Goal: Information Seeking & Learning: Learn about a topic

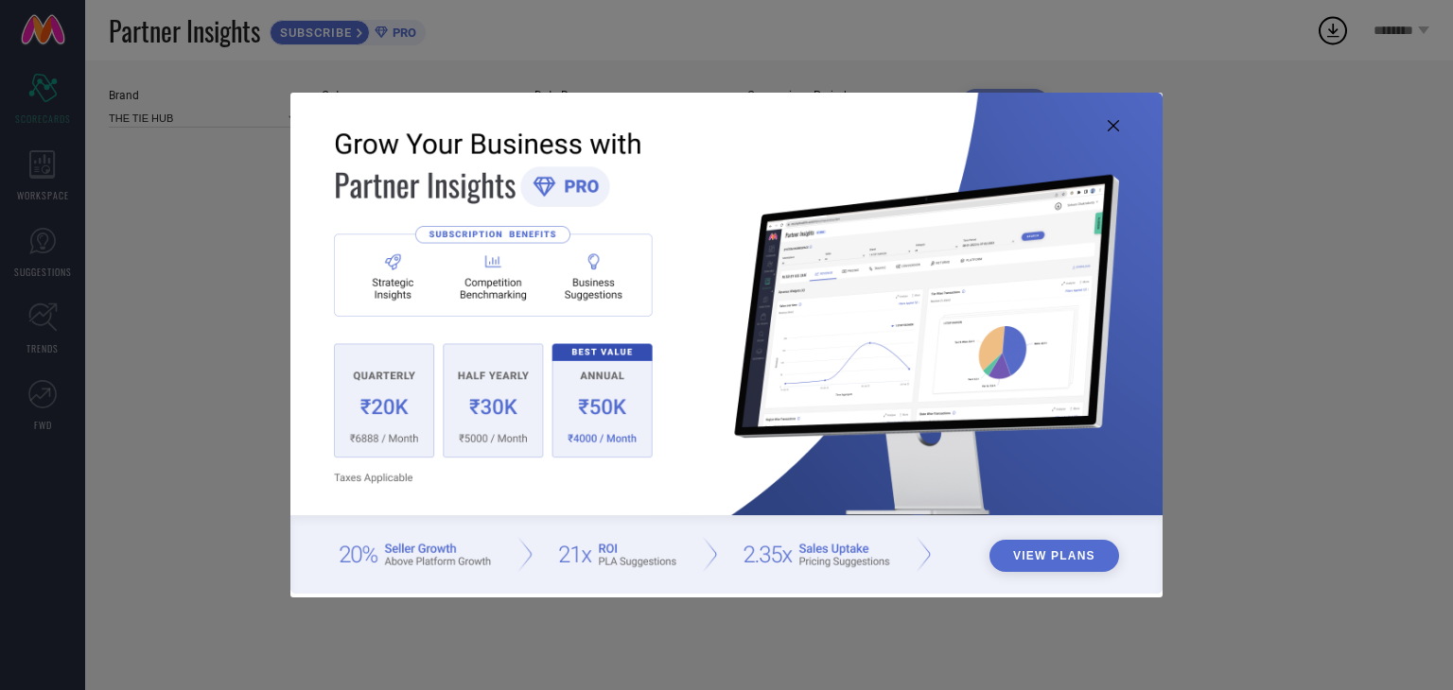
type input "All"
click at [1040, 557] on button "View Plans" at bounding box center [1054, 556] width 130 height 32
click at [1108, 123] on icon at bounding box center [1113, 125] width 11 height 11
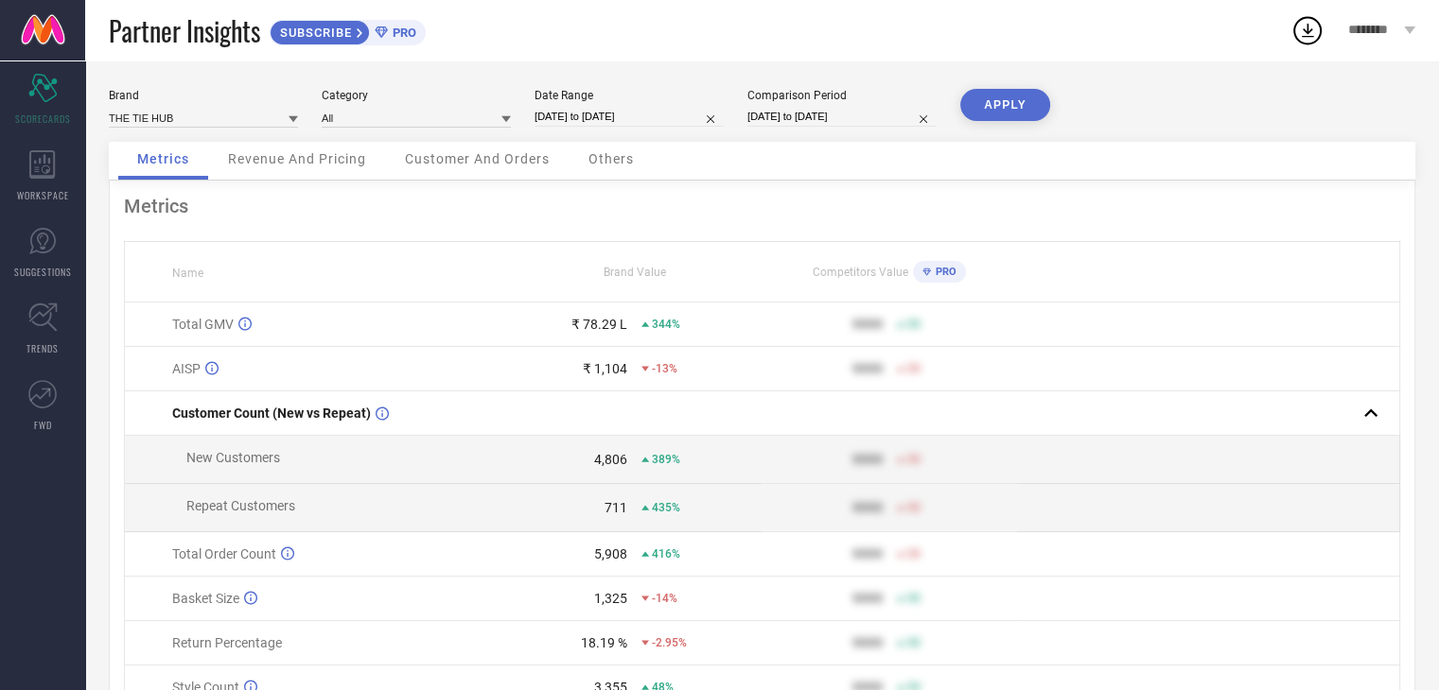
select select "9"
select select "2024"
select select "10"
select select "2024"
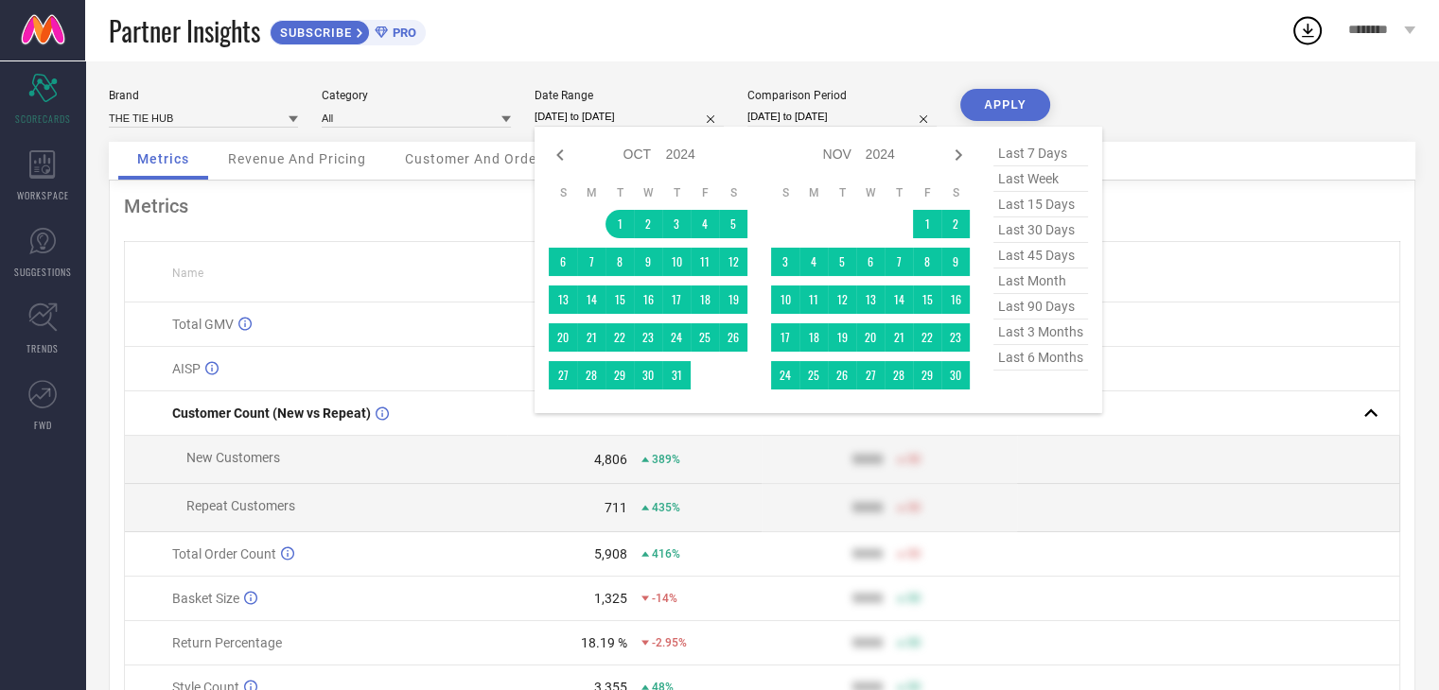
click at [586, 122] on input "[DATE] to [DATE]" at bounding box center [628, 117] width 189 height 20
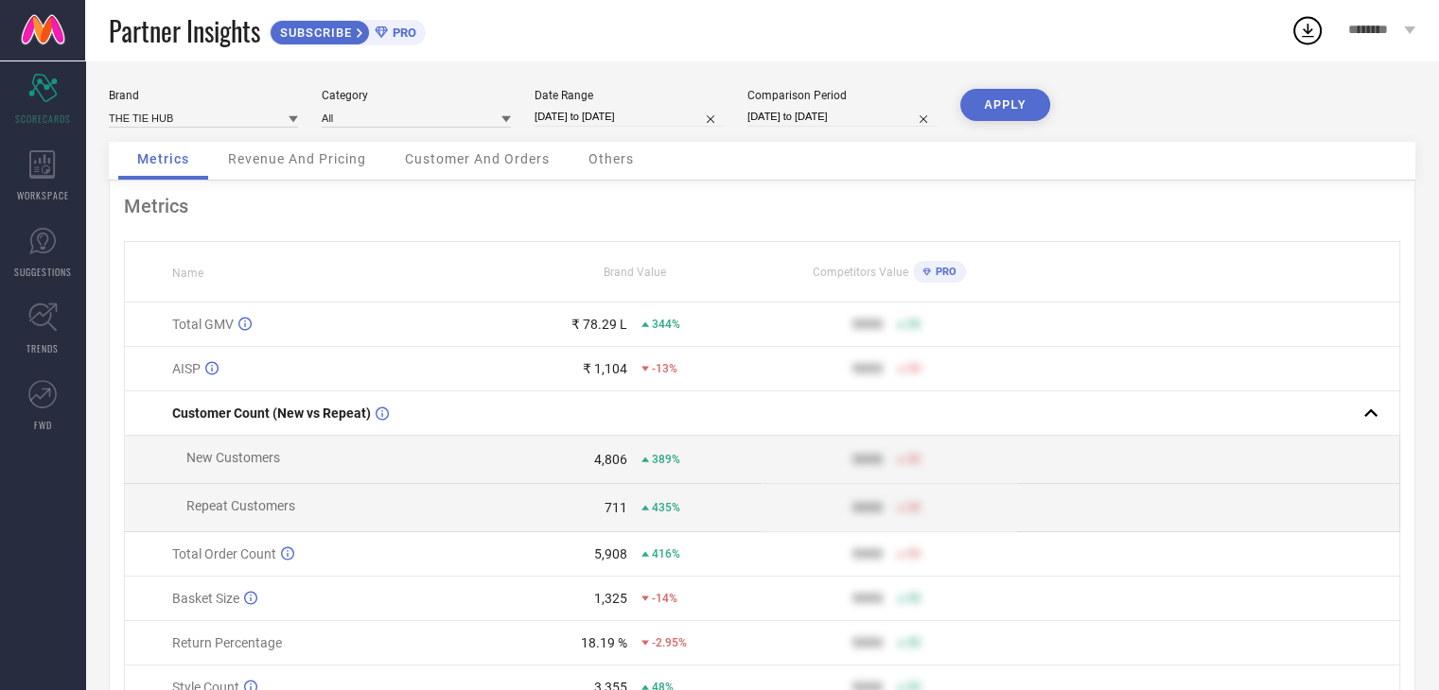
click at [1087, 28] on div "Partner Insights SUBSCRIBE PRO" at bounding box center [699, 30] width 1181 height 61
click at [48, 183] on div "WORKSPACE" at bounding box center [42, 176] width 85 height 76
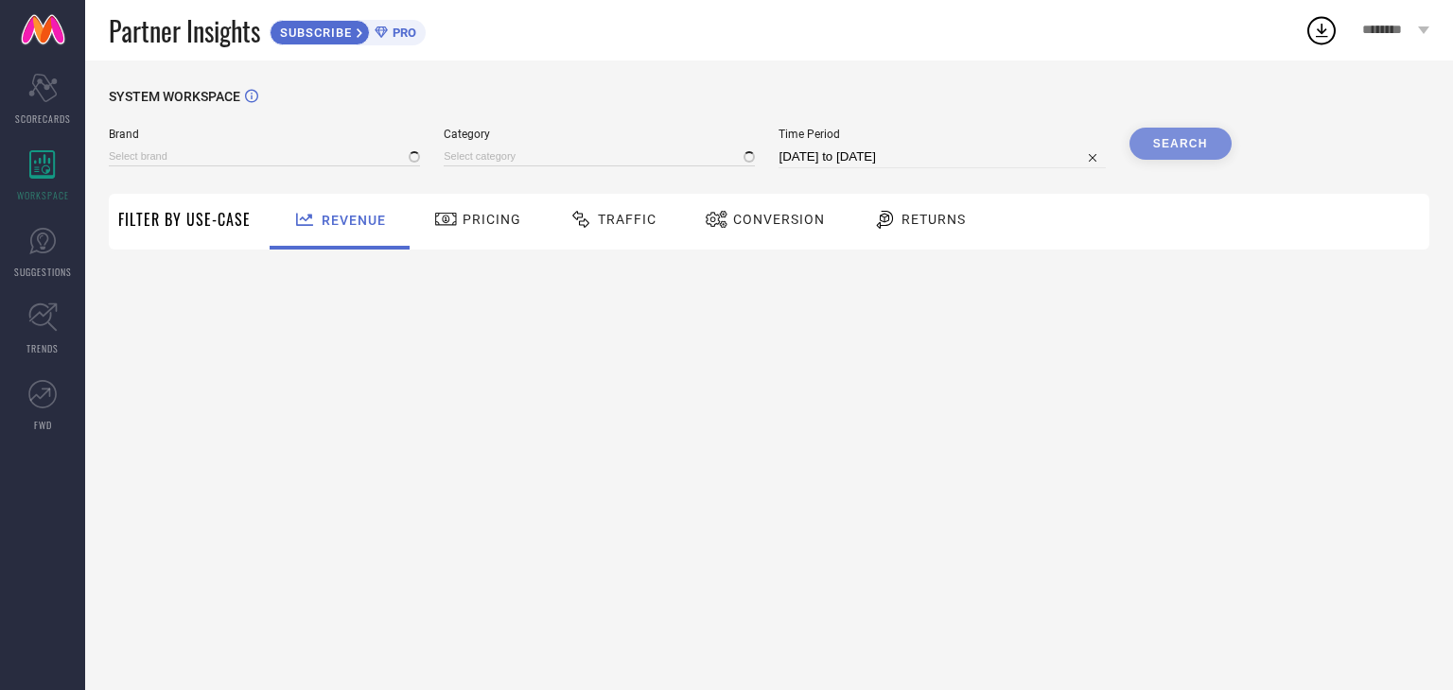
type input "THE TIE HUB"
type input "All"
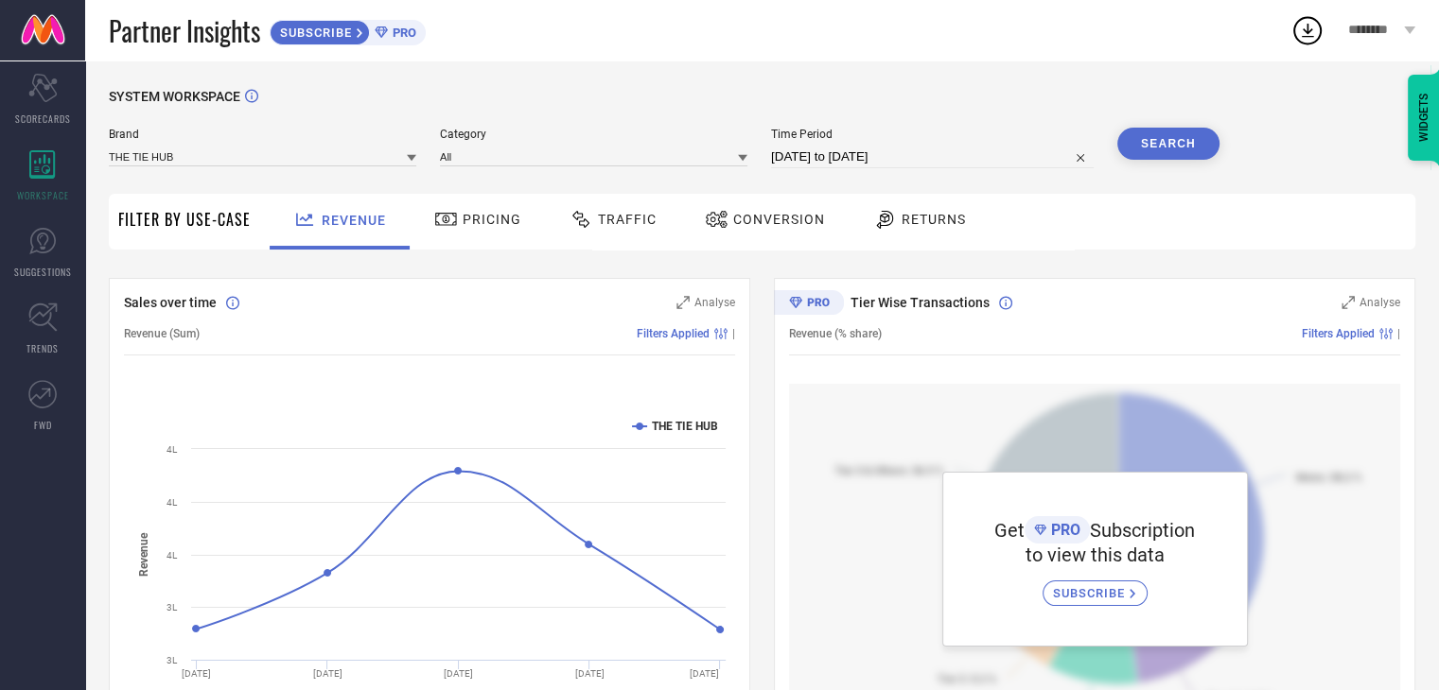
click at [496, 223] on span "Pricing" at bounding box center [492, 219] width 59 height 15
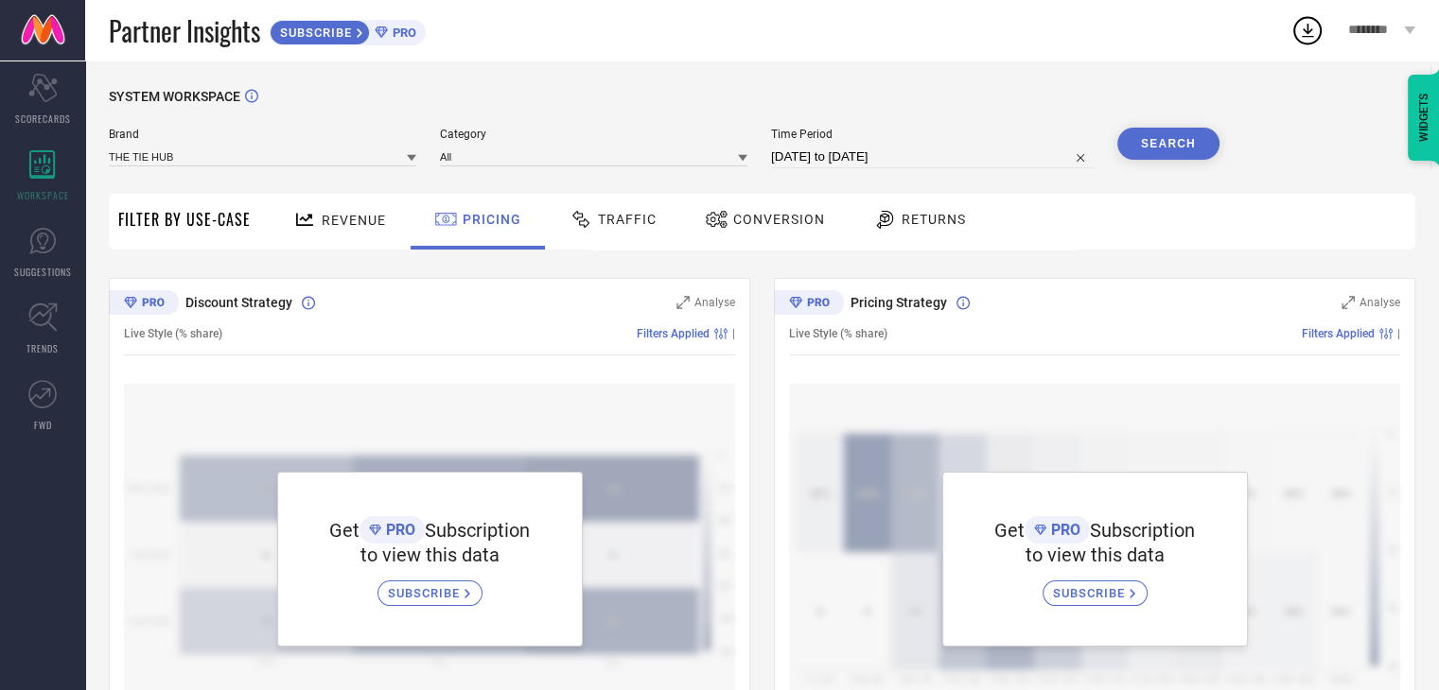
click at [604, 222] on span "Traffic" at bounding box center [627, 219] width 59 height 15
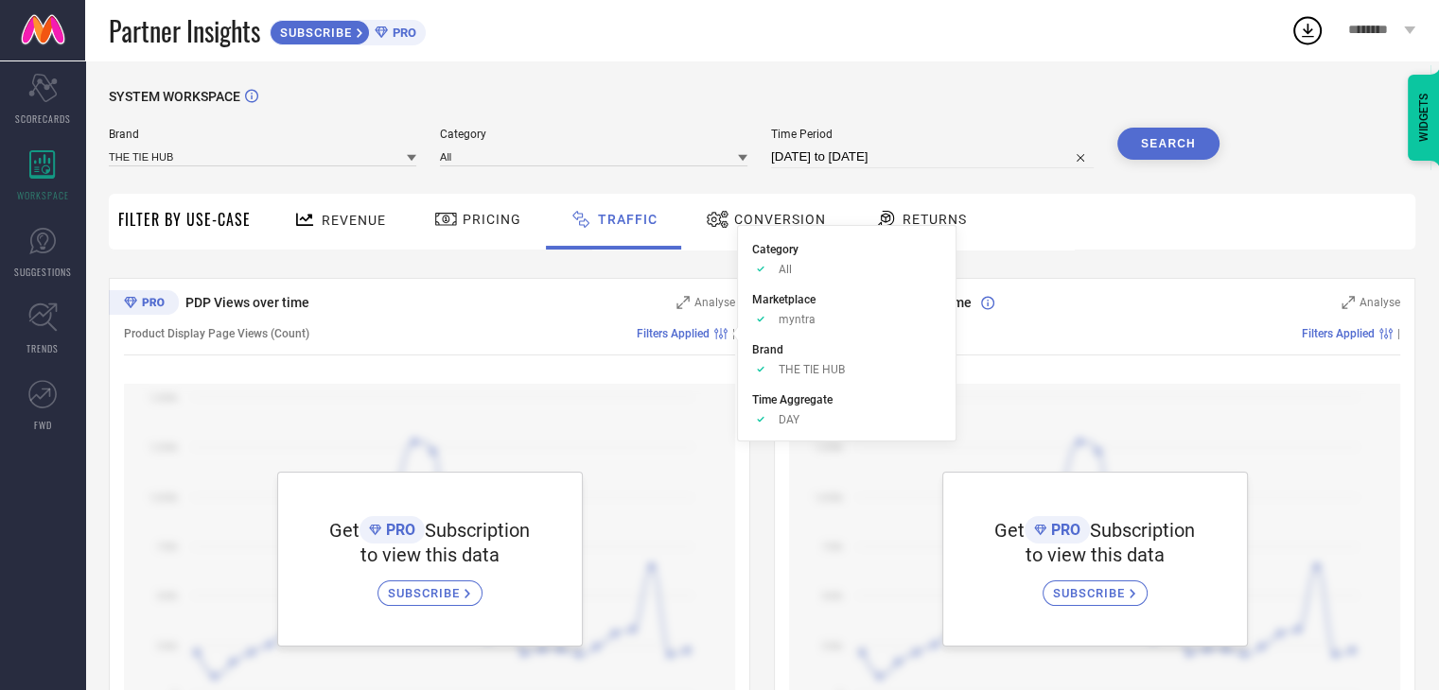
click at [772, 224] on span "Conversion" at bounding box center [780, 219] width 92 height 15
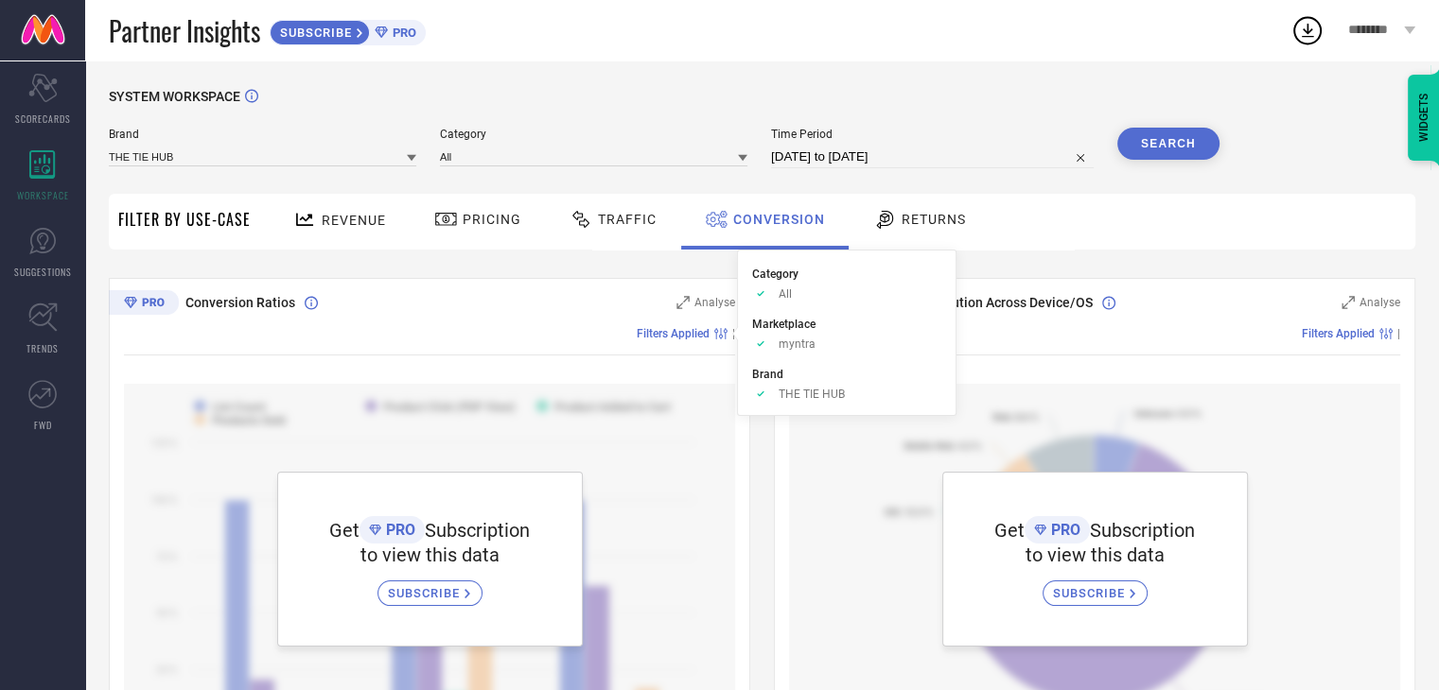
click at [924, 219] on span "Returns" at bounding box center [933, 219] width 64 height 15
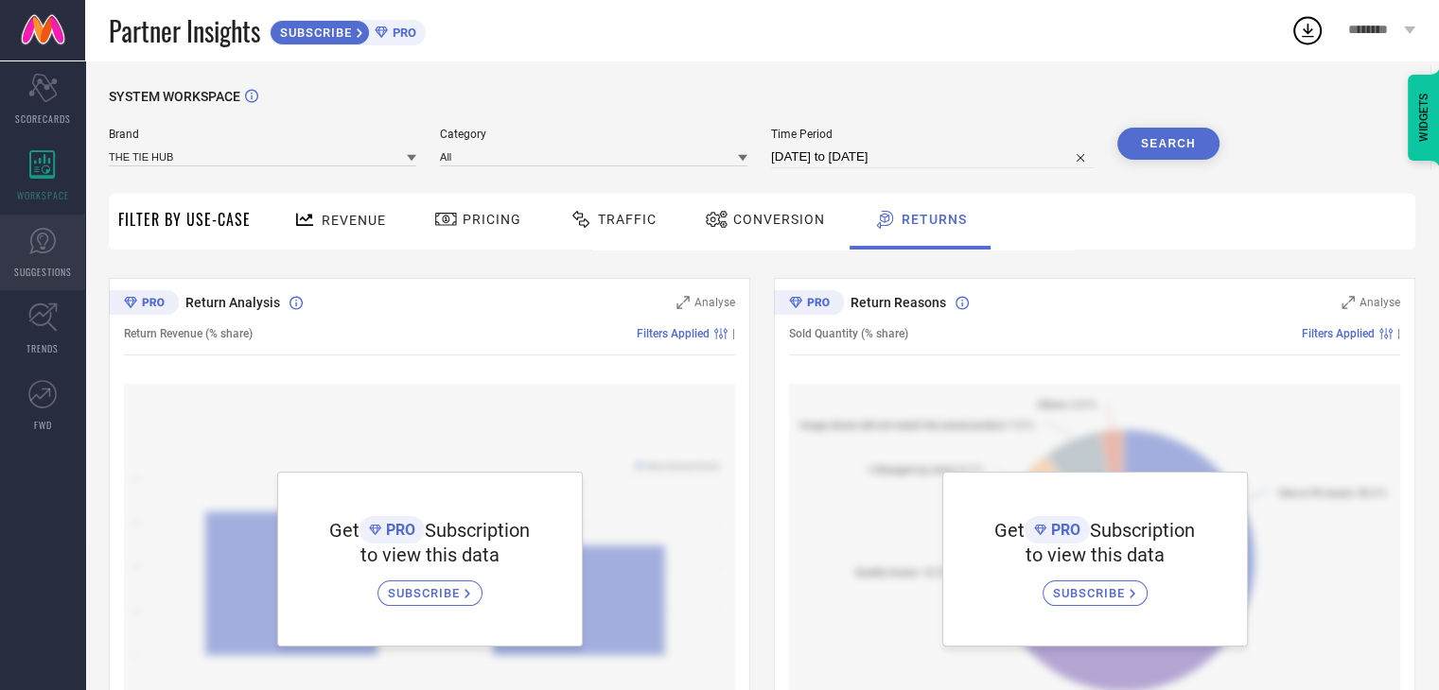
click at [22, 255] on link "SUGGESTIONS" at bounding box center [42, 253] width 85 height 76
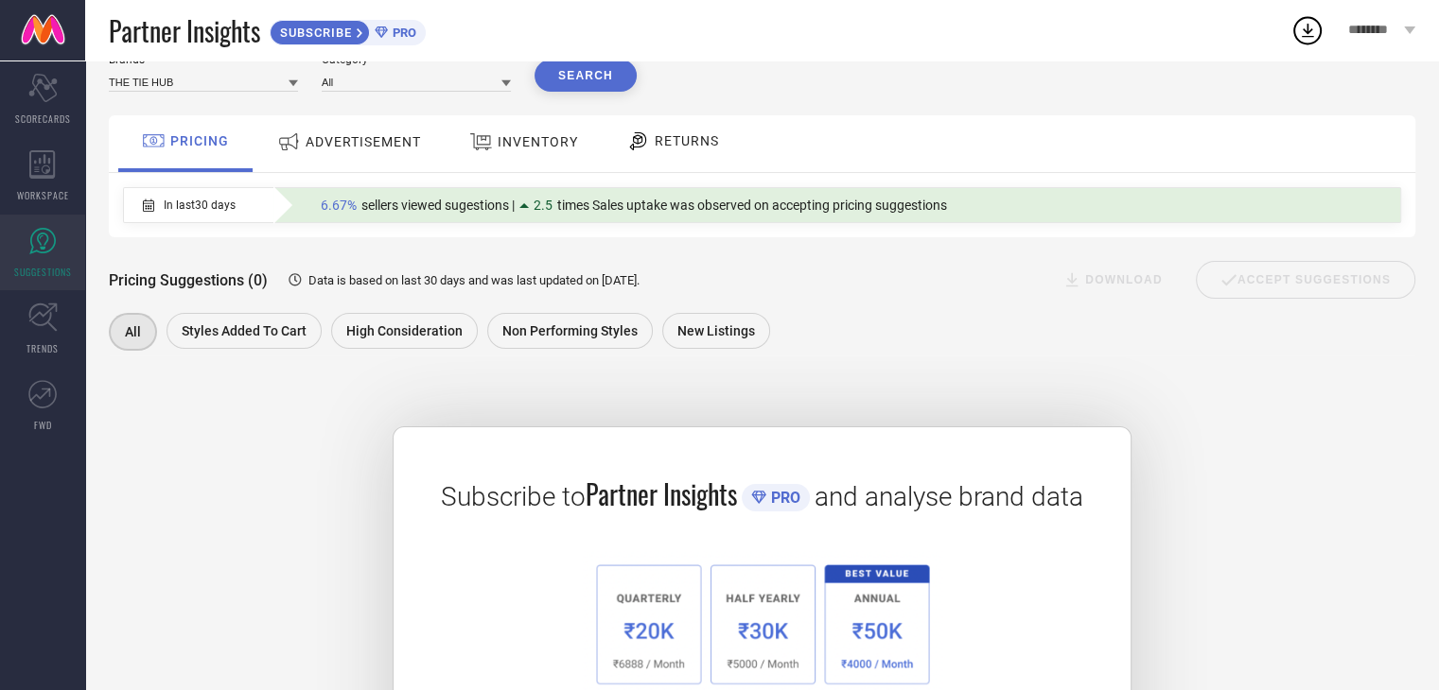
scroll to position [52, 0]
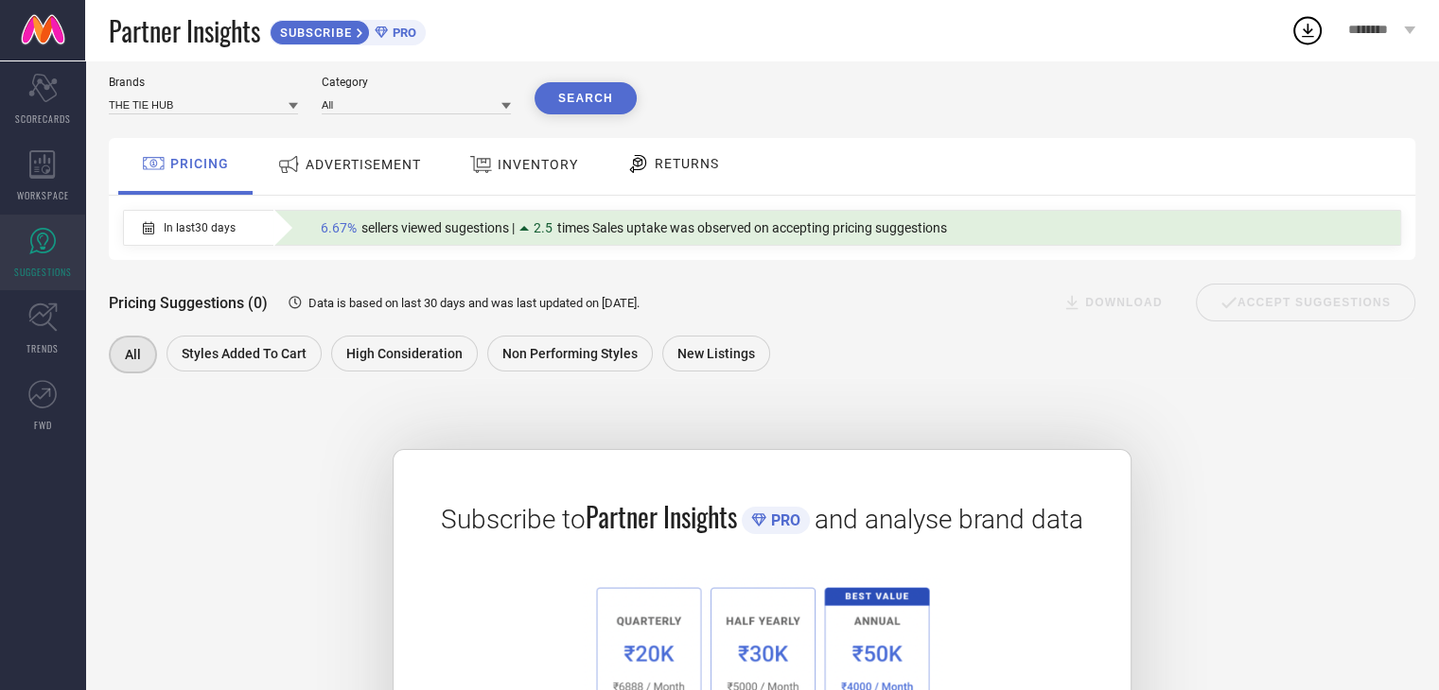
click at [310, 163] on span "ADVERTISEMENT" at bounding box center [363, 164] width 115 height 15
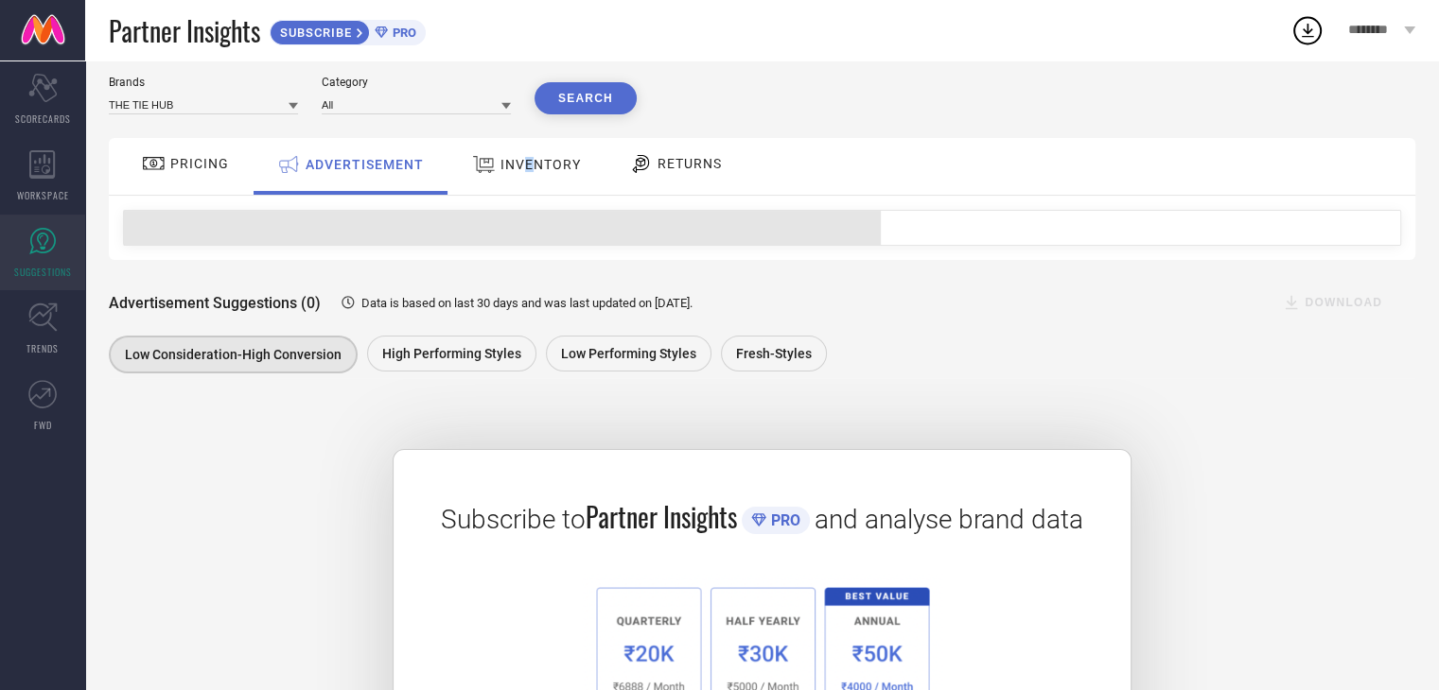
click at [526, 166] on span "INVENTORY" at bounding box center [540, 164] width 80 height 15
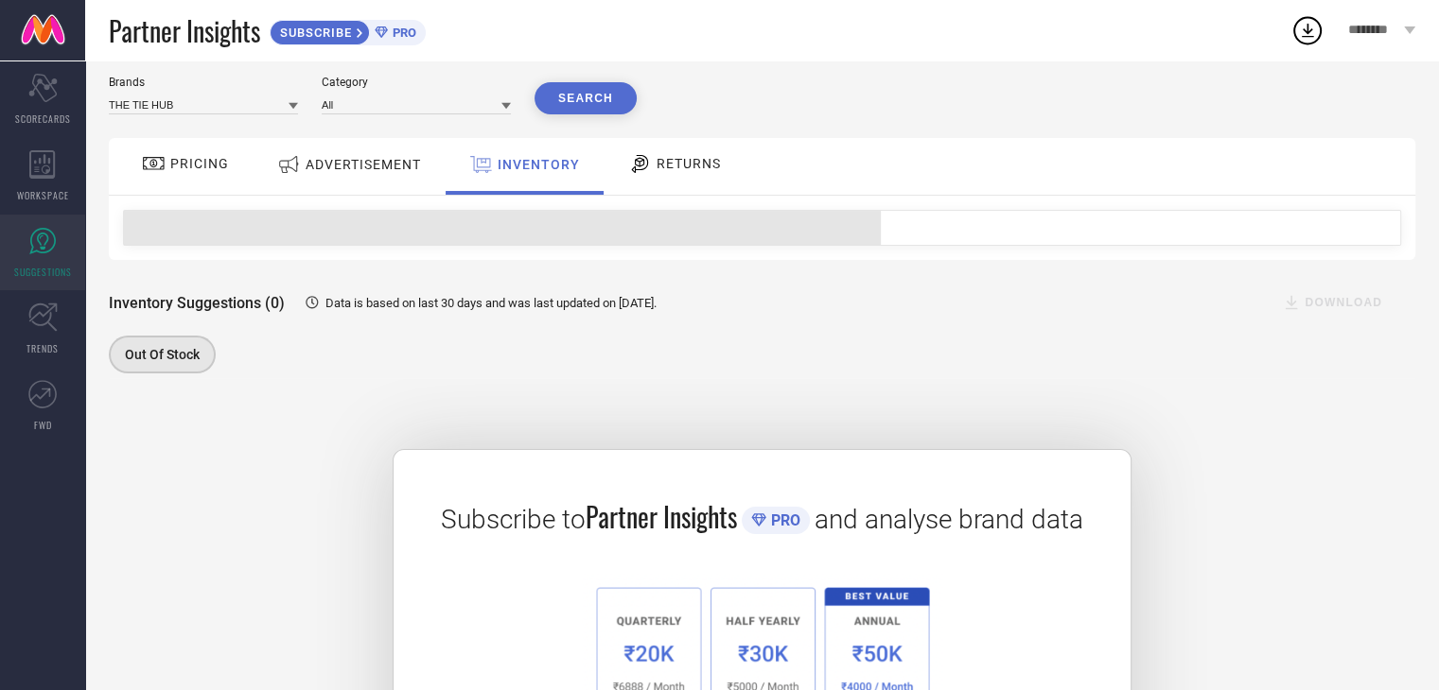
click at [556, 166] on span "INVENTORY" at bounding box center [539, 164] width 82 height 15
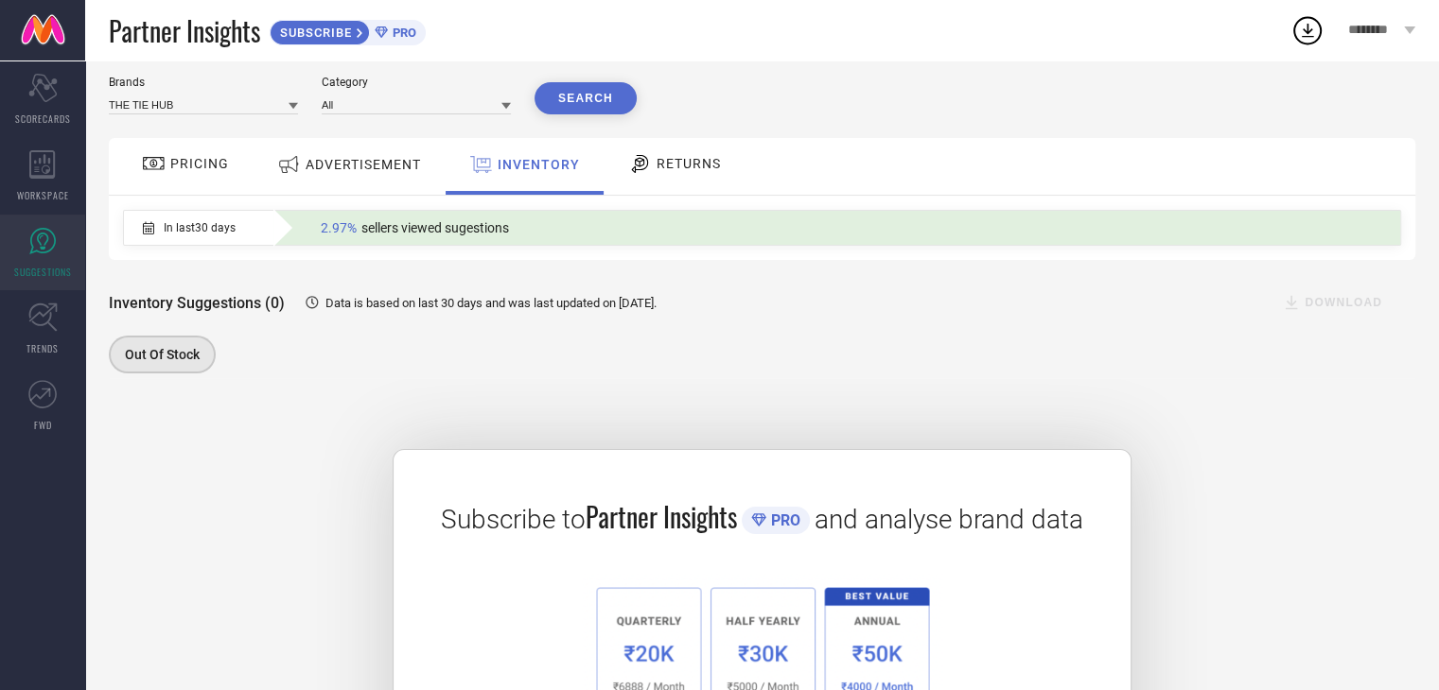
click at [674, 153] on div "RETURNS" at bounding box center [674, 164] width 102 height 32
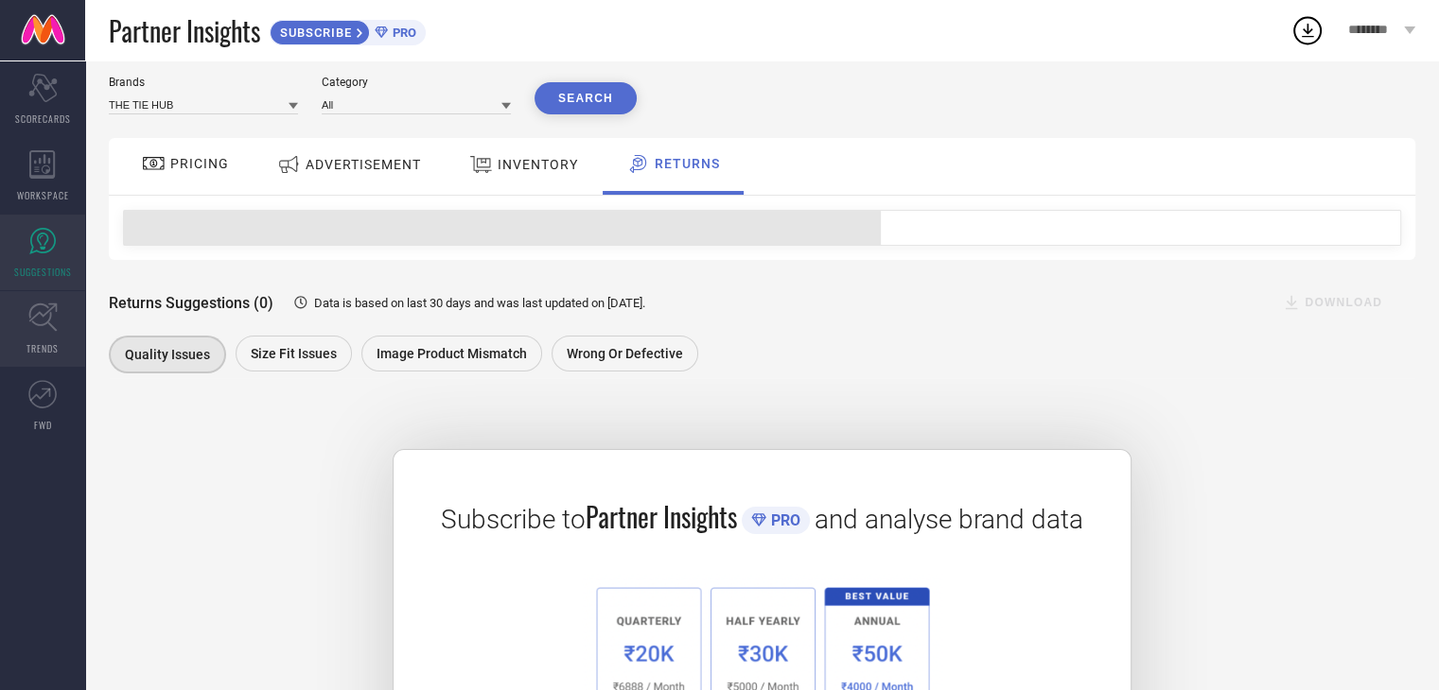
click at [49, 308] on icon at bounding box center [42, 317] width 29 height 29
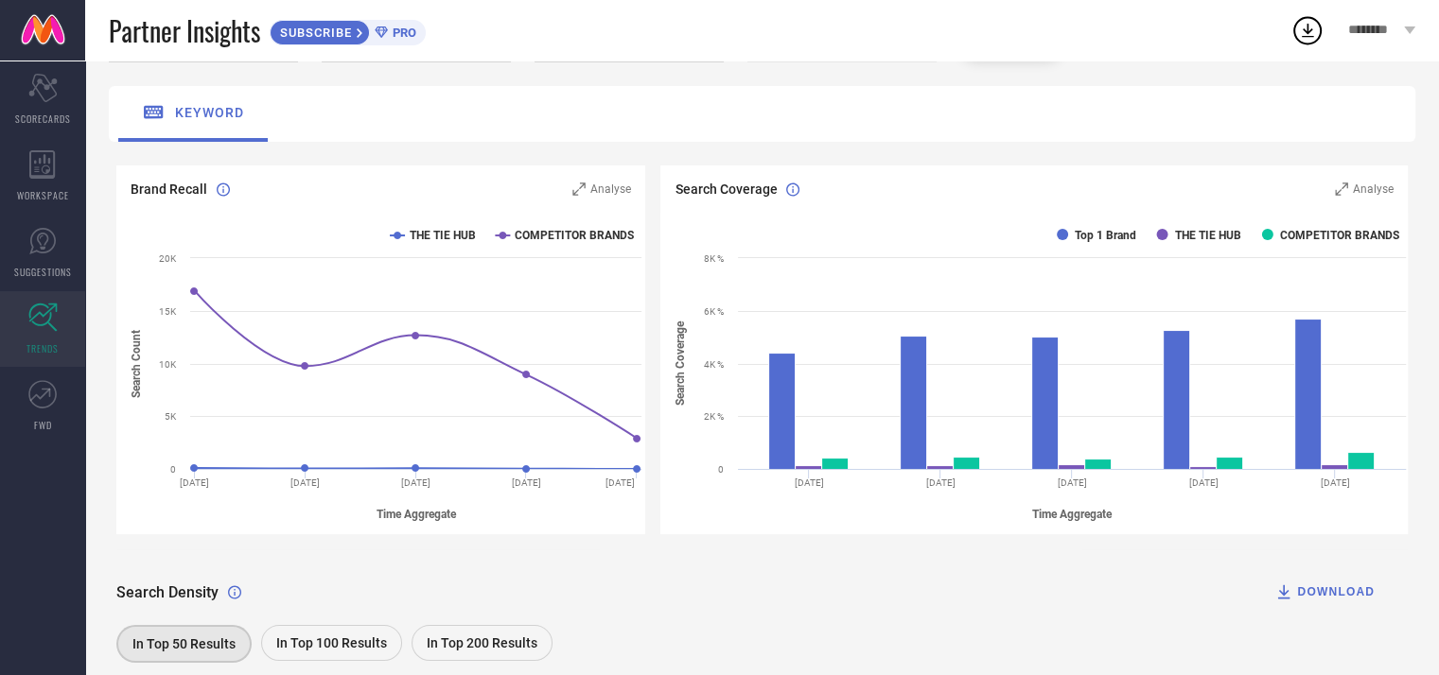
scroll to position [338, 0]
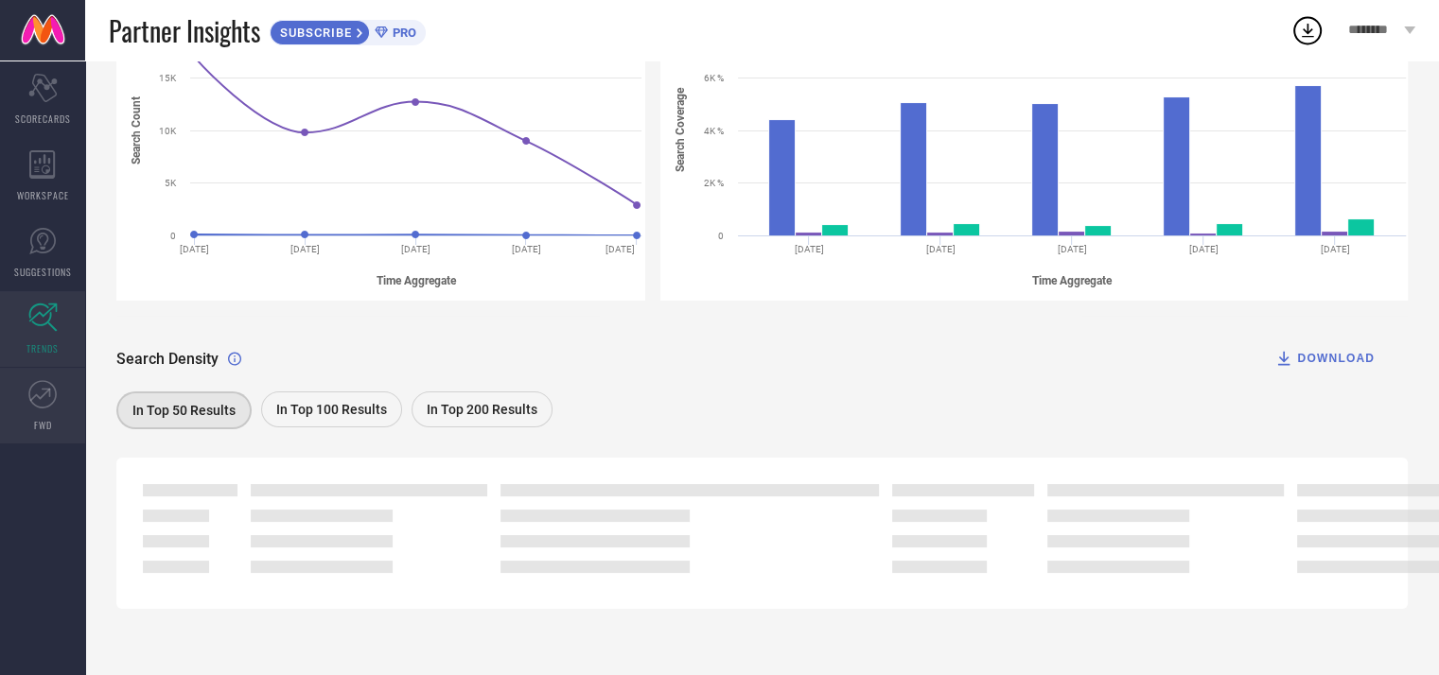
click at [46, 422] on span "FWD" at bounding box center [43, 425] width 18 height 14
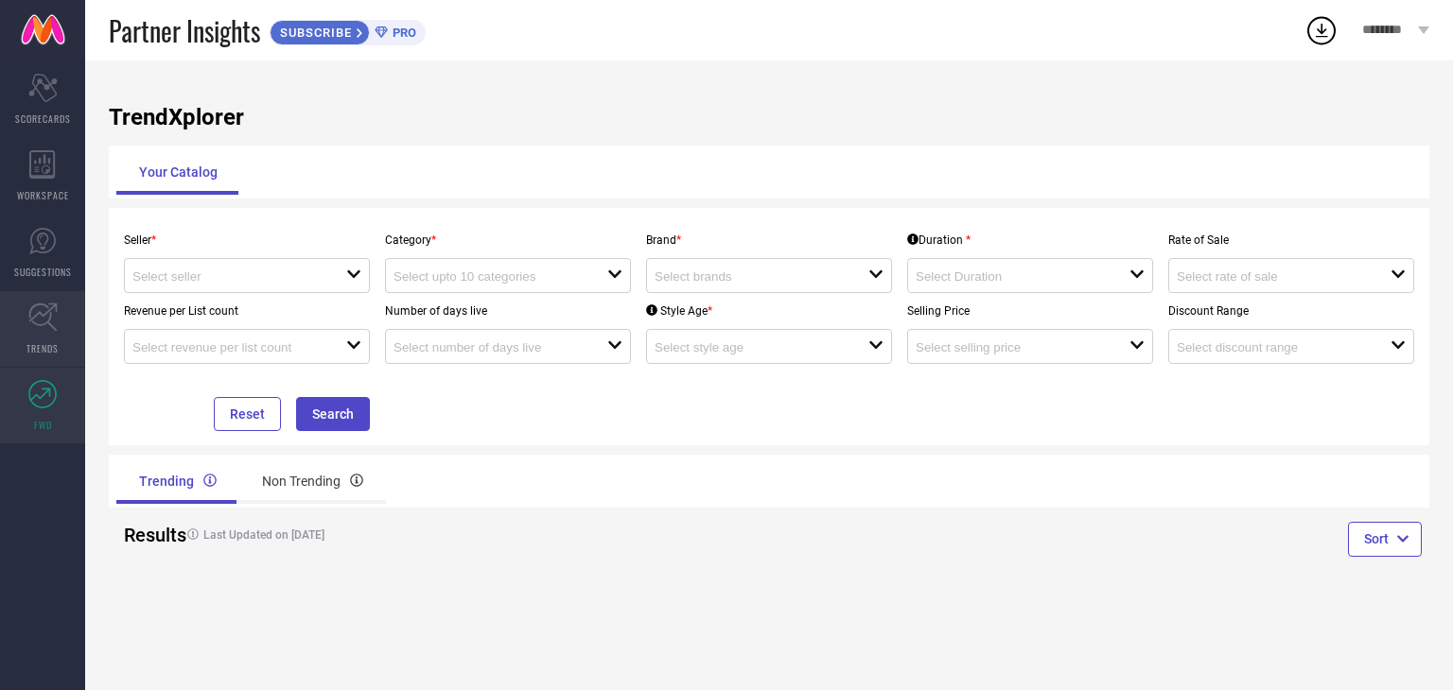
click at [28, 319] on icon at bounding box center [42, 317] width 29 height 29
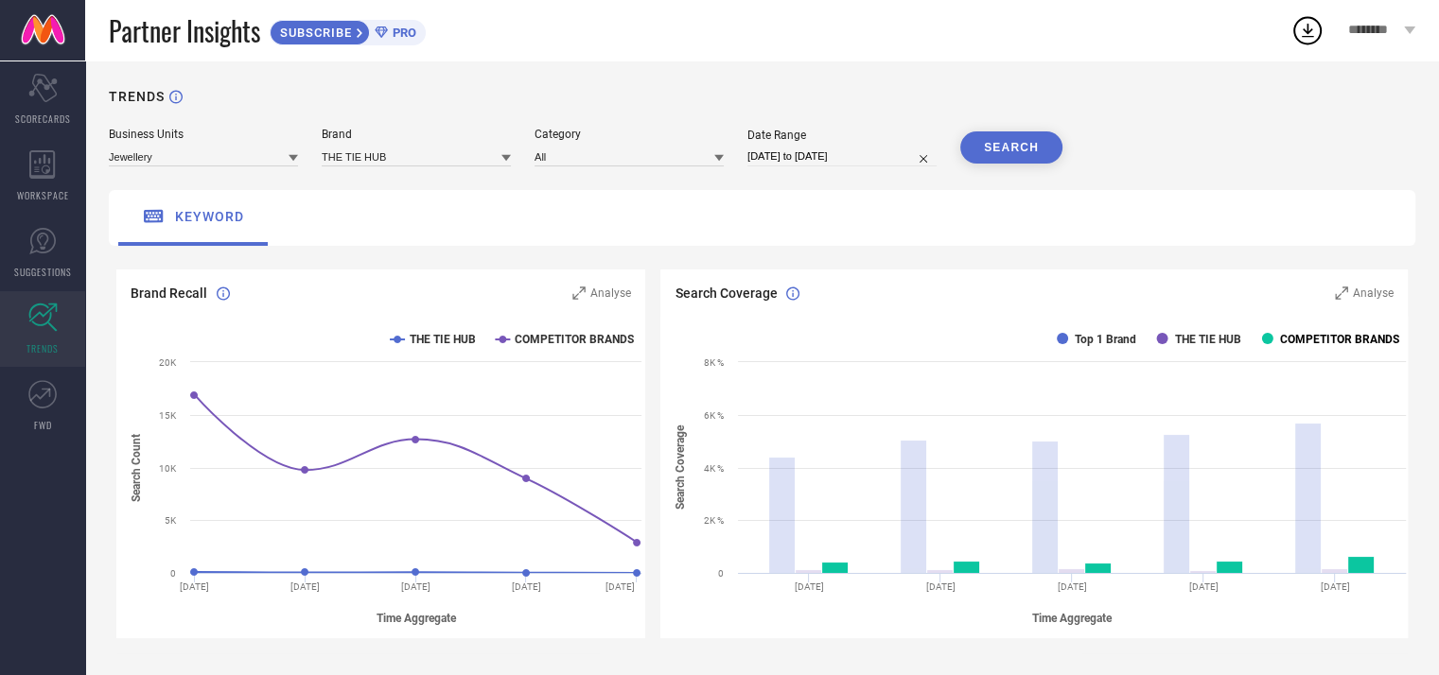
click at [1342, 338] on text "COMPETITOR BRANDS" at bounding box center [1339, 339] width 119 height 13
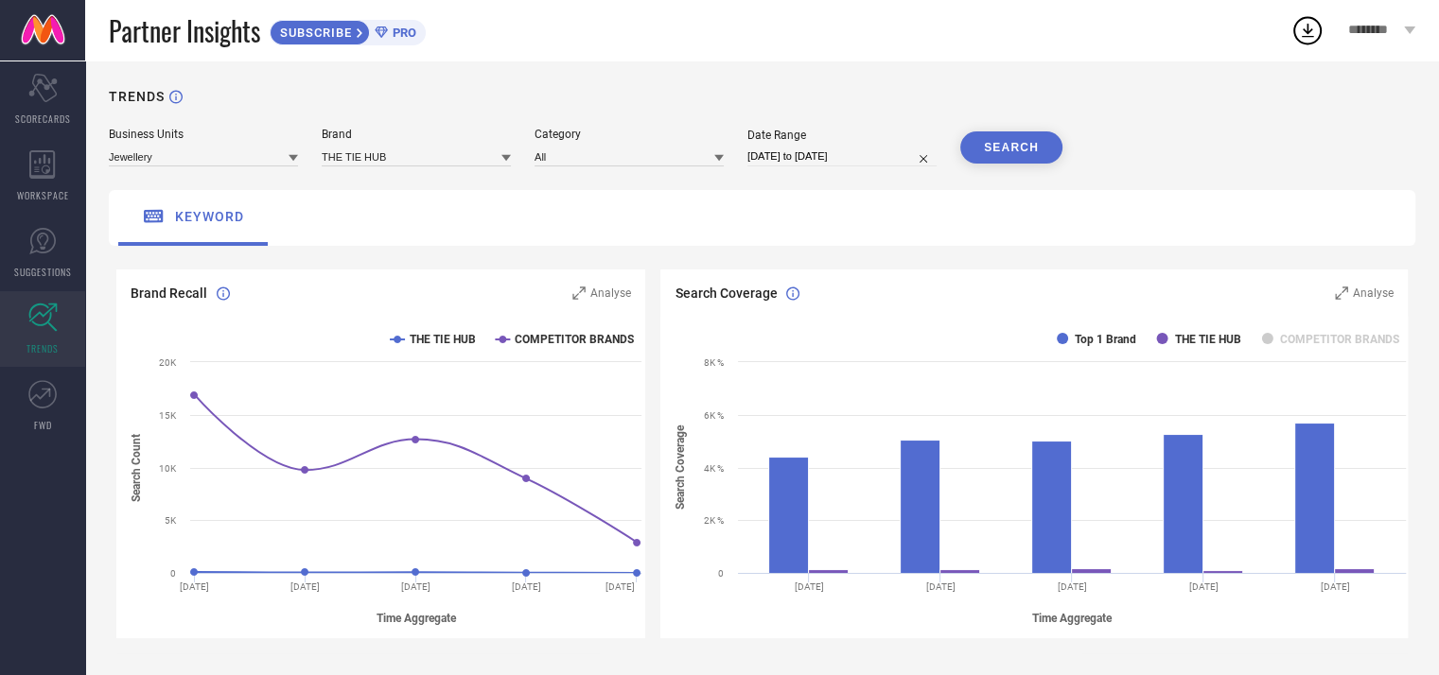
click at [1342, 338] on text "COMPETITOR BRANDS" at bounding box center [1339, 339] width 119 height 13
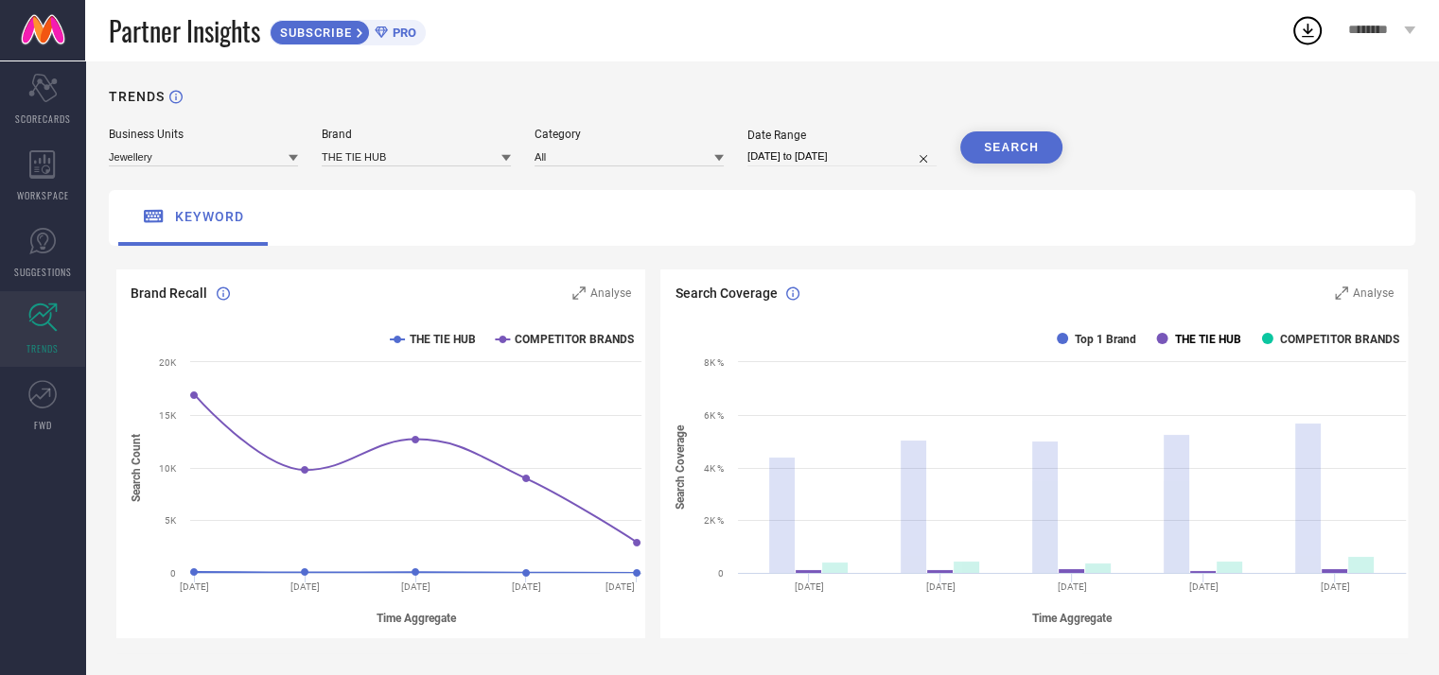
click at [1241, 336] on text "THE TIE HUB" at bounding box center [1208, 339] width 66 height 13
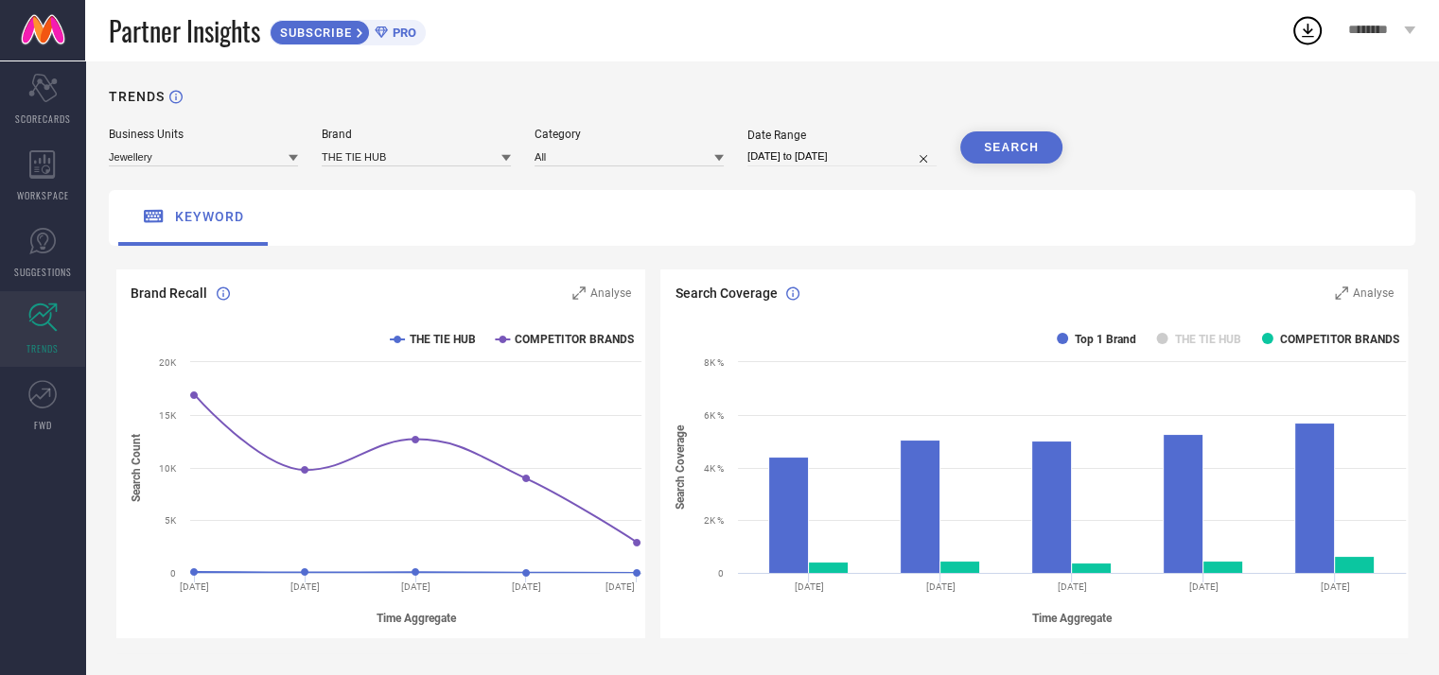
click at [1241, 336] on text "THE TIE HUB" at bounding box center [1208, 339] width 66 height 13
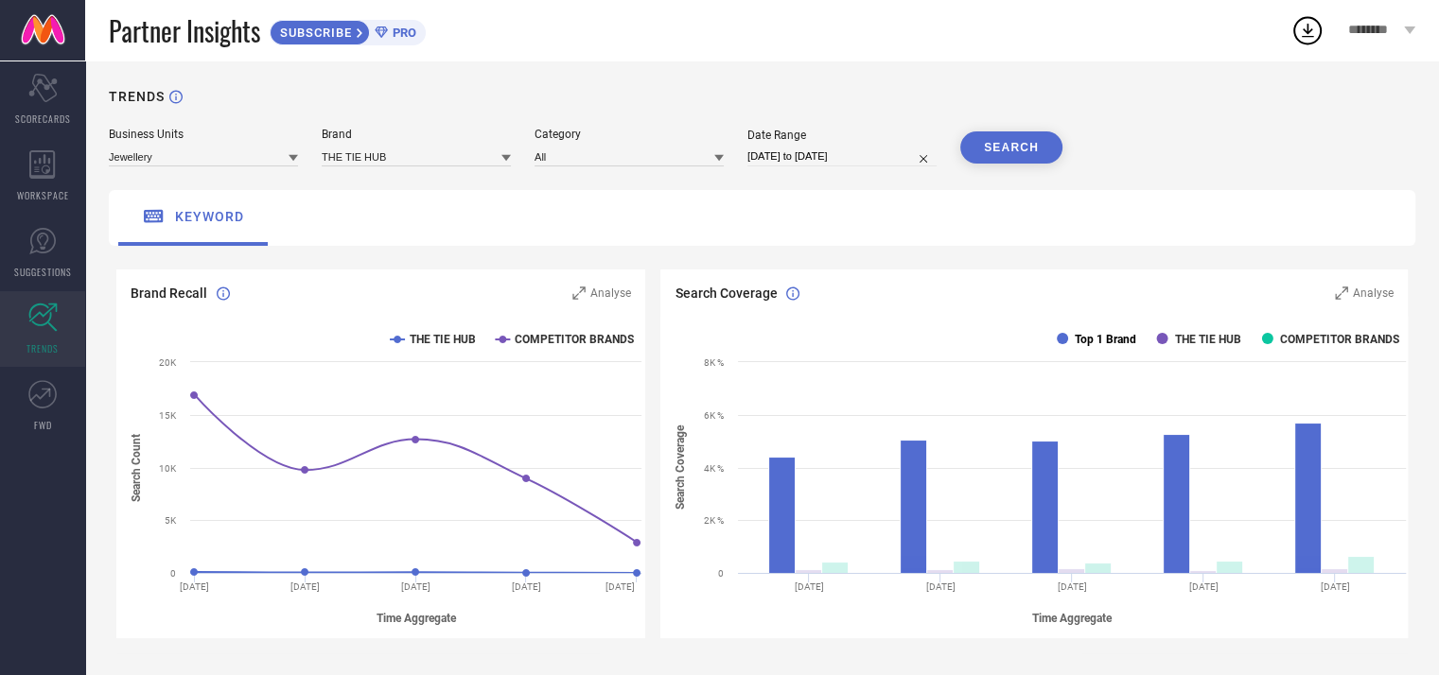
click at [1102, 345] on text "Top 1 Brand" at bounding box center [1105, 339] width 61 height 13
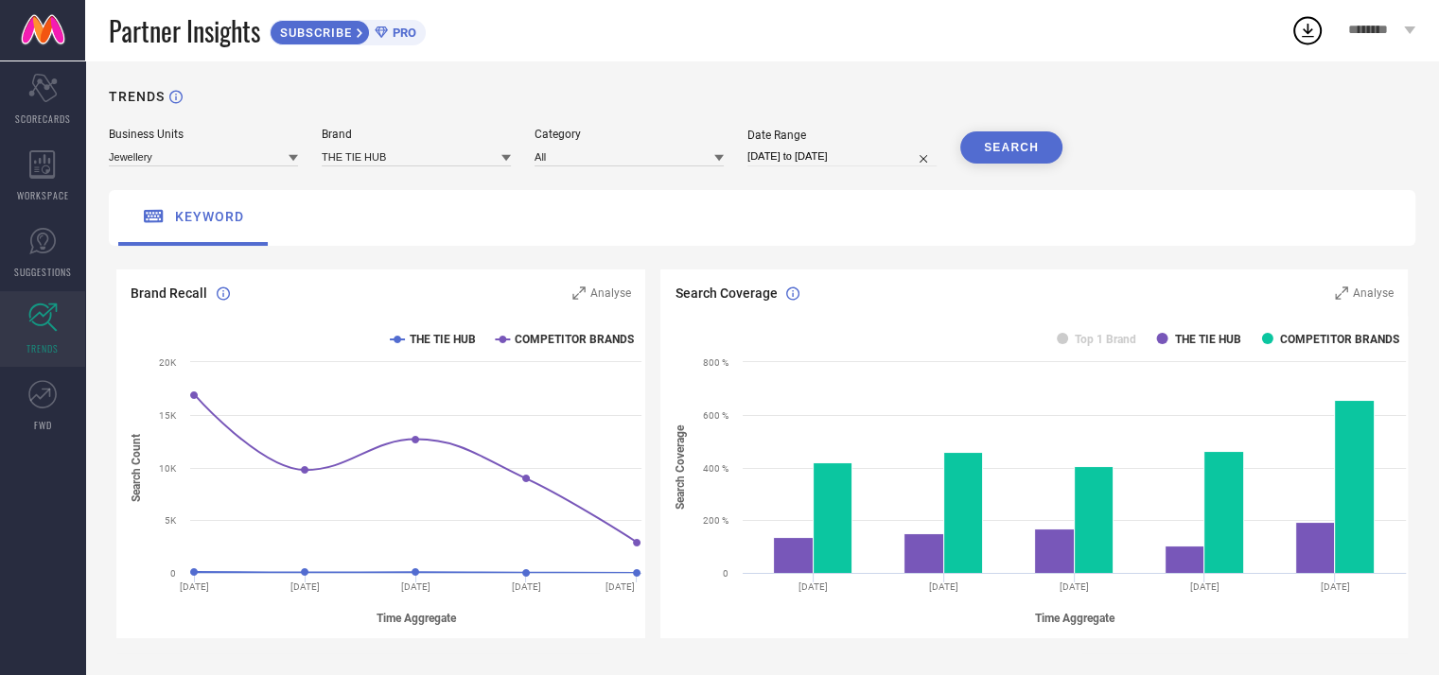
click at [1101, 345] on text "Top 1 Brand" at bounding box center [1105, 339] width 61 height 13
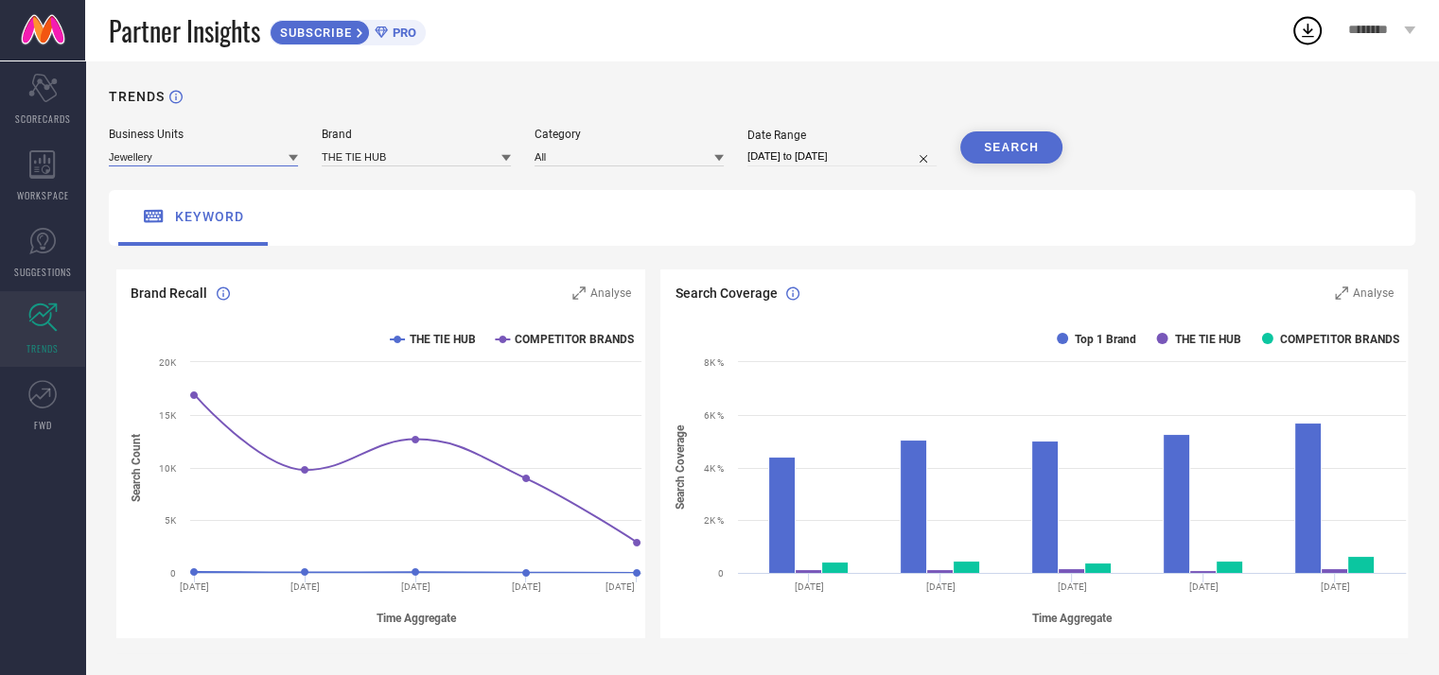
click at [277, 160] on input at bounding box center [203, 157] width 189 height 20
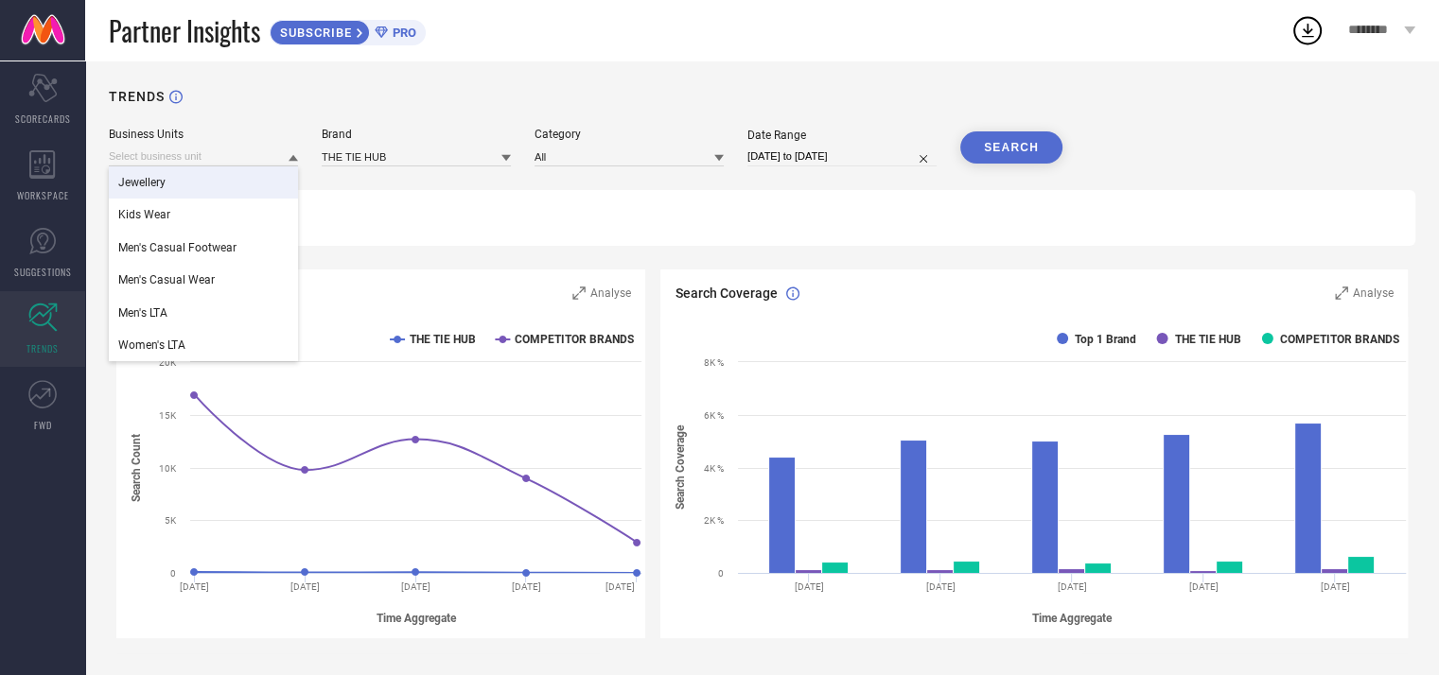
click at [673, 220] on div "keyword" at bounding box center [762, 218] width 1306 height 56
click at [230, 162] on input at bounding box center [203, 157] width 189 height 20
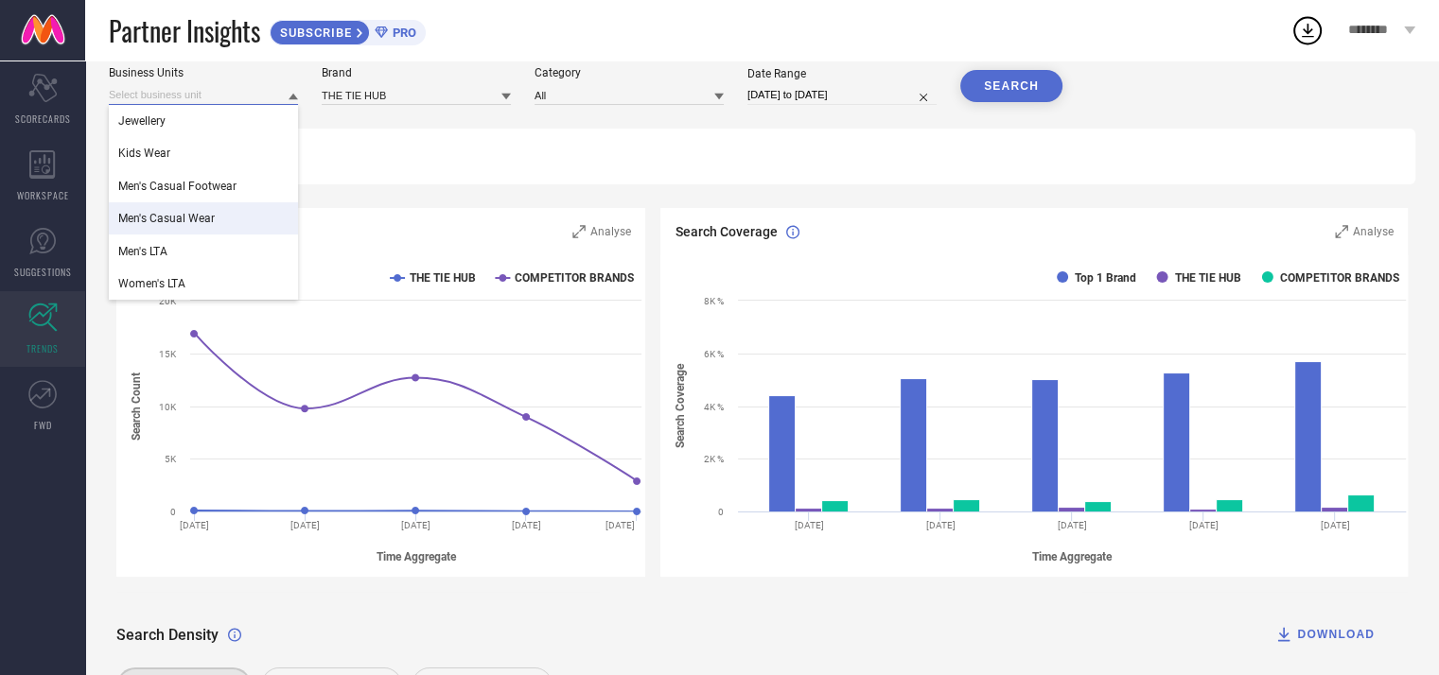
scroll to position [95, 0]
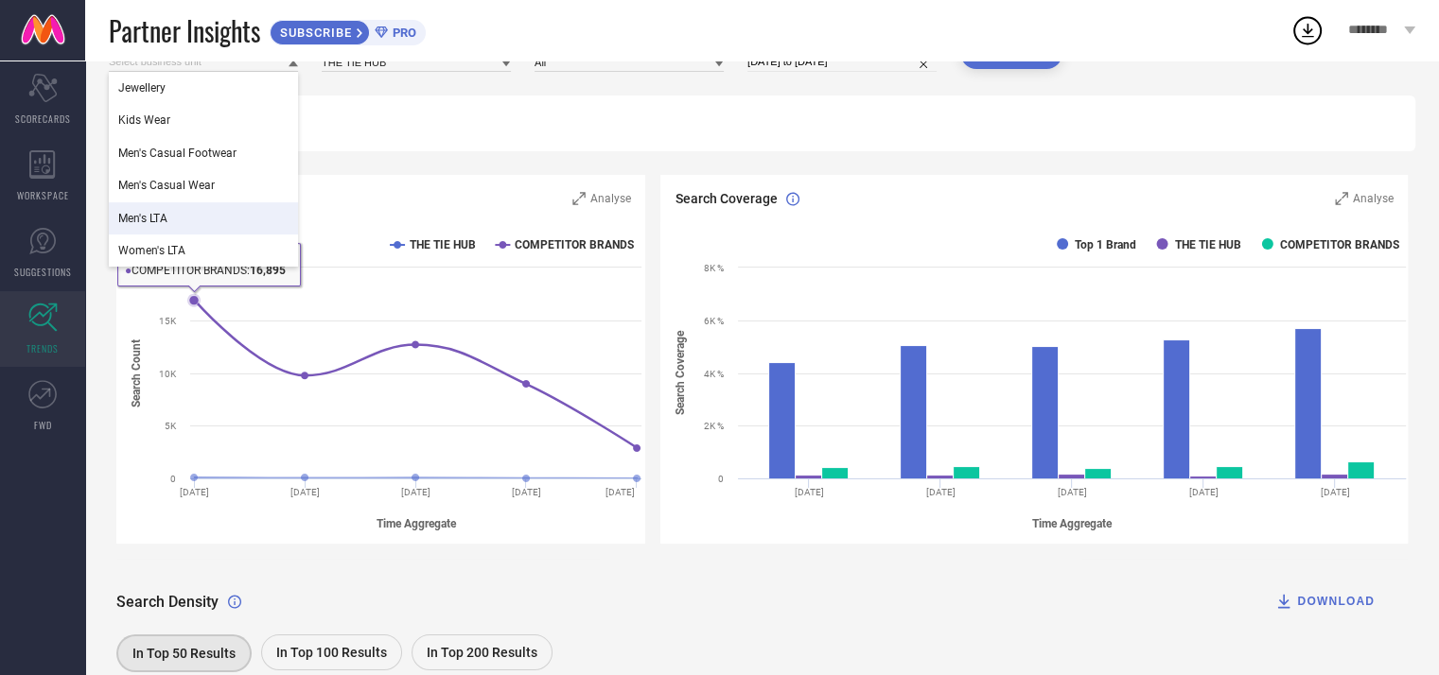
click at [213, 216] on div "Men's LTA" at bounding box center [203, 218] width 189 height 32
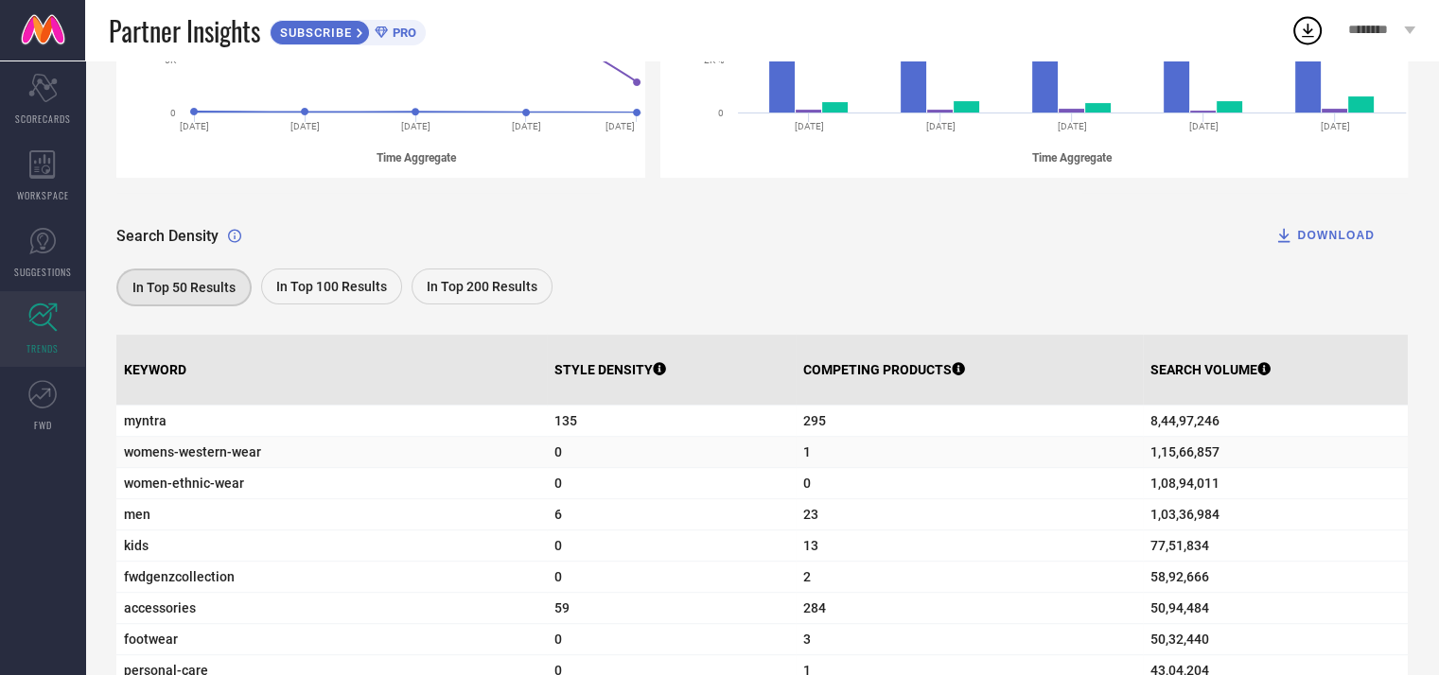
scroll to position [473, 0]
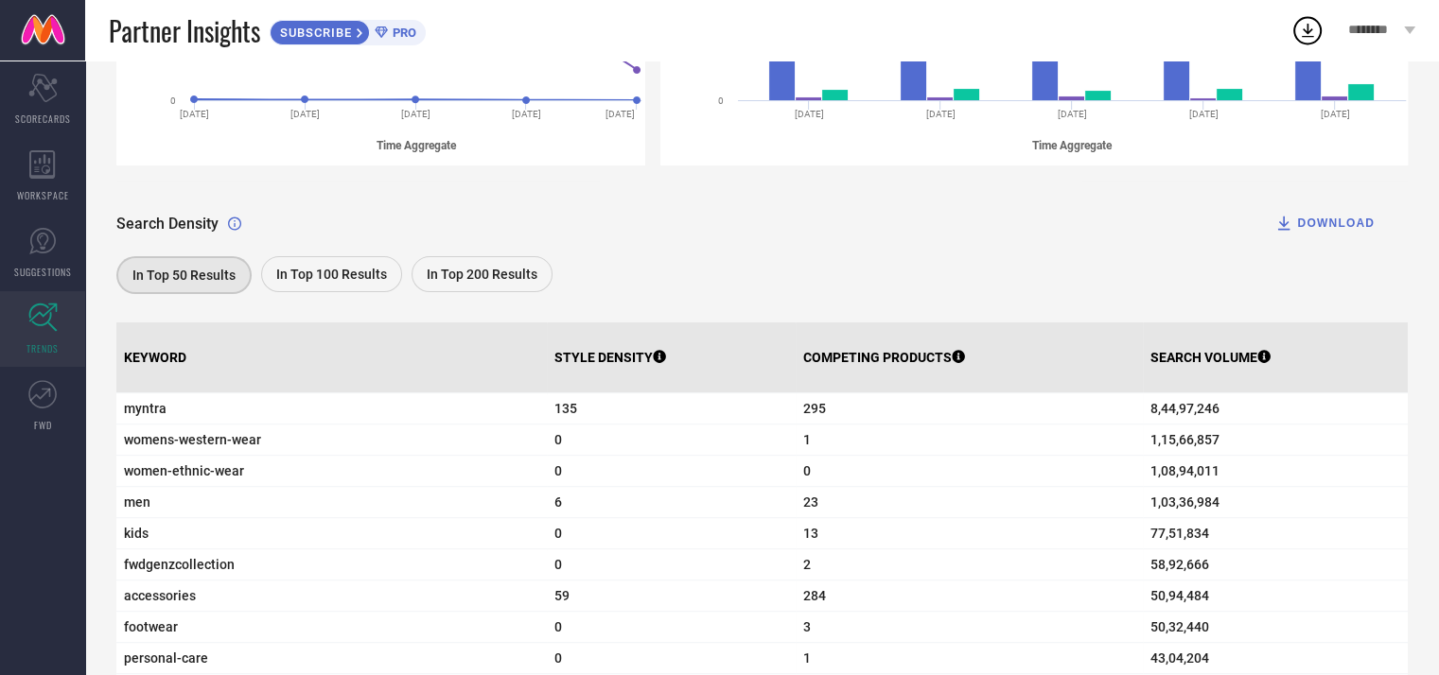
click at [332, 281] on span "In Top 100 Results" at bounding box center [331, 274] width 111 height 15
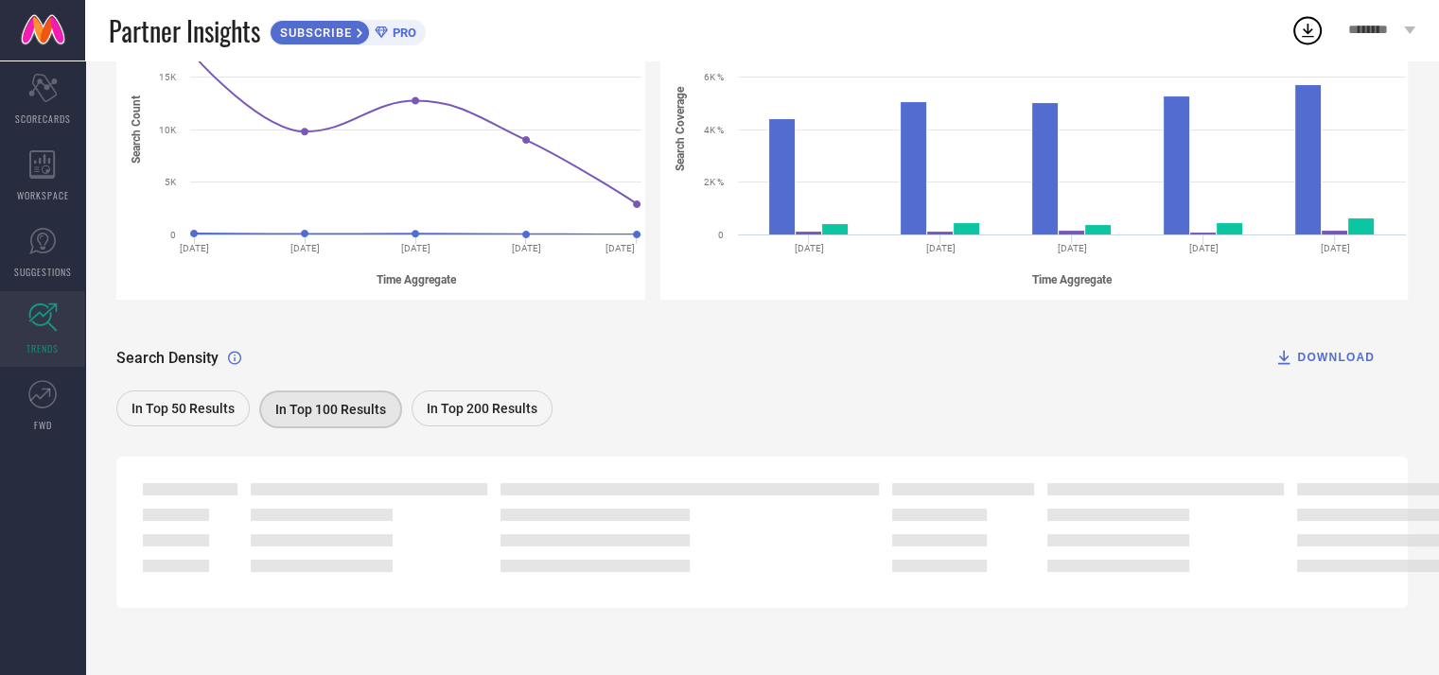
scroll to position [338, 0]
click at [228, 393] on div "In Top 50 Results" at bounding box center [182, 410] width 133 height 36
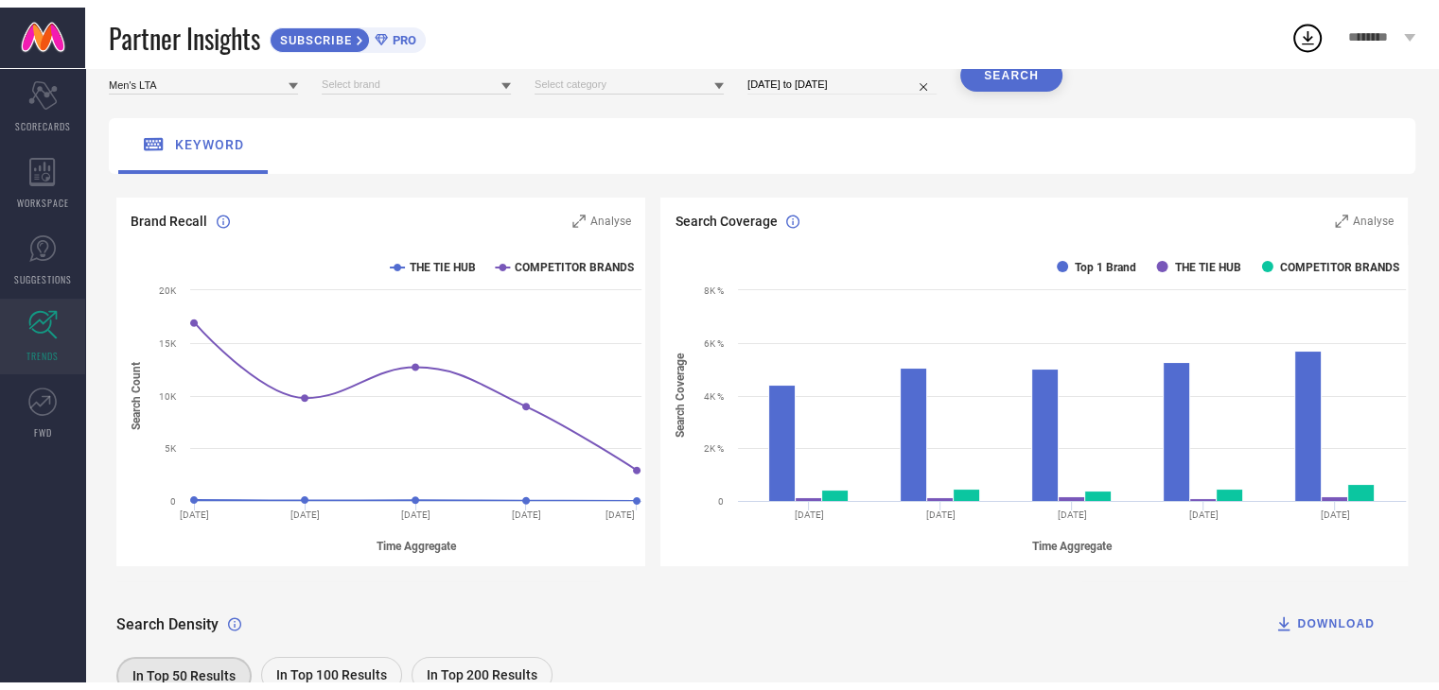
scroll to position [0, 0]
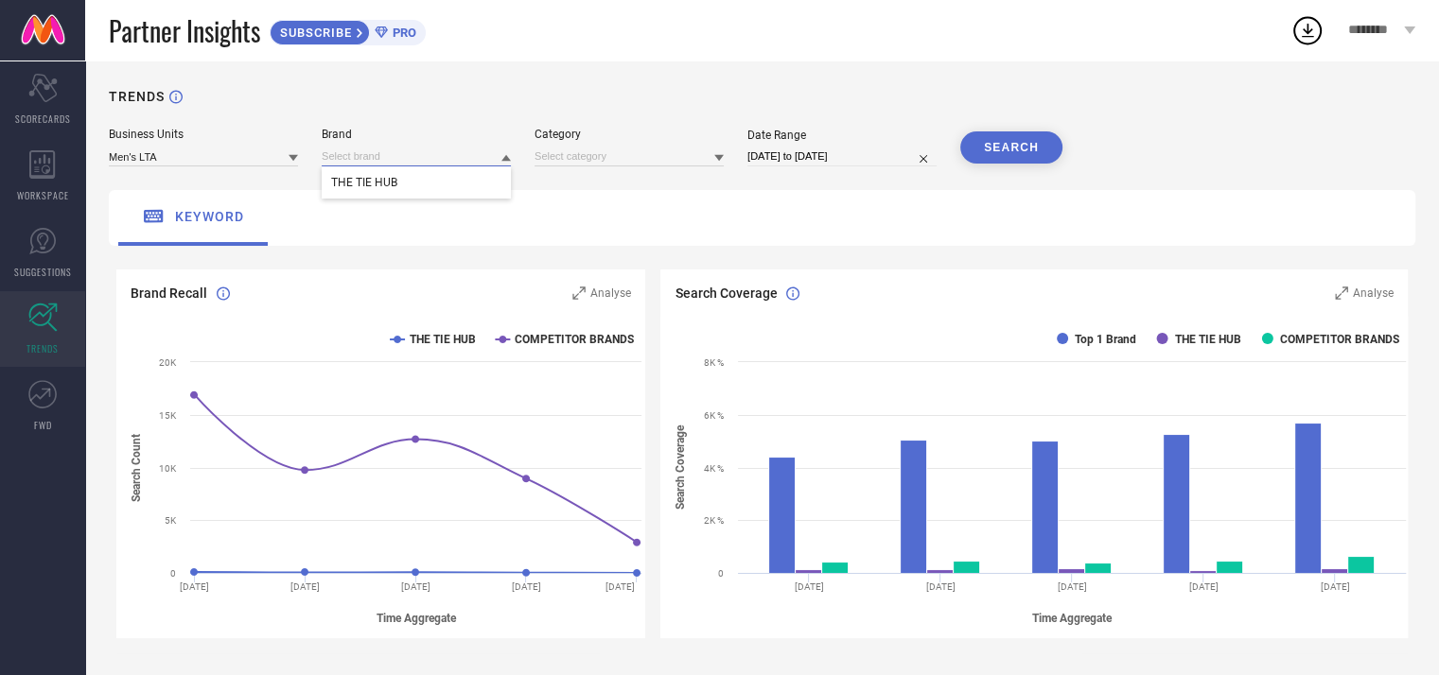
click at [371, 149] on input at bounding box center [416, 157] width 189 height 20
click at [602, 160] on input at bounding box center [628, 157] width 189 height 20
click at [48, 411] on link "FWD" at bounding box center [42, 406] width 85 height 76
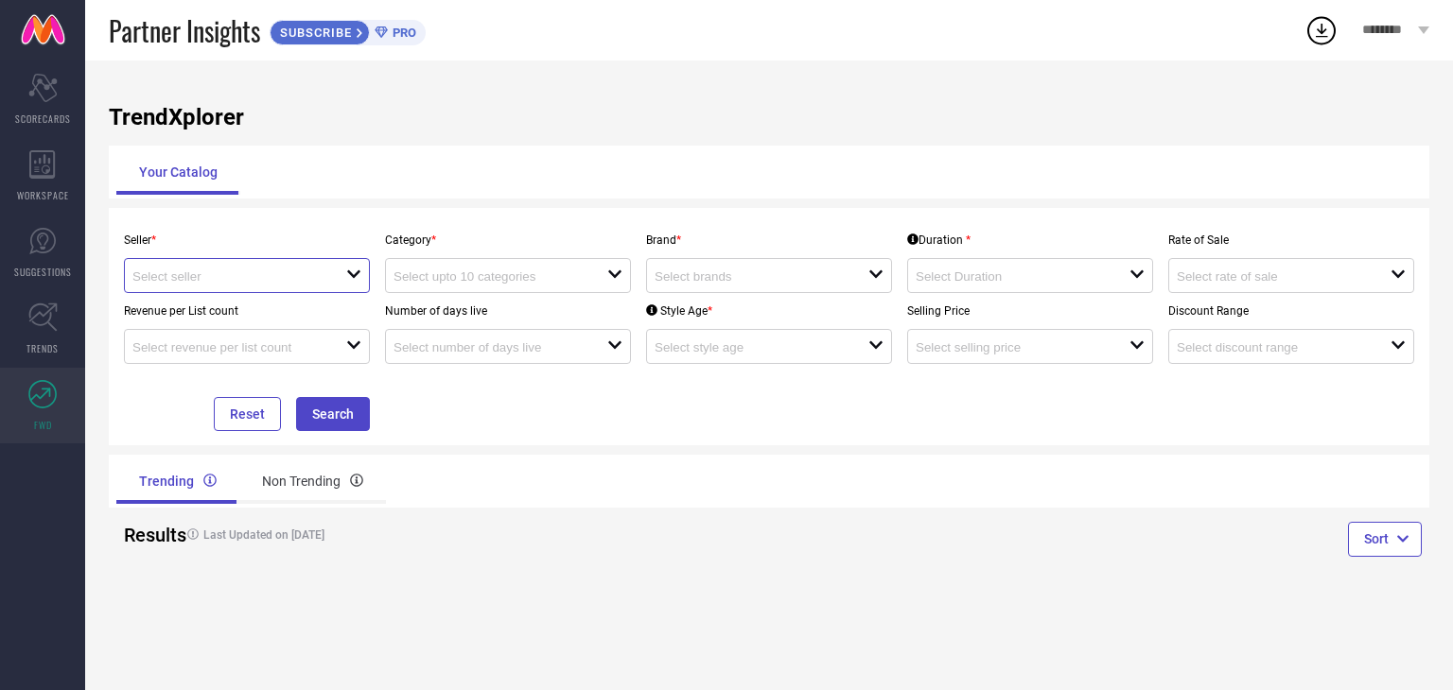
click at [299, 279] on input at bounding box center [228, 277] width 192 height 14
click at [276, 314] on li "BIG FIVE INC ( 12616 )" at bounding box center [247, 313] width 244 height 34
type input "BIG FIVE INC ( 12616 )"
click at [547, 277] on input at bounding box center [489, 277] width 192 height 14
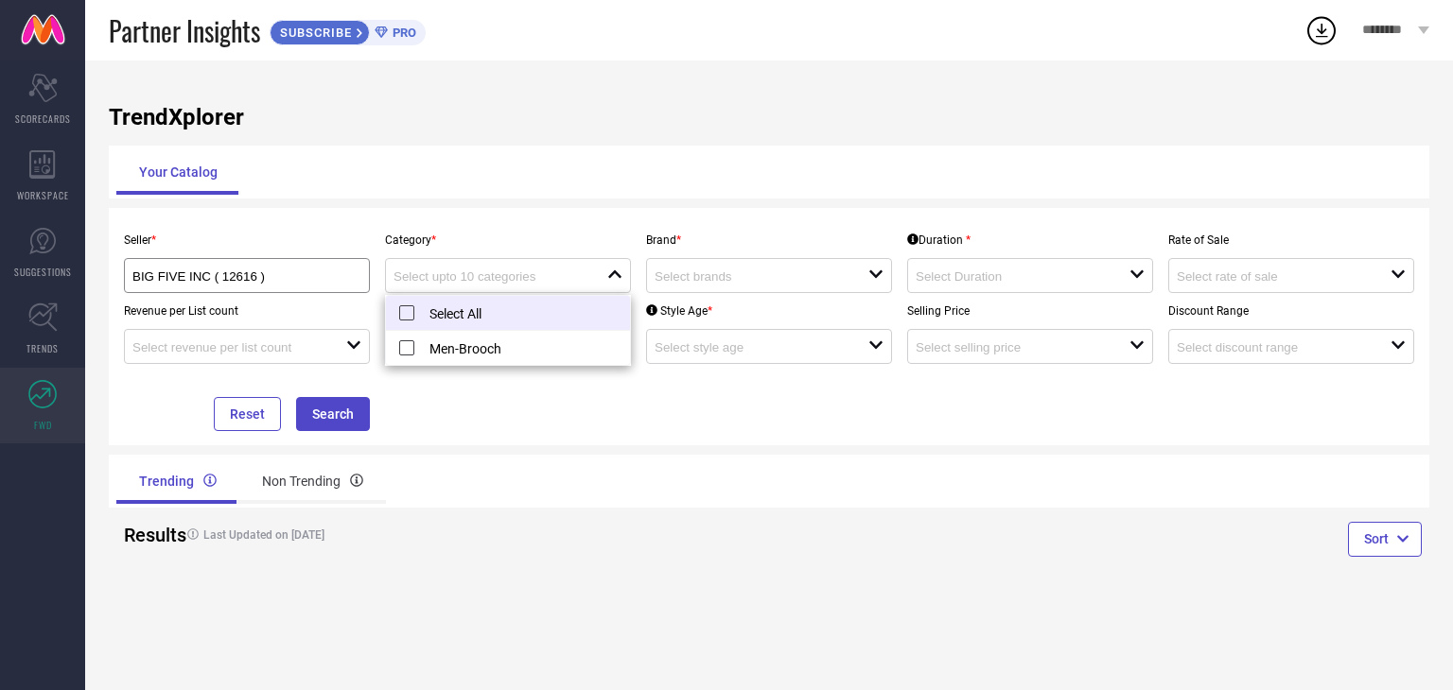
click at [472, 306] on li "Select All" at bounding box center [508, 313] width 244 height 35
type input "Men-Brooch"
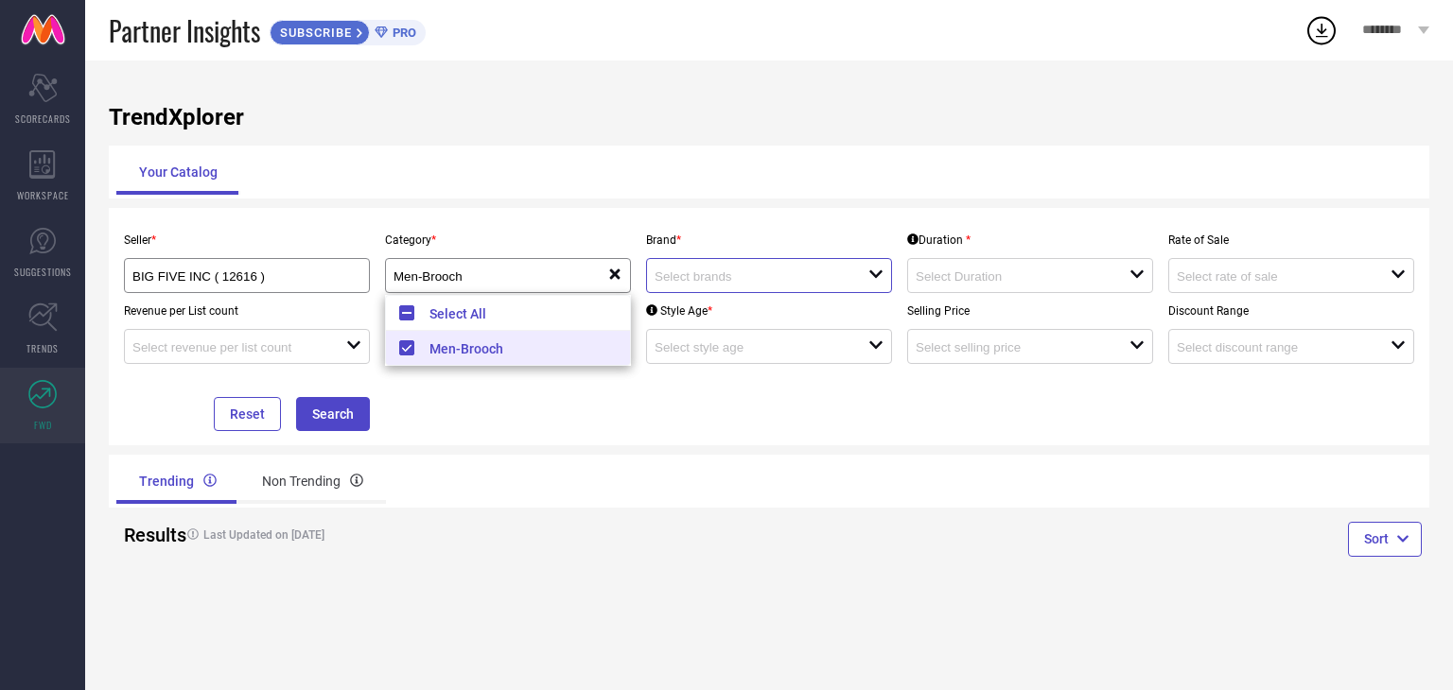
click at [791, 273] on input at bounding box center [751, 277] width 192 height 14
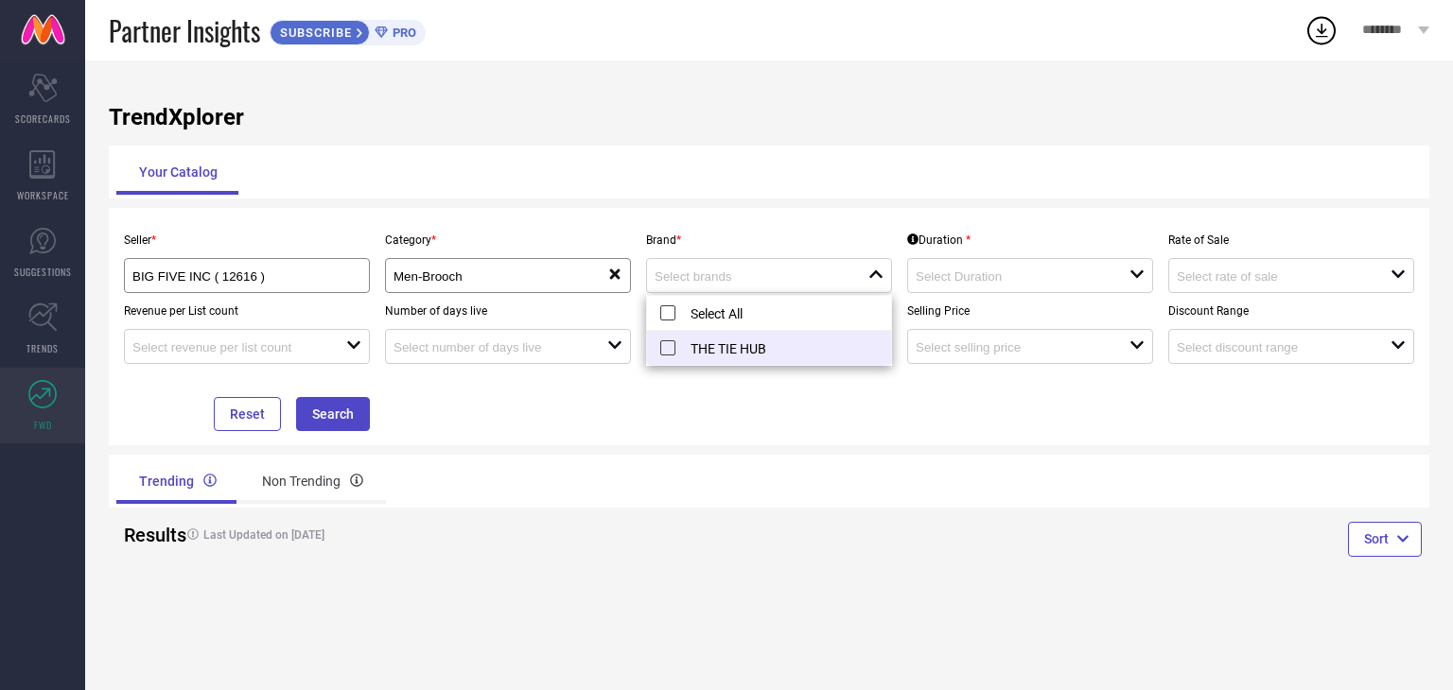
click at [734, 347] on li "THE TIE HUB" at bounding box center [769, 348] width 244 height 34
type input "THE TIE HUB"
click at [1012, 279] on input at bounding box center [1012, 277] width 192 height 14
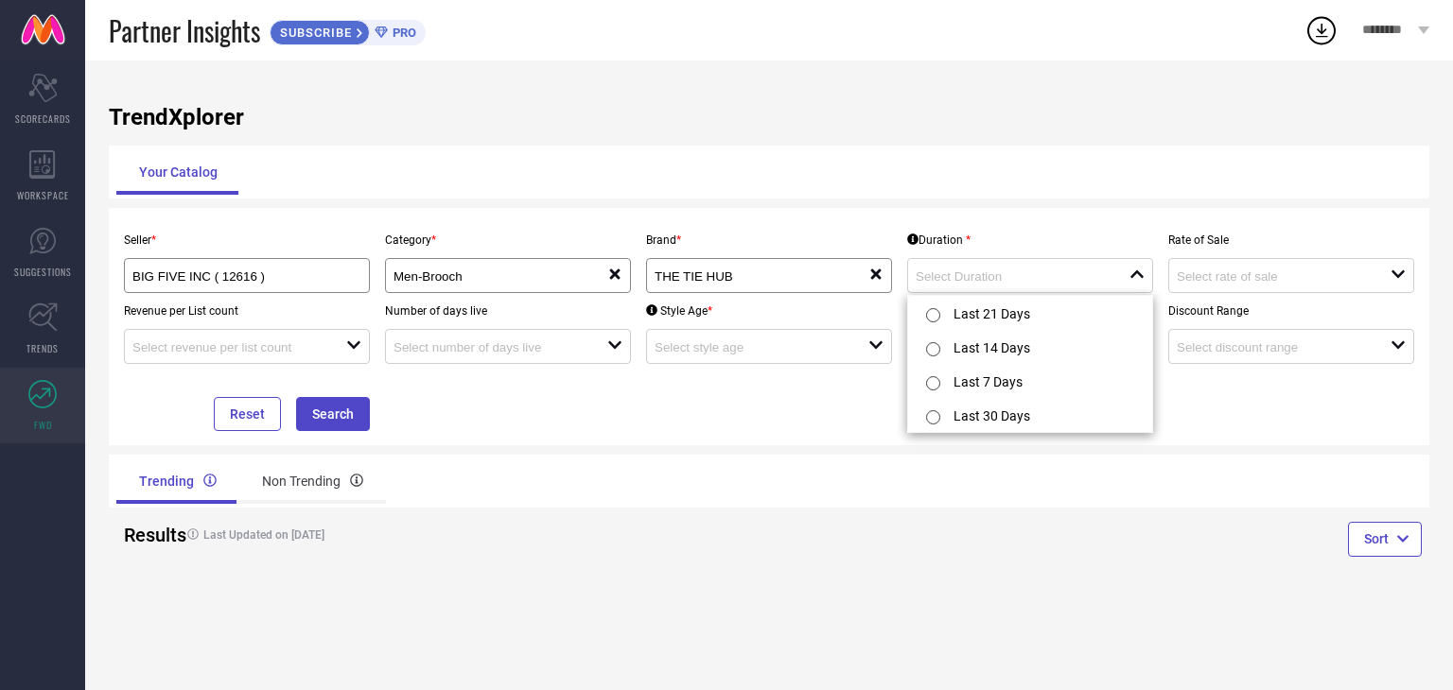
click at [988, 427] on li "Last 30 Days" at bounding box center [1030, 415] width 244 height 34
type input "Last 30 Days"
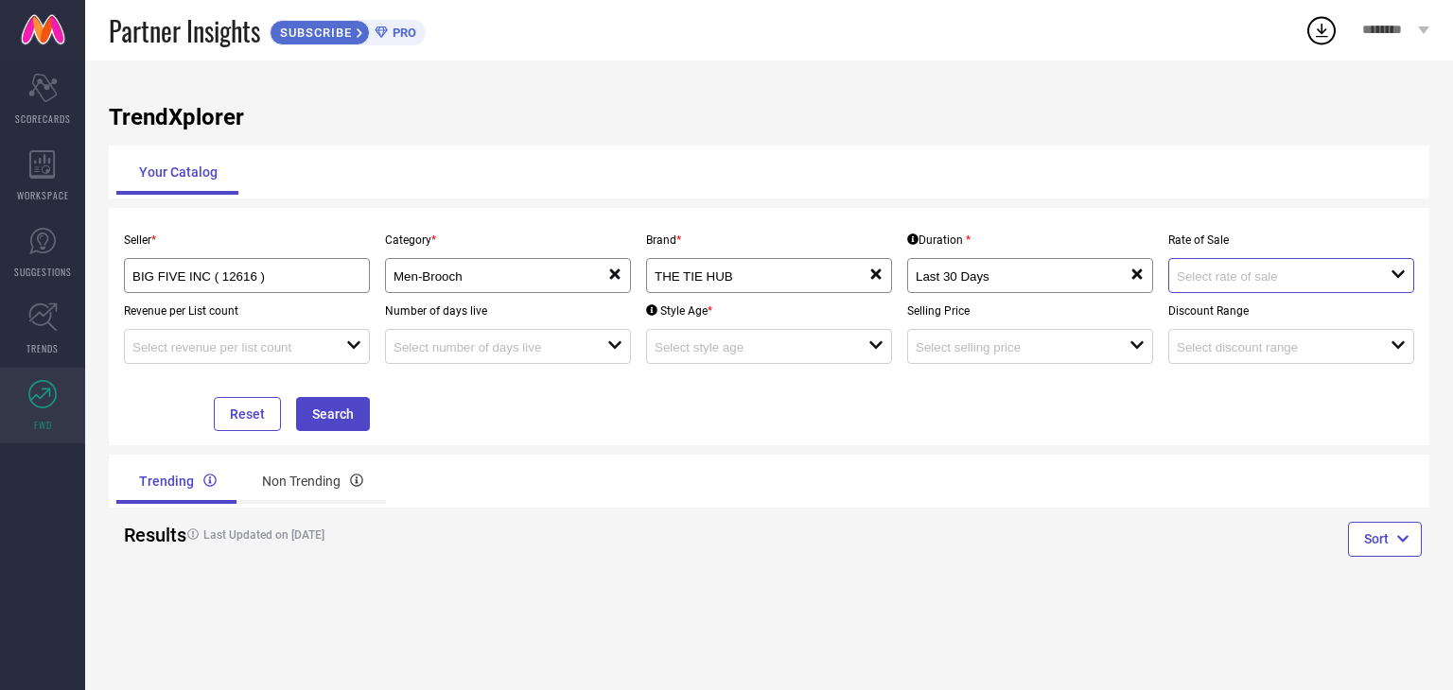
click at [1213, 281] on input at bounding box center [1273, 277] width 192 height 14
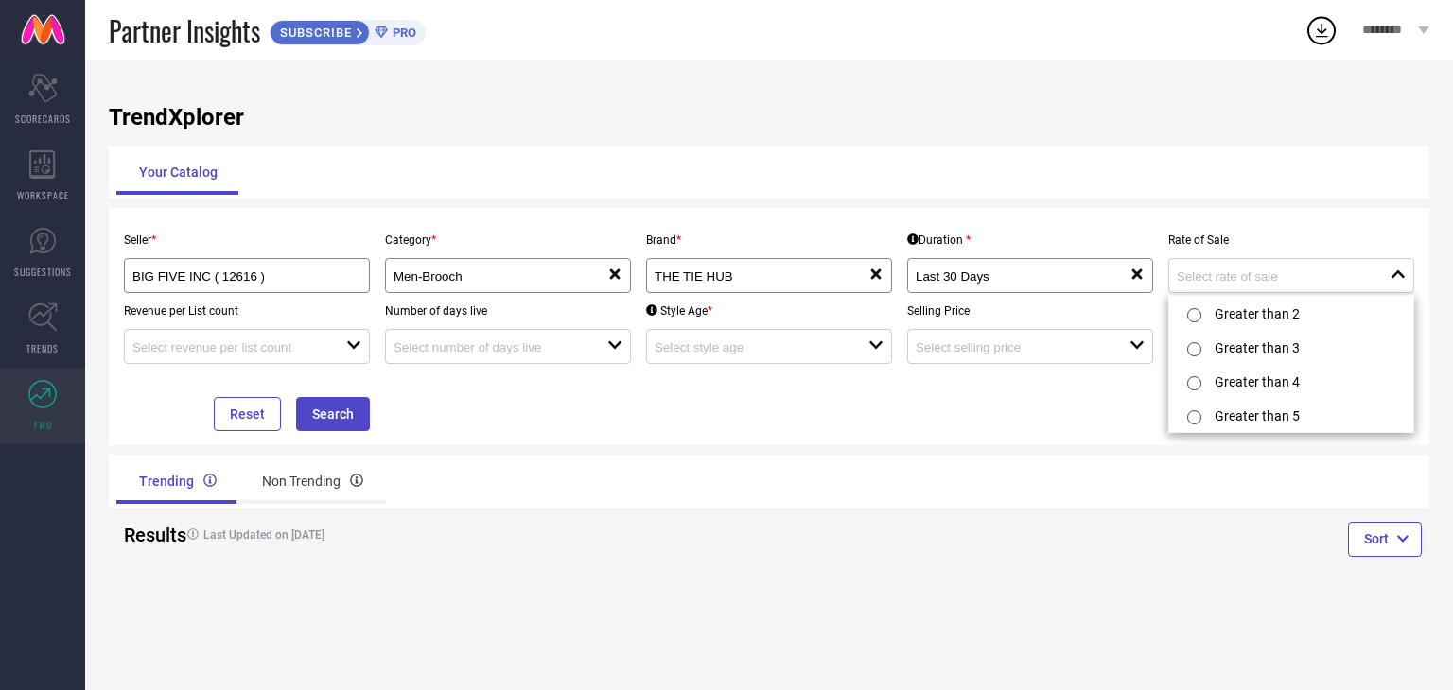
click at [1122, 408] on div "Seller * BIG FIVE INC ( 12616 ) Category * Men-Brooch reset Brand * THE TIE HUB…" at bounding box center [768, 326] width 1305 height 209
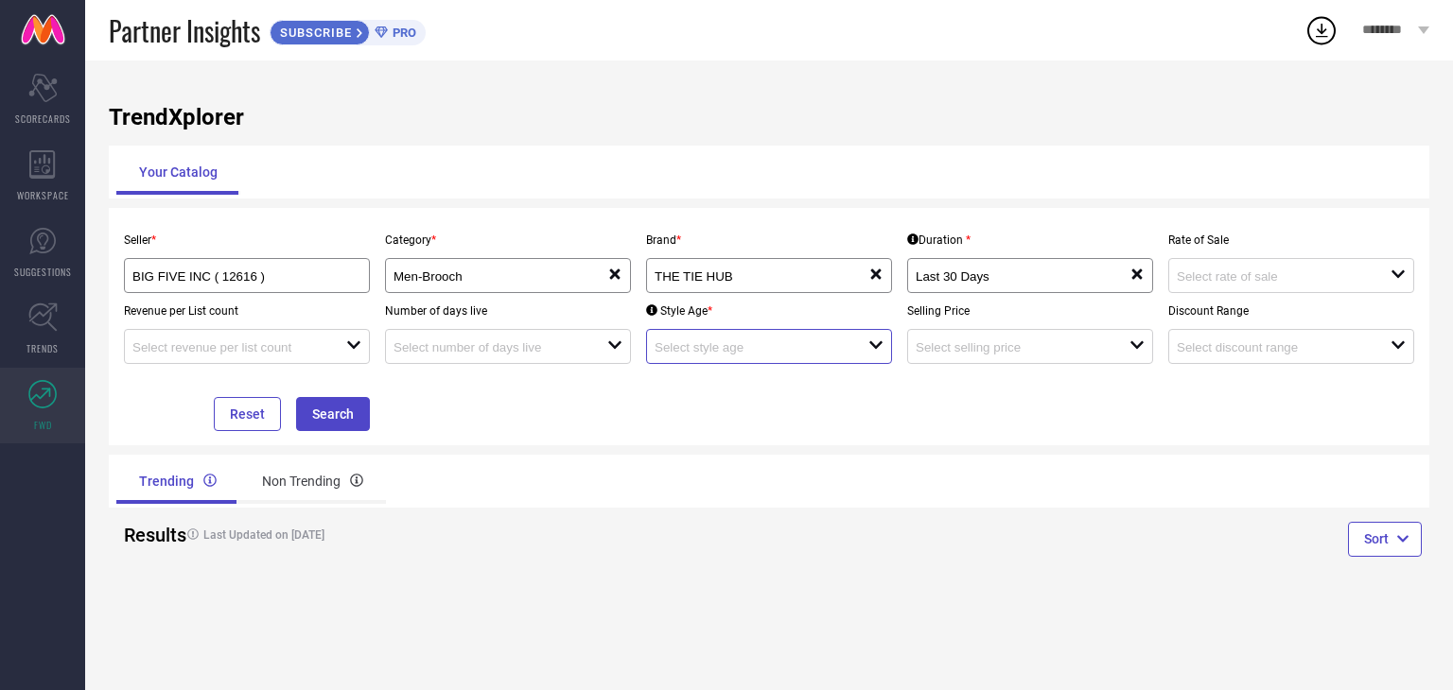
click at [673, 353] on input at bounding box center [751, 348] width 192 height 14
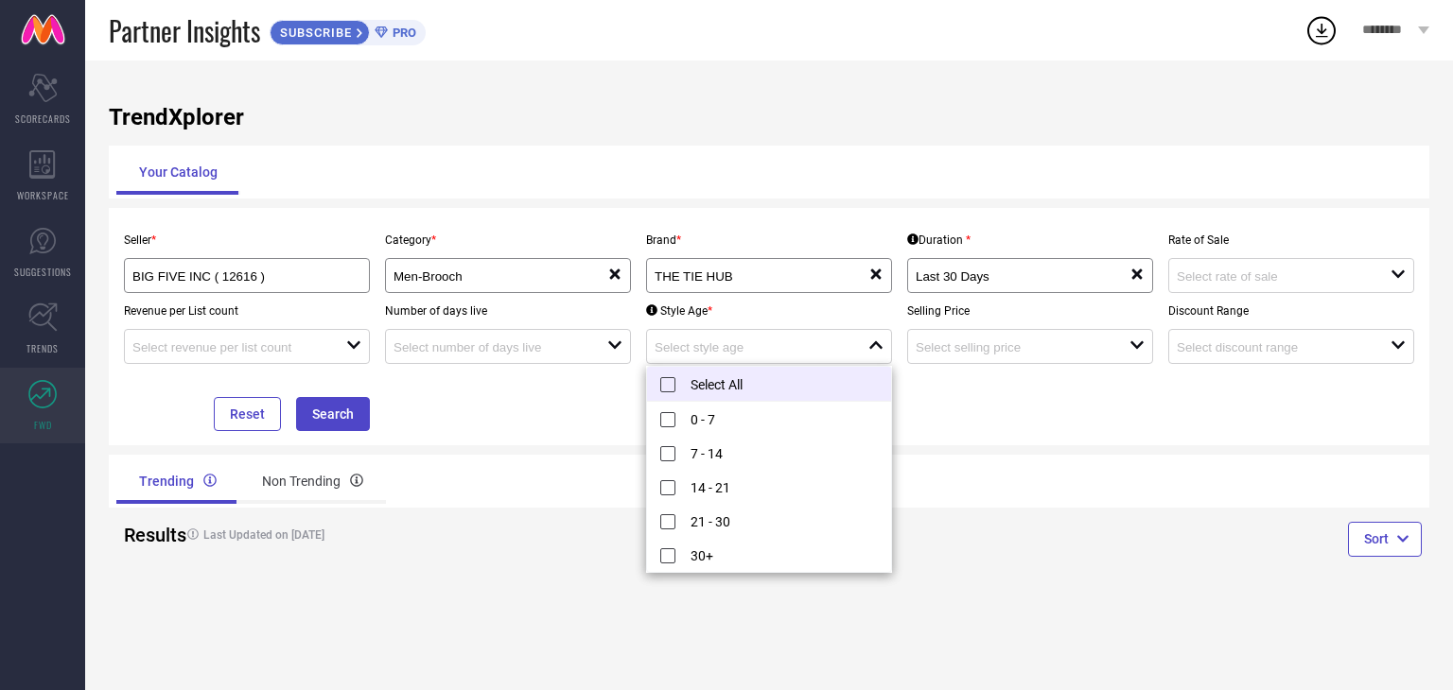
click at [657, 377] on li "Select All" at bounding box center [769, 384] width 244 height 35
type input "0 - 7, + 4 more"
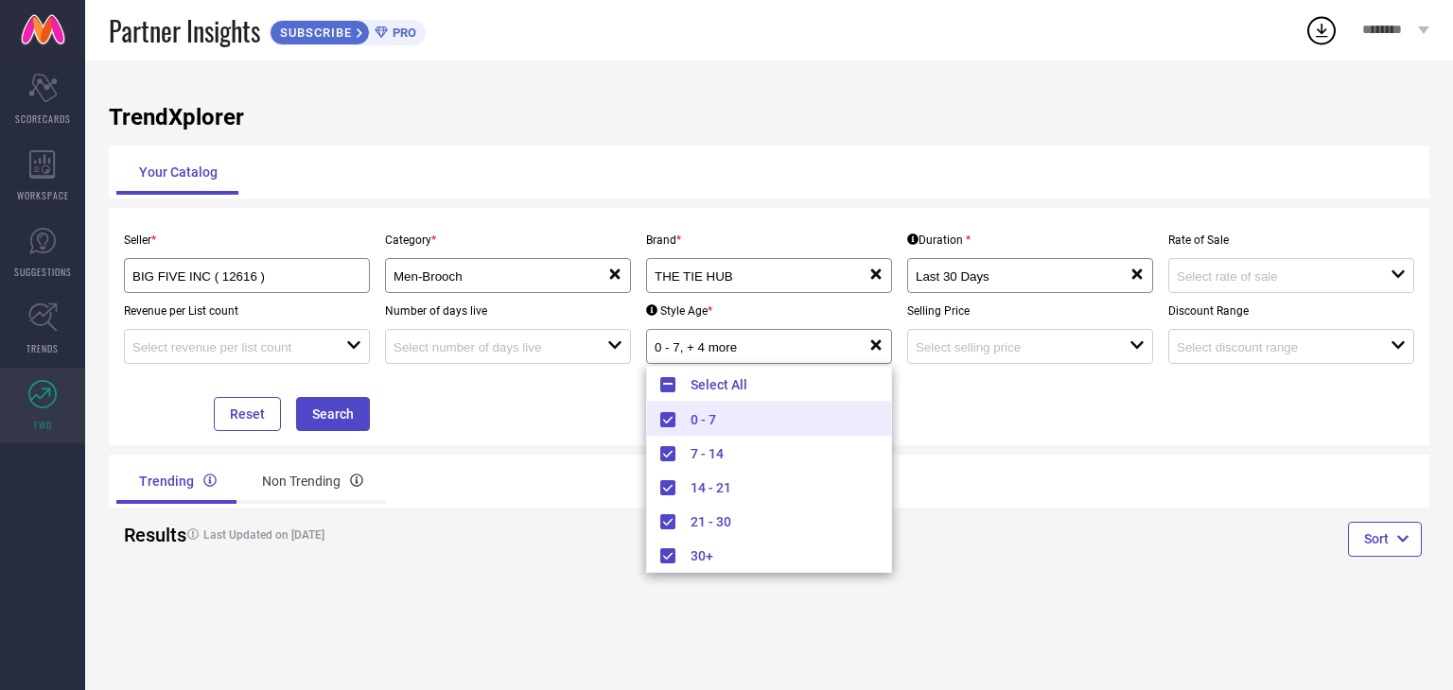
click at [965, 396] on div "Seller * BIG FIVE INC ( 12616 ) Category * Men-Brooch reset Brand * THE TIE HUB…" at bounding box center [768, 326] width 1305 height 209
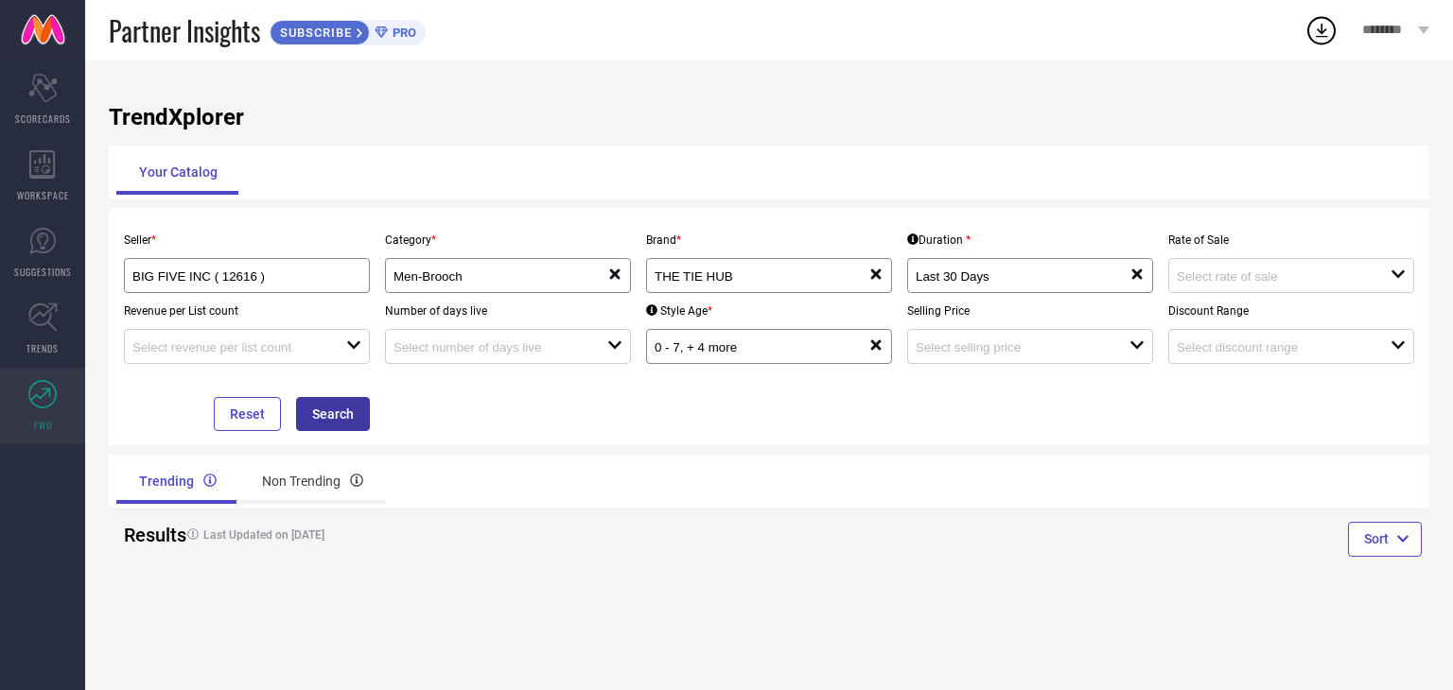
click at [359, 418] on button "Search" at bounding box center [333, 414] width 74 height 34
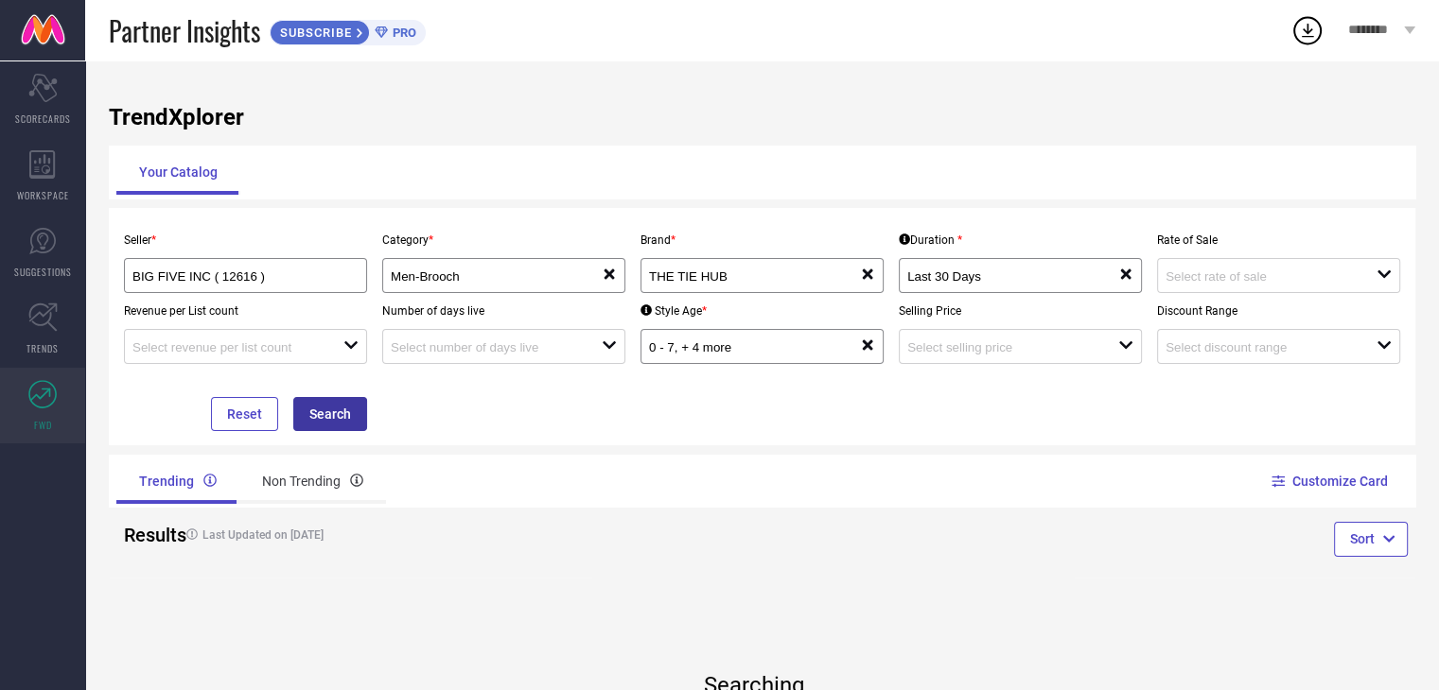
click at [332, 421] on button "Search" at bounding box center [330, 414] width 74 height 34
click at [328, 413] on button "Search" at bounding box center [330, 414] width 74 height 34
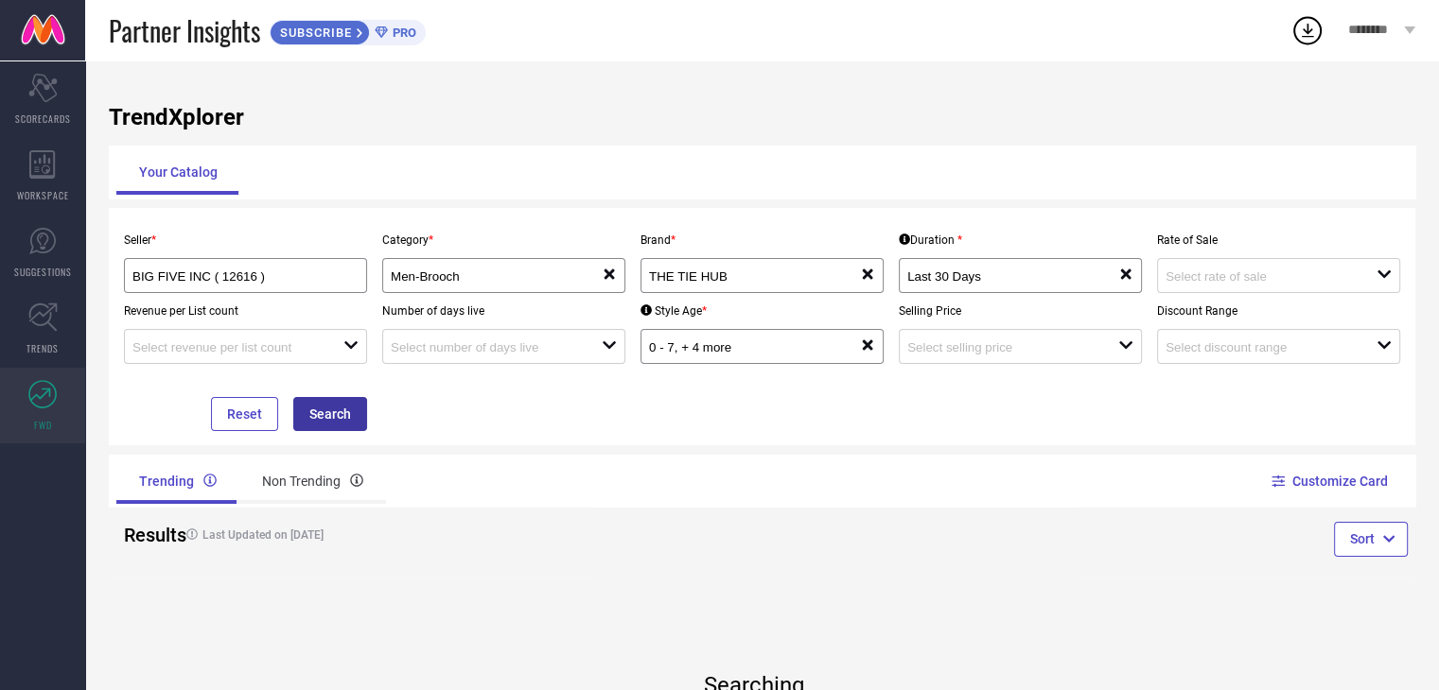
click at [328, 413] on button "Search" at bounding box center [330, 414] width 74 height 34
click at [329, 413] on button "Search" at bounding box center [330, 414] width 74 height 34
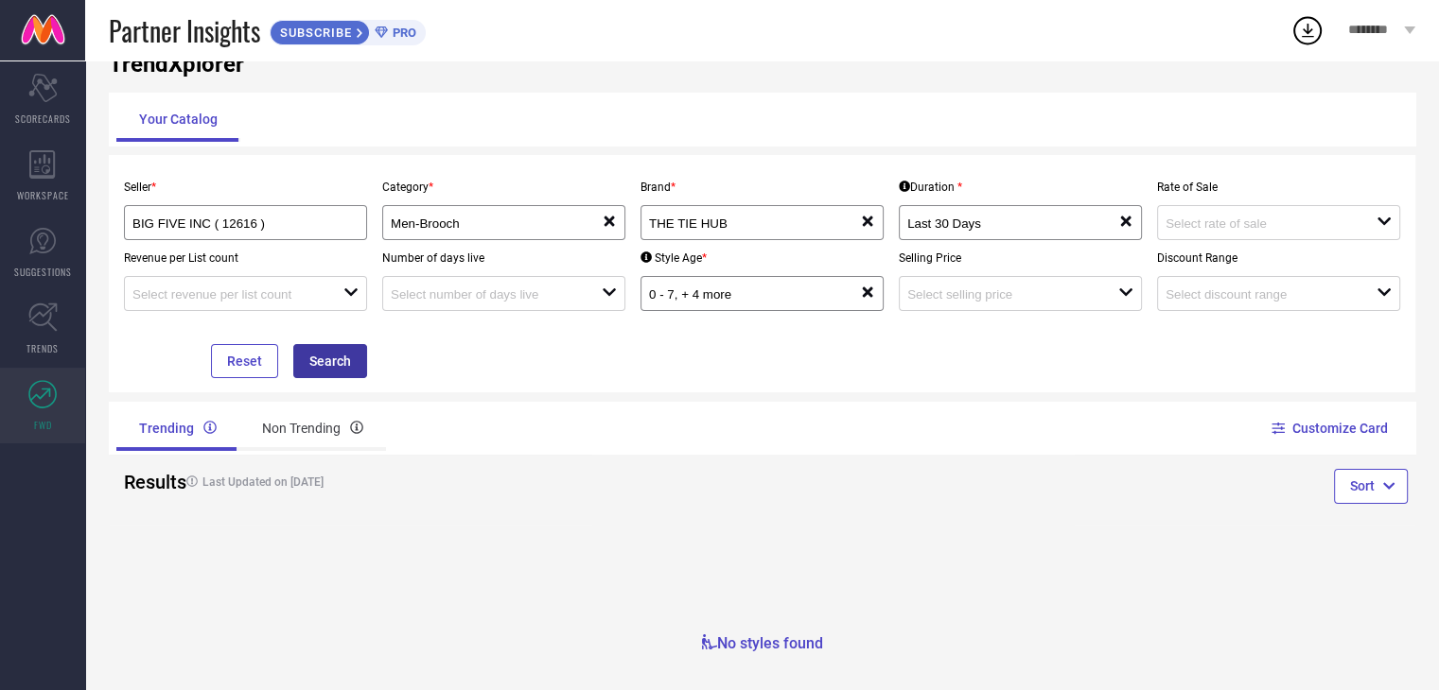
scroll to position [76, 0]
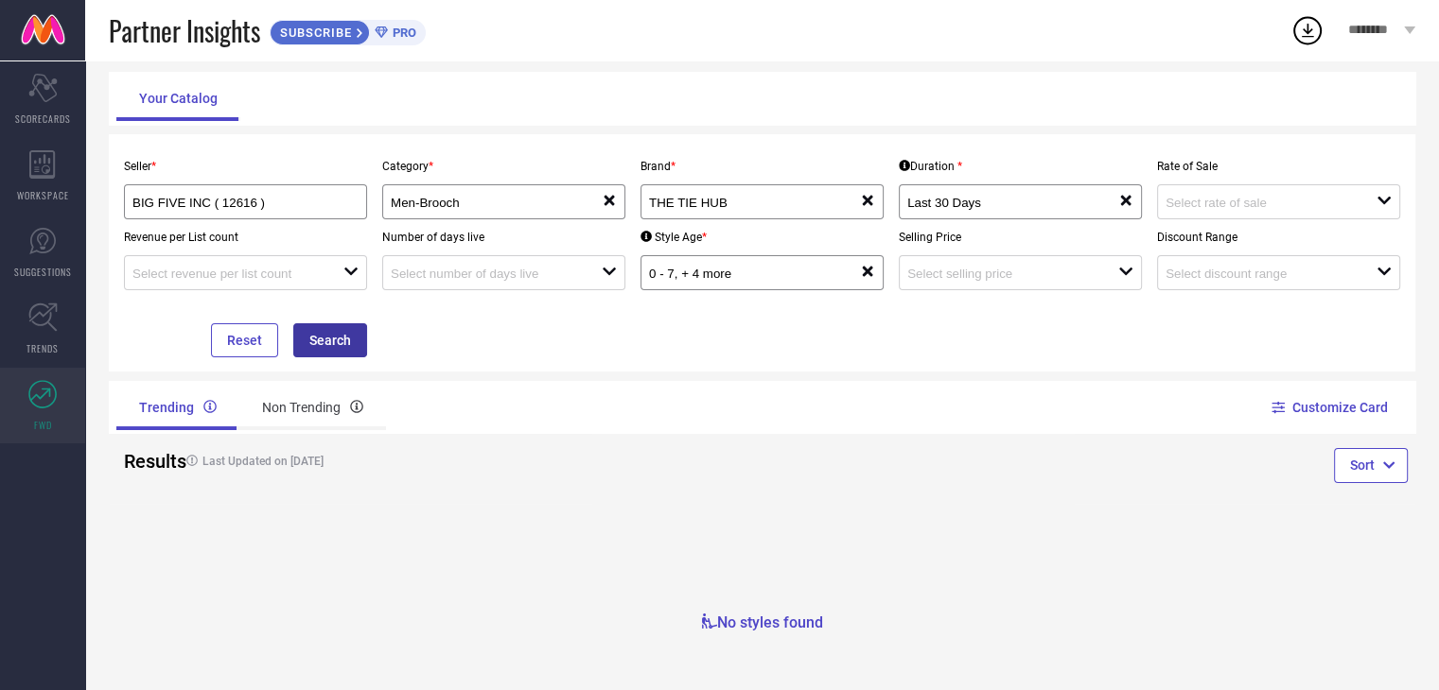
click at [331, 414] on div "Non Trending" at bounding box center [312, 407] width 147 height 45
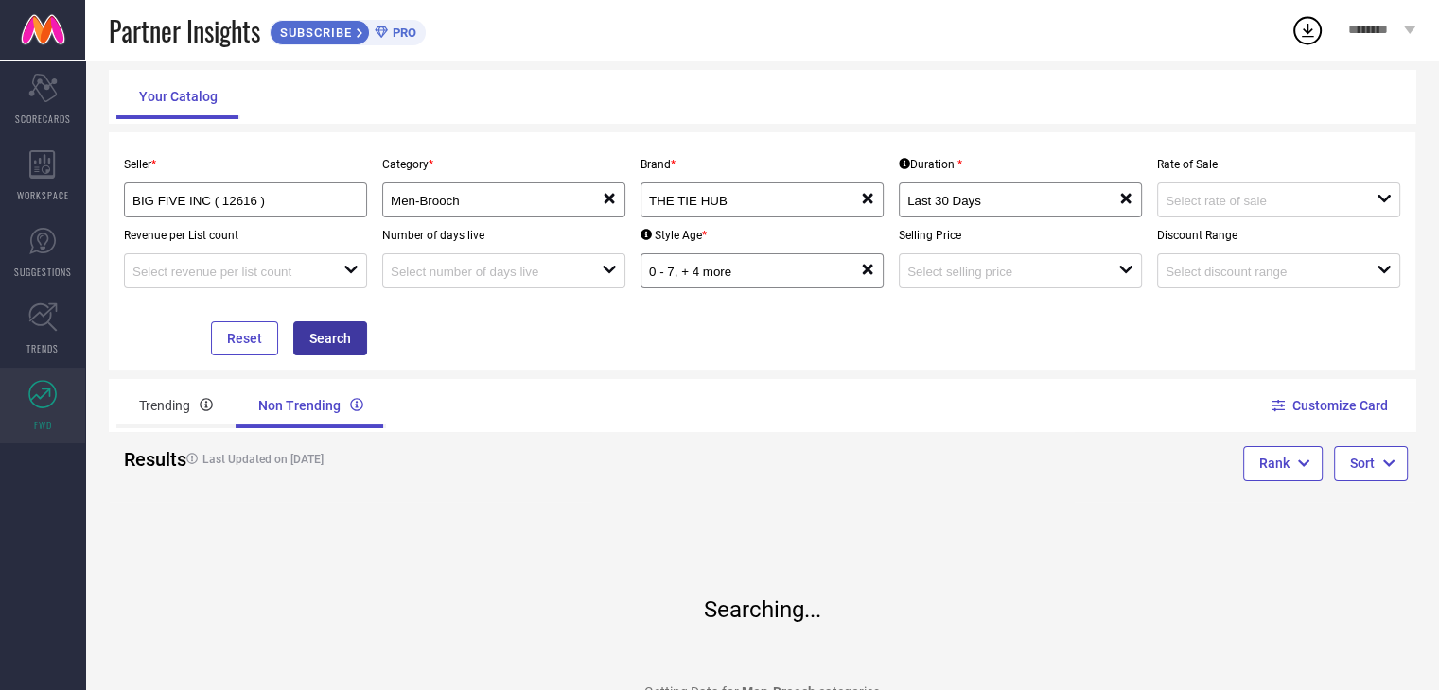
click at [334, 353] on button "Search" at bounding box center [330, 339] width 74 height 34
click at [341, 336] on button "Search" at bounding box center [330, 340] width 74 height 34
click at [342, 336] on button "Search" at bounding box center [330, 340] width 74 height 34
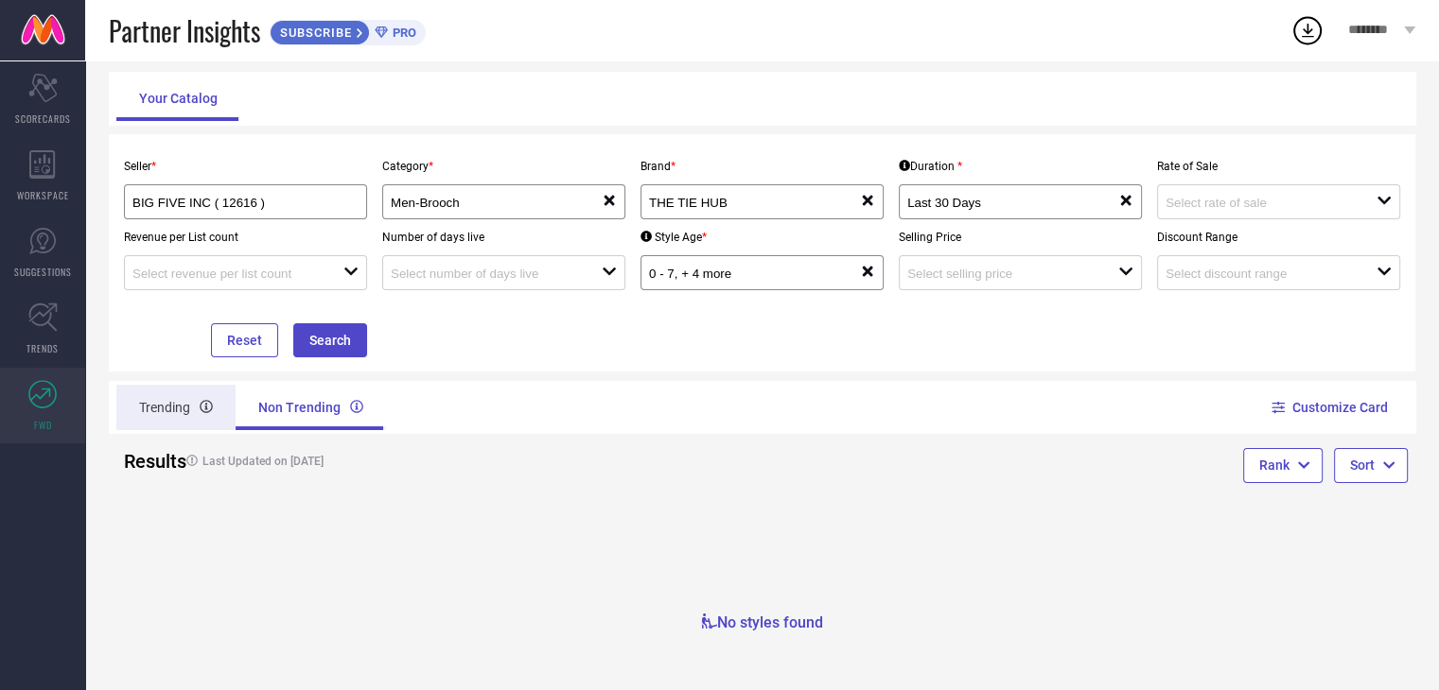
click at [179, 425] on div "Trending" at bounding box center [175, 407] width 119 height 45
click at [742, 346] on div "Seller * BIG FIVE INC ( 12616 ) Category * Men-Brooch reset Brand * THE TIE HUB…" at bounding box center [761, 253] width 1291 height 209
click at [322, 285] on div "open" at bounding box center [245, 272] width 243 height 35
click at [1198, 206] on input at bounding box center [1260, 203] width 190 height 14
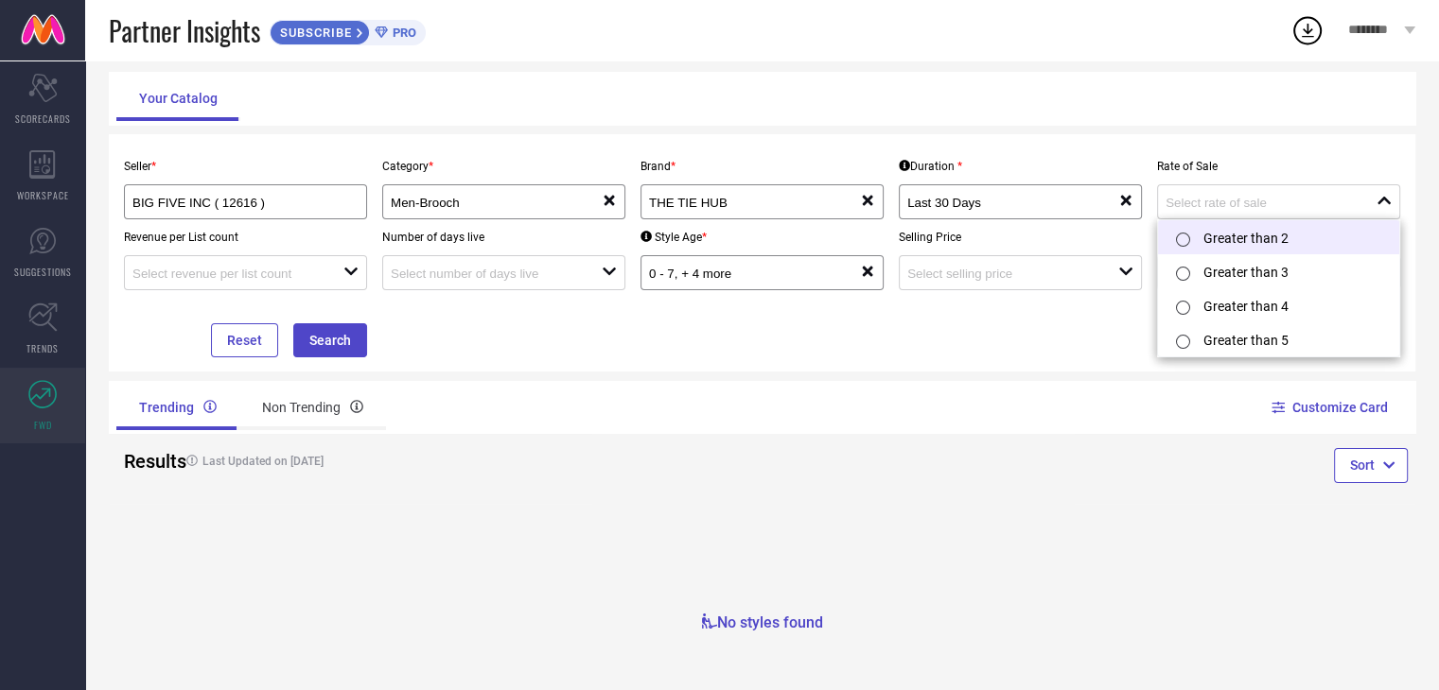
click at [1180, 235] on input "radio" at bounding box center [1183, 240] width 14 height 14
type input "Greater than 2"
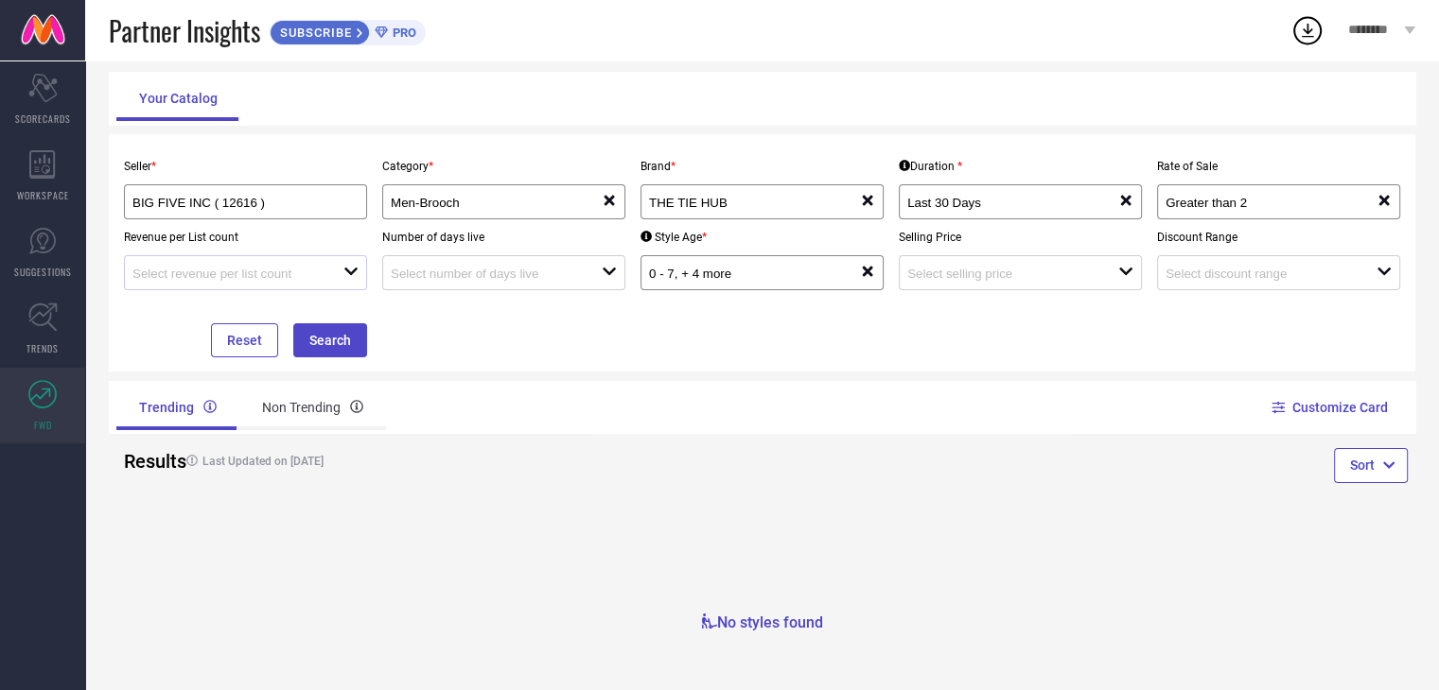
click at [322, 264] on div at bounding box center [237, 273] width 211 height 18
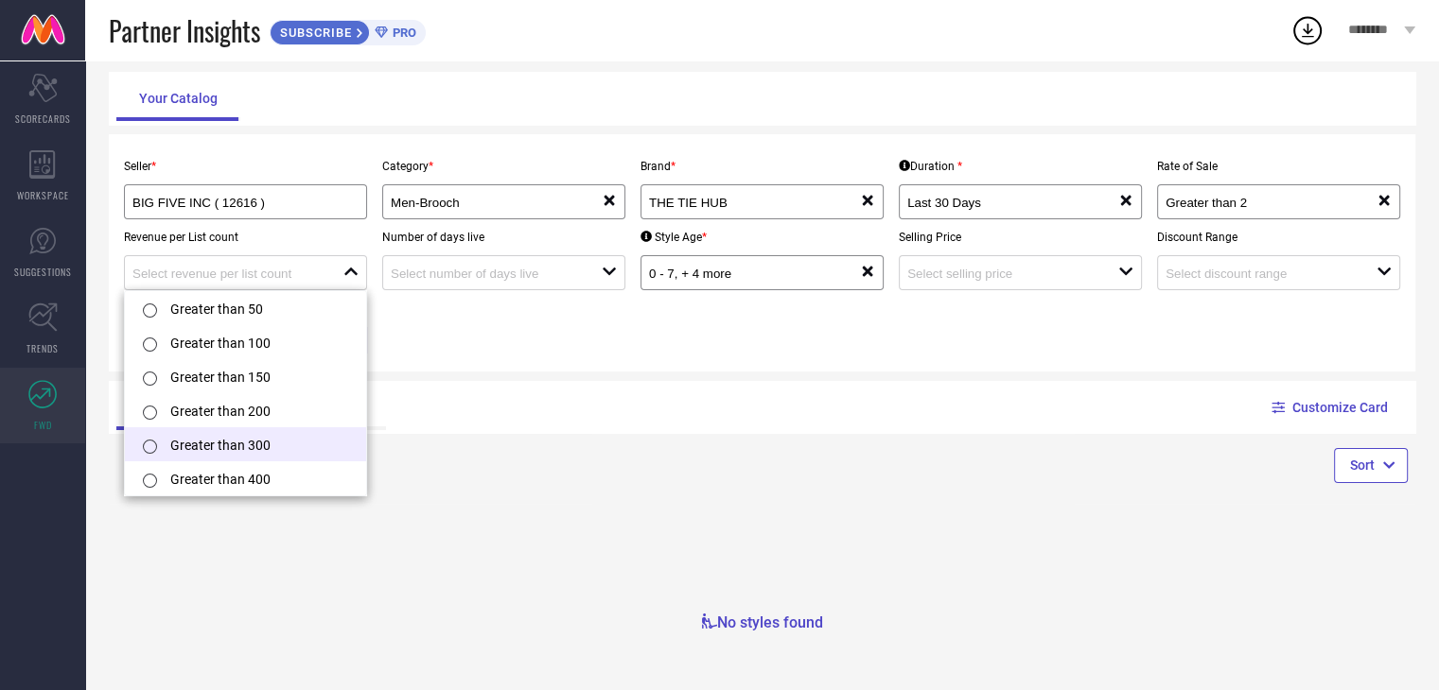
click at [269, 440] on li "Greater than 300" at bounding box center [245, 445] width 241 height 34
type input "Greater than 300"
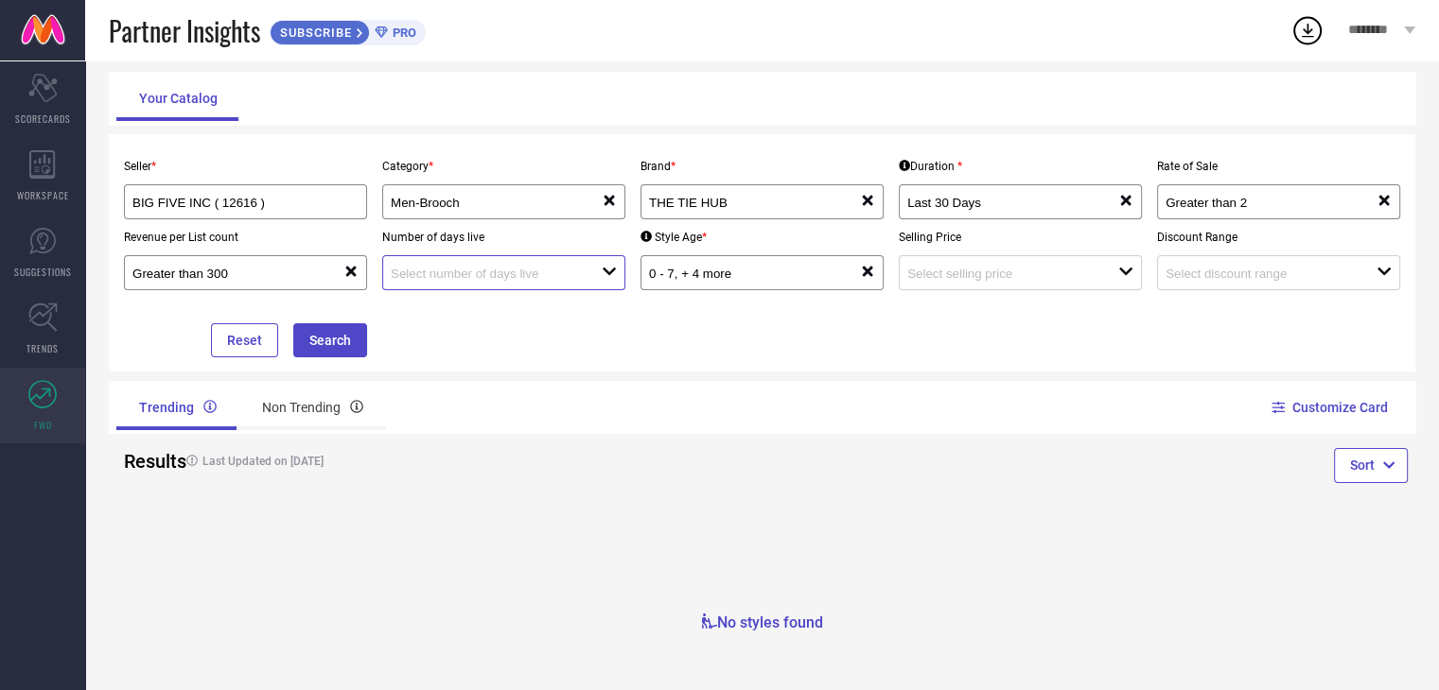
click at [551, 277] on input at bounding box center [486, 274] width 190 height 14
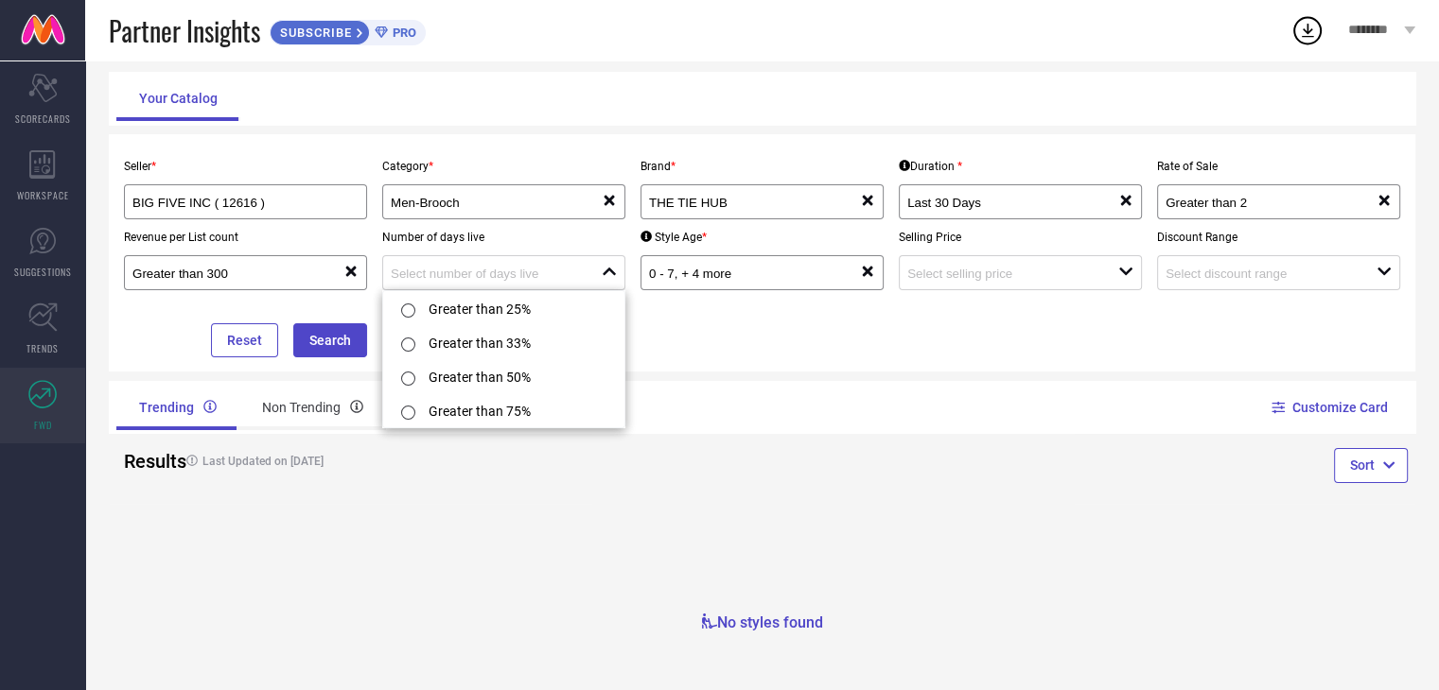
click at [515, 417] on li "Greater than 75%" at bounding box center [503, 410] width 241 height 34
type input "Greater than 75%"
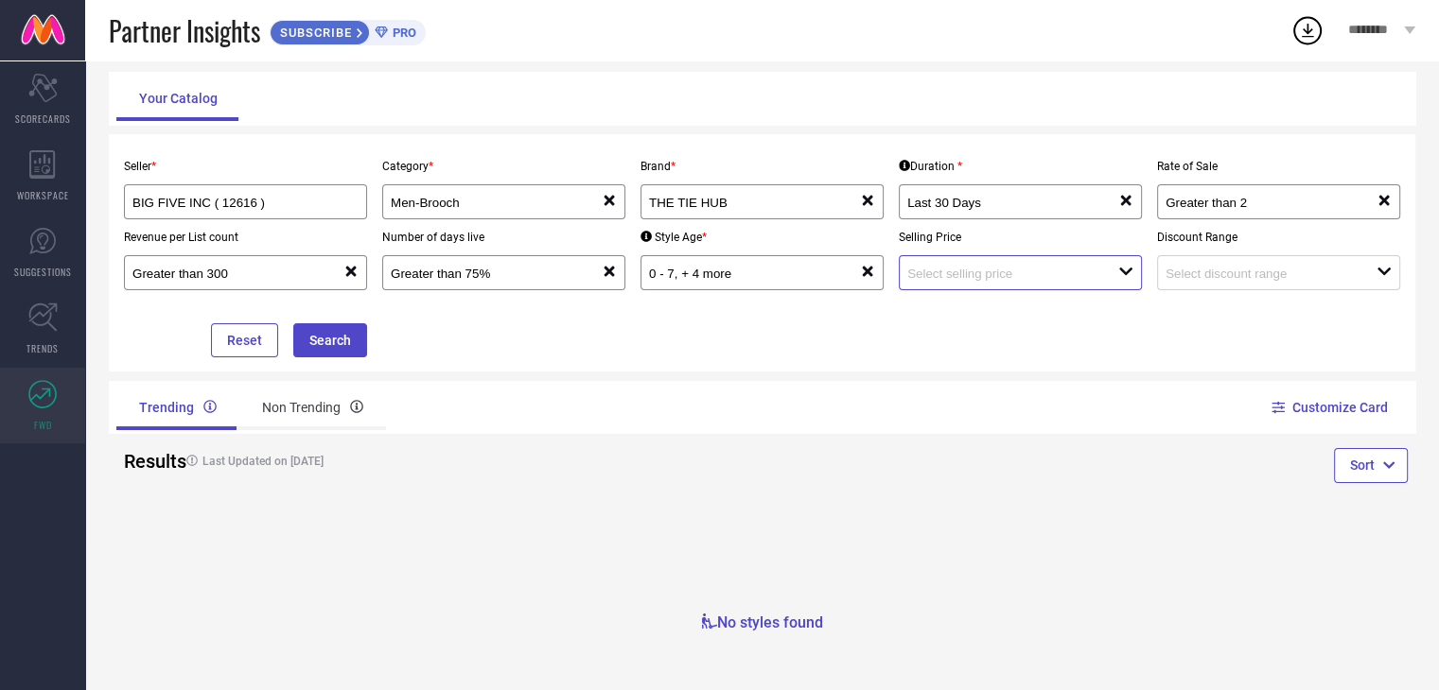
click at [1005, 278] on input at bounding box center [1002, 274] width 190 height 14
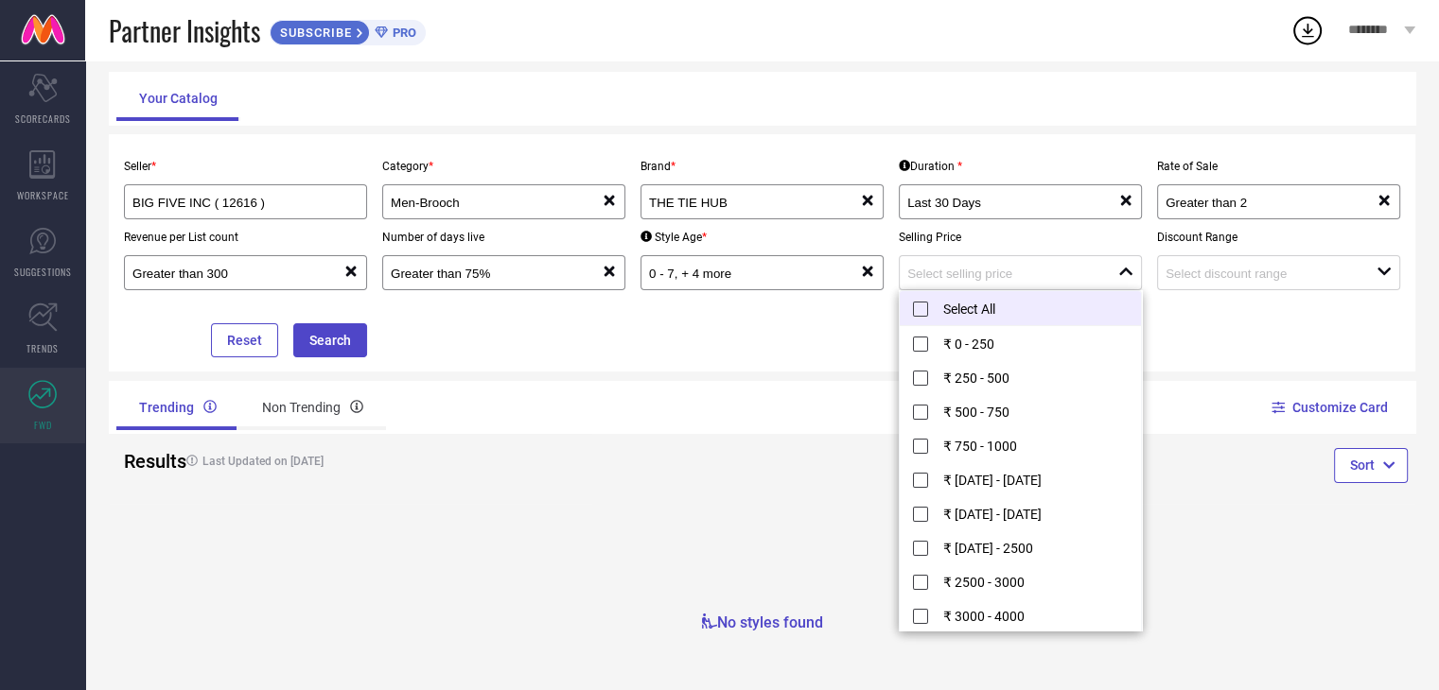
click at [903, 311] on li "Select All" at bounding box center [1020, 308] width 241 height 35
type input "₹ 0 - 250, + 11 more"
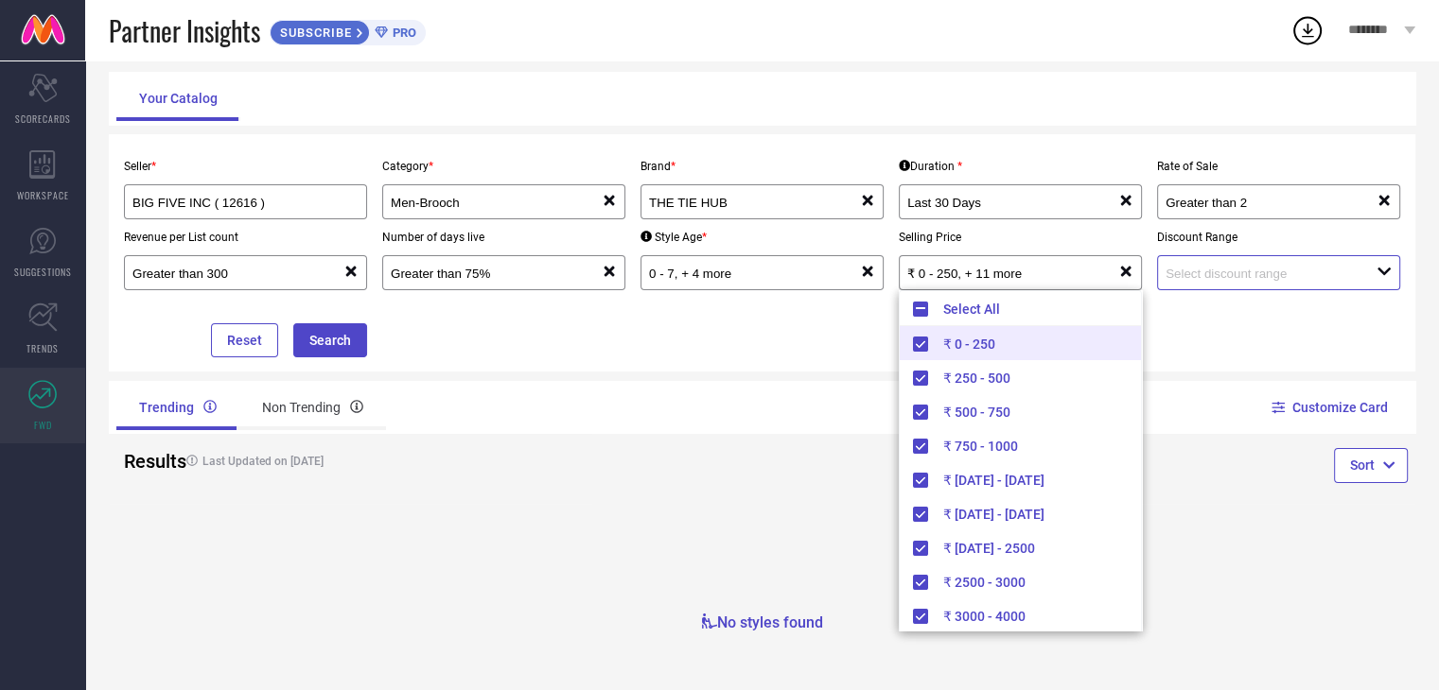
click at [1188, 271] on input at bounding box center [1260, 274] width 190 height 14
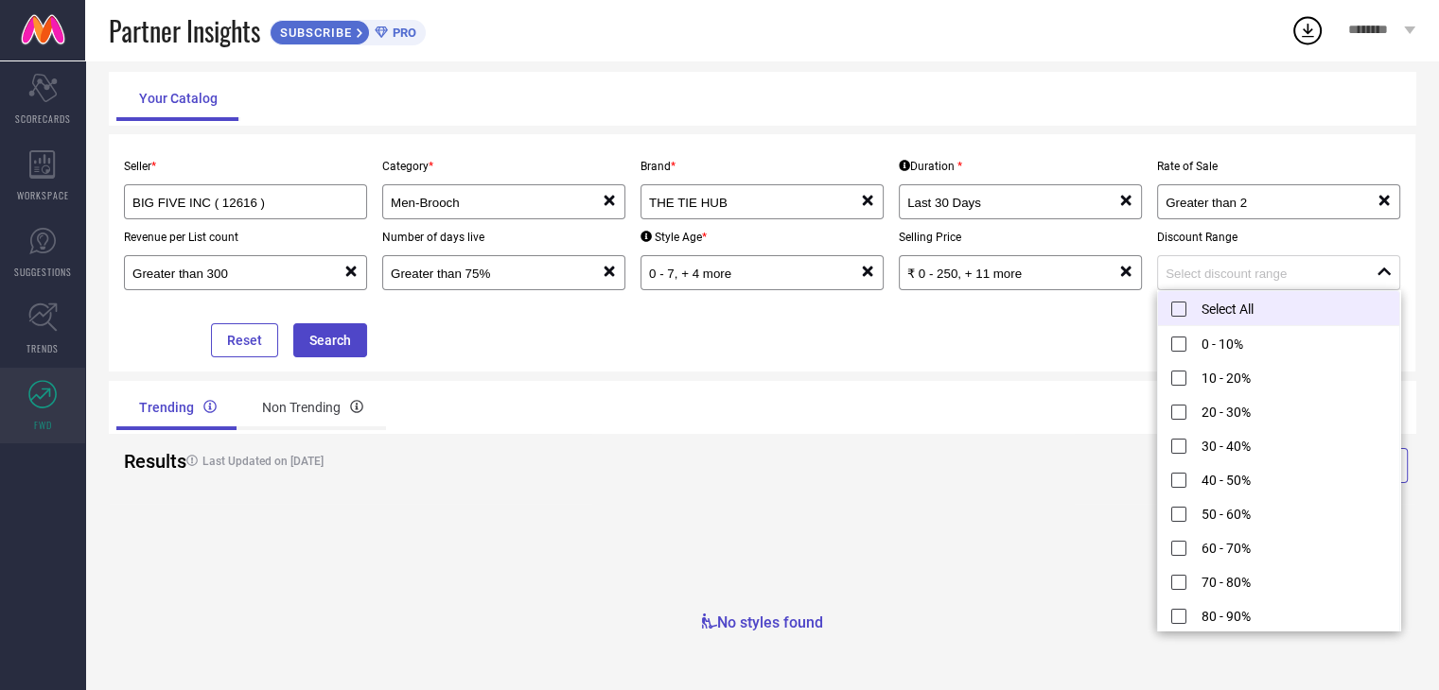
click at [1183, 319] on li "Select All" at bounding box center [1278, 308] width 241 height 35
type input "0 - 10%, + 10 more"
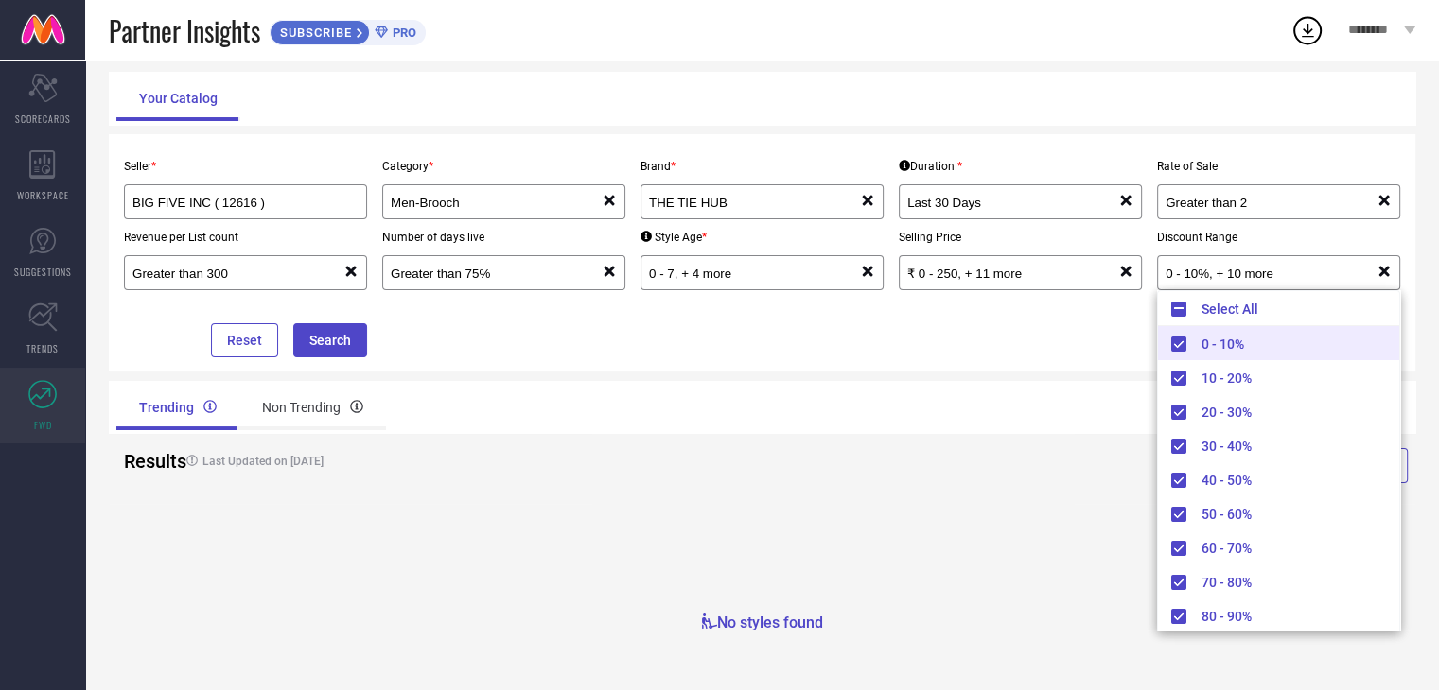
click at [945, 378] on div "TrendXplorer Your Catalog Seller * BIG FIVE INC ( 12616 ) Category * Men-Brooch…" at bounding box center [762, 339] width 1354 height 704
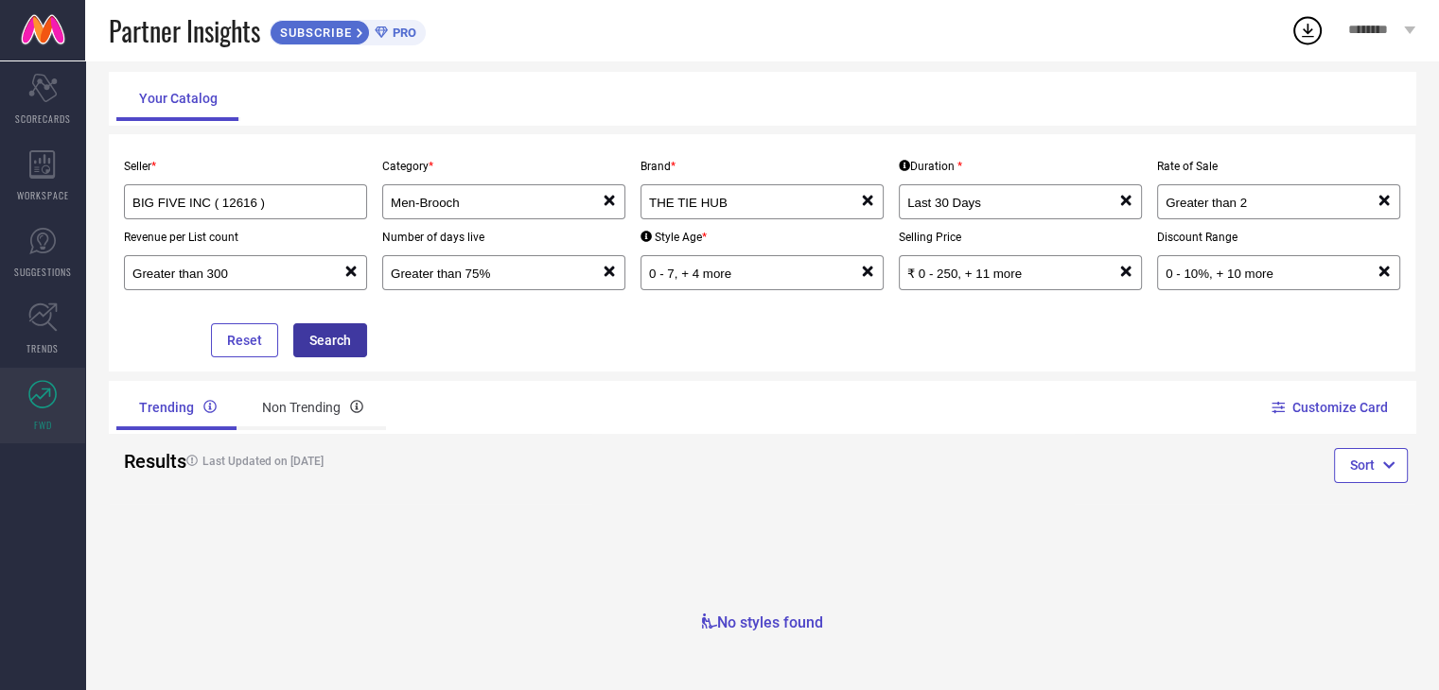
click at [333, 349] on button "Search" at bounding box center [330, 340] width 74 height 34
click at [325, 356] on button "Search" at bounding box center [330, 340] width 74 height 34
click at [344, 421] on div "Non Trending" at bounding box center [312, 407] width 147 height 45
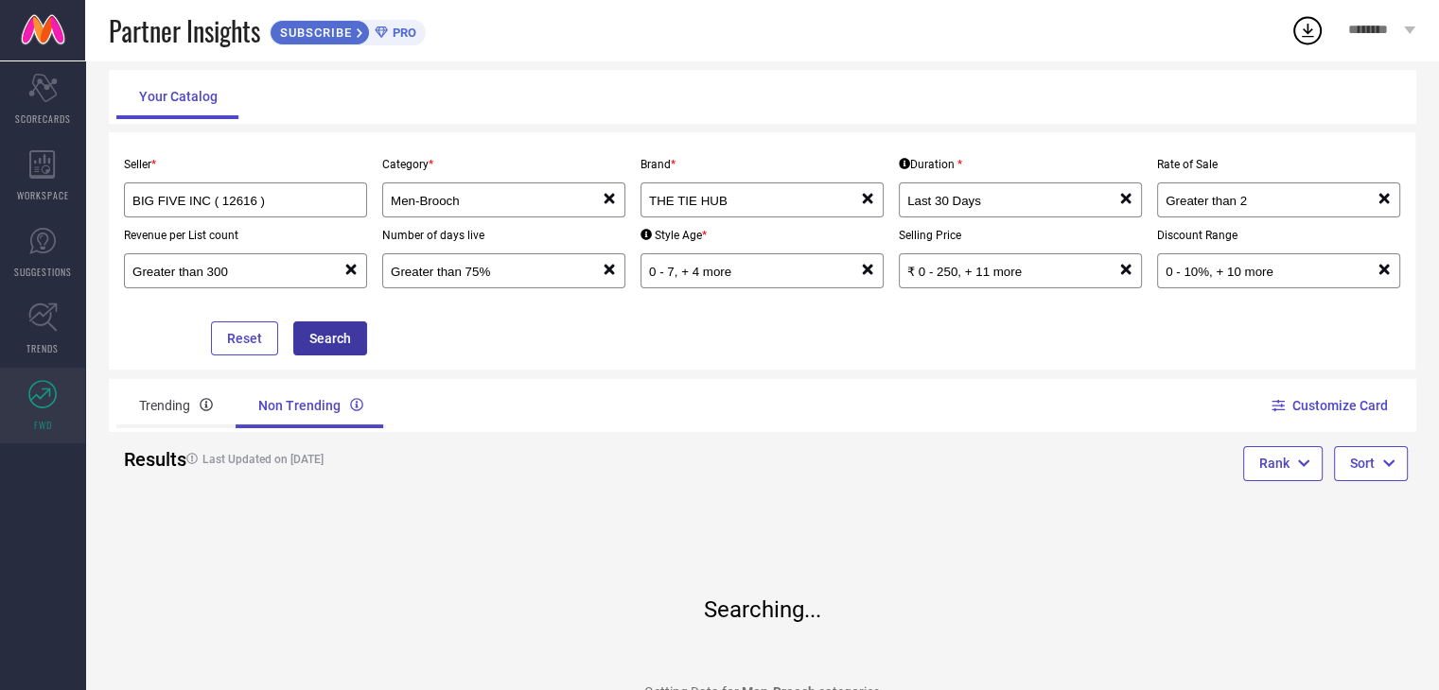
click at [323, 333] on button "Search" at bounding box center [330, 339] width 74 height 34
click at [957, 186] on div "Last 30 Days reset" at bounding box center [1020, 201] width 243 height 35
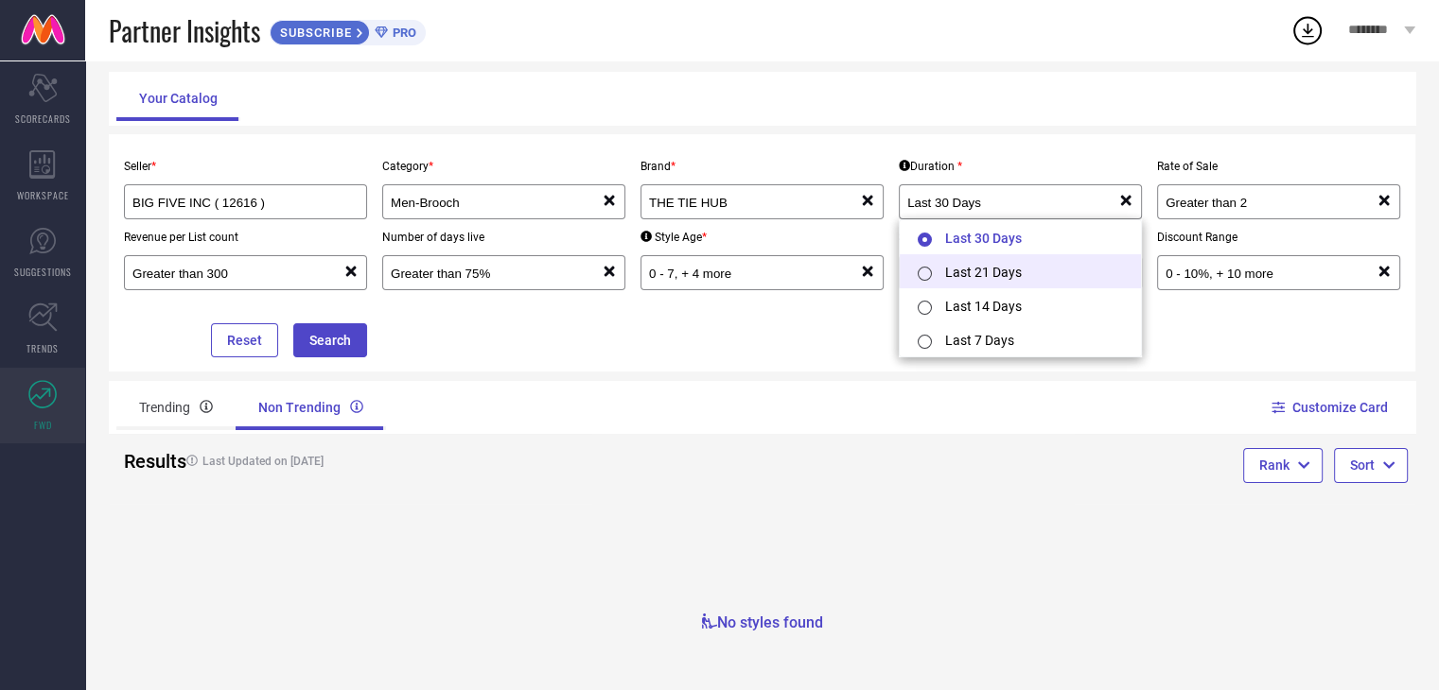
click at [923, 271] on input "radio" at bounding box center [924, 274] width 14 height 14
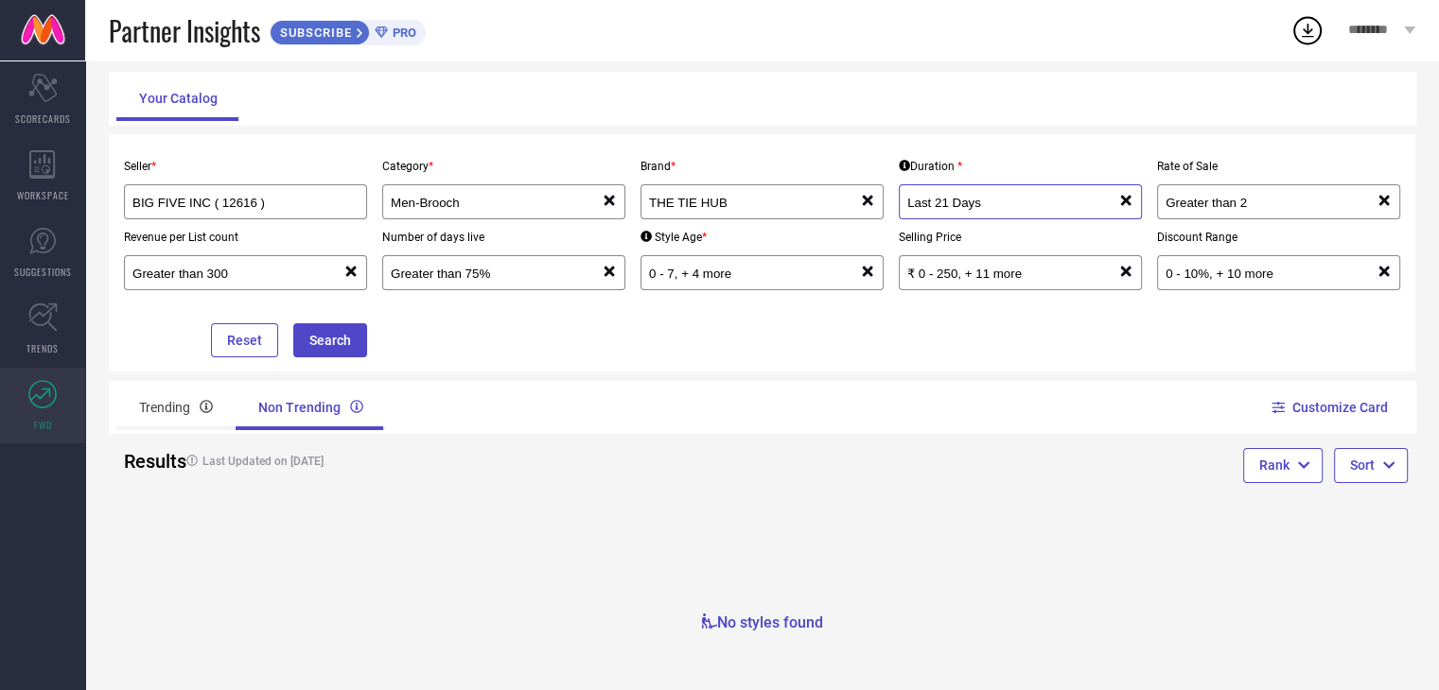
click at [1027, 205] on input "Last 21 Days" at bounding box center [1002, 203] width 190 height 14
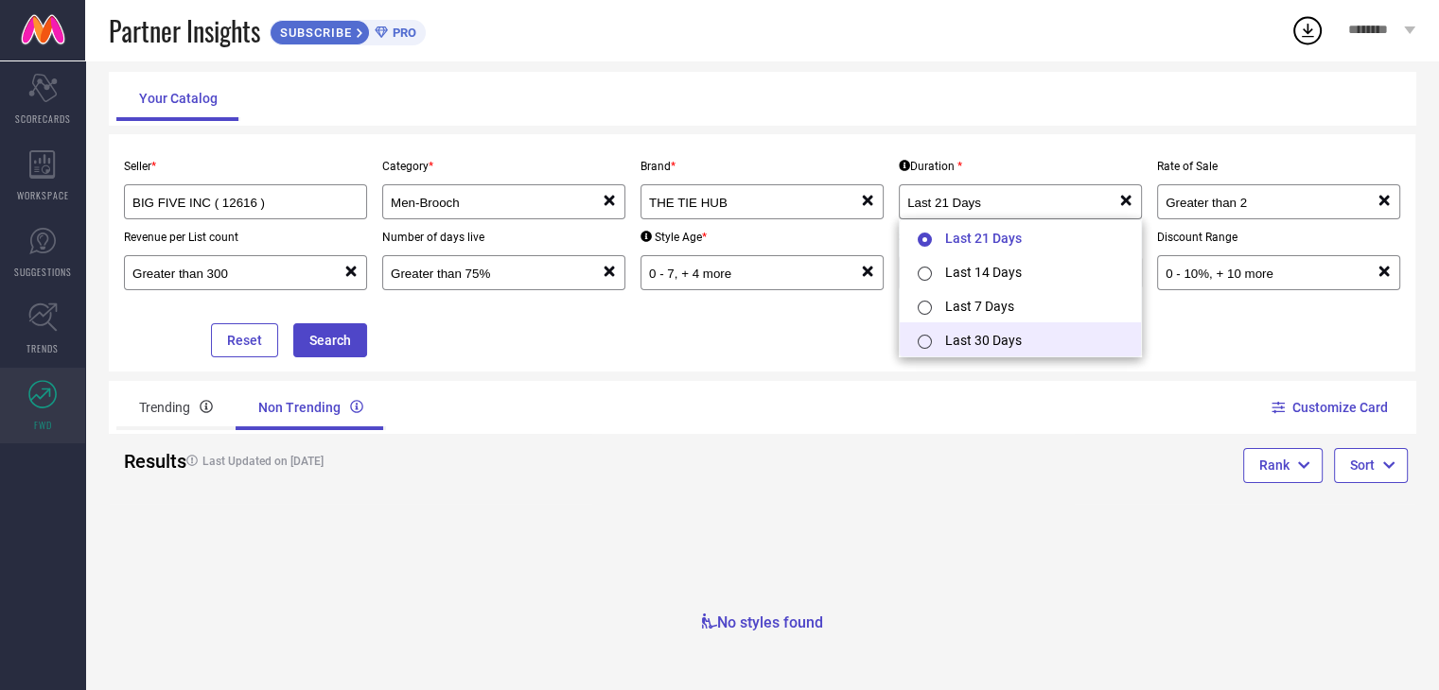
click at [963, 332] on li "Last 30 Days" at bounding box center [1020, 340] width 241 height 34
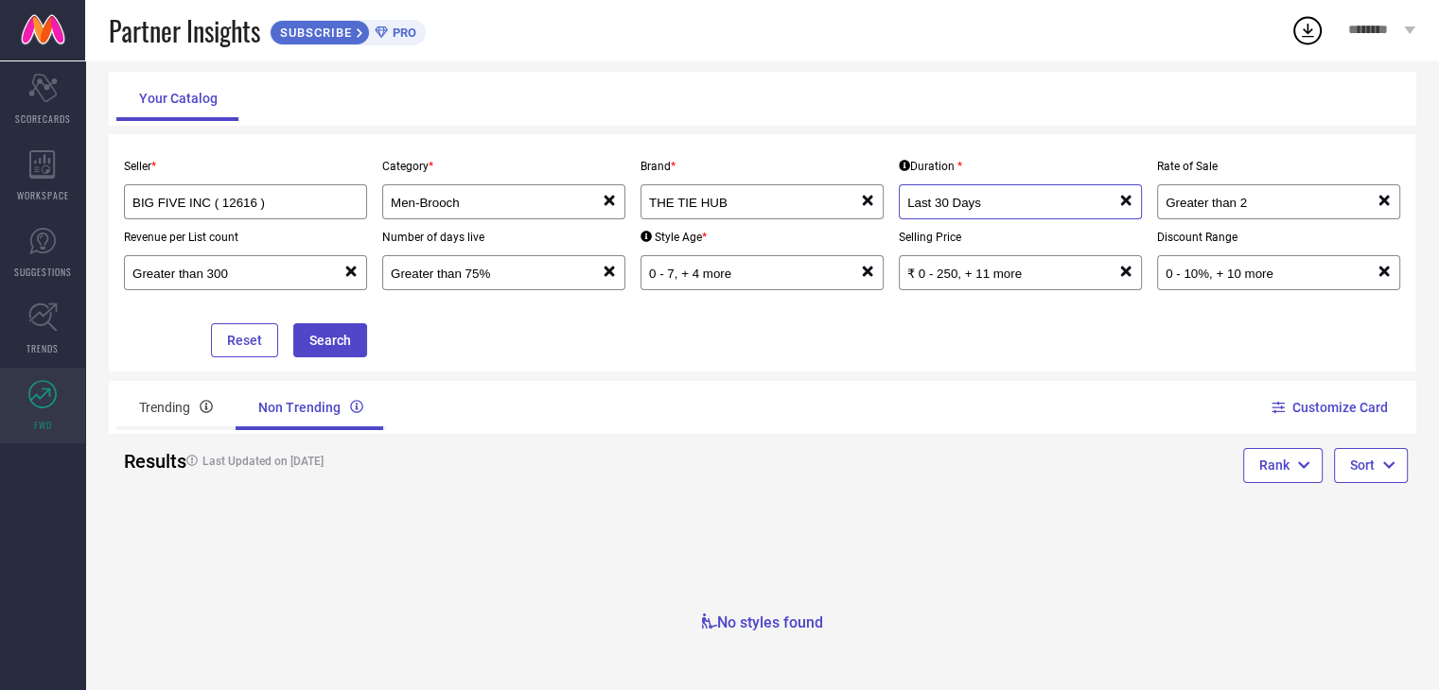
click at [977, 199] on input "Last 30 Days" at bounding box center [1002, 203] width 190 height 14
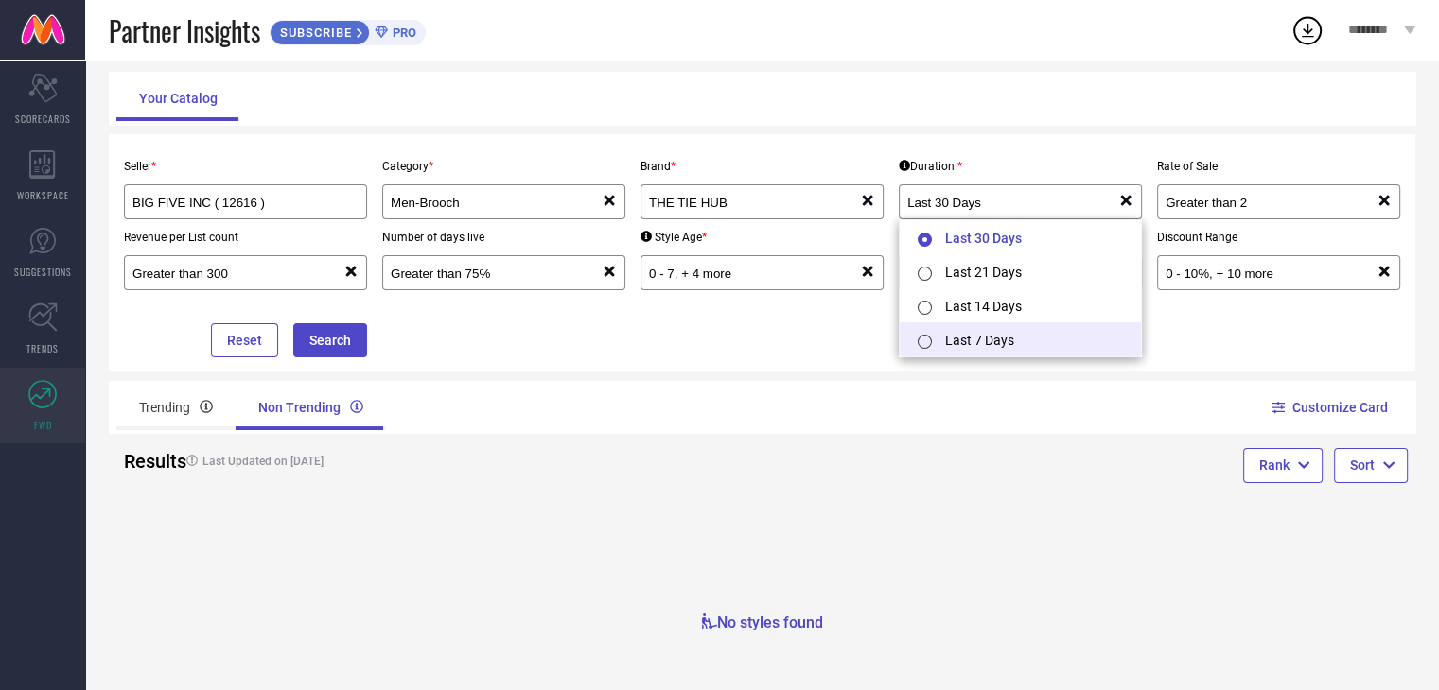
click at [952, 347] on li "Last 7 Days" at bounding box center [1020, 340] width 241 height 34
type input "Last 7 Days"
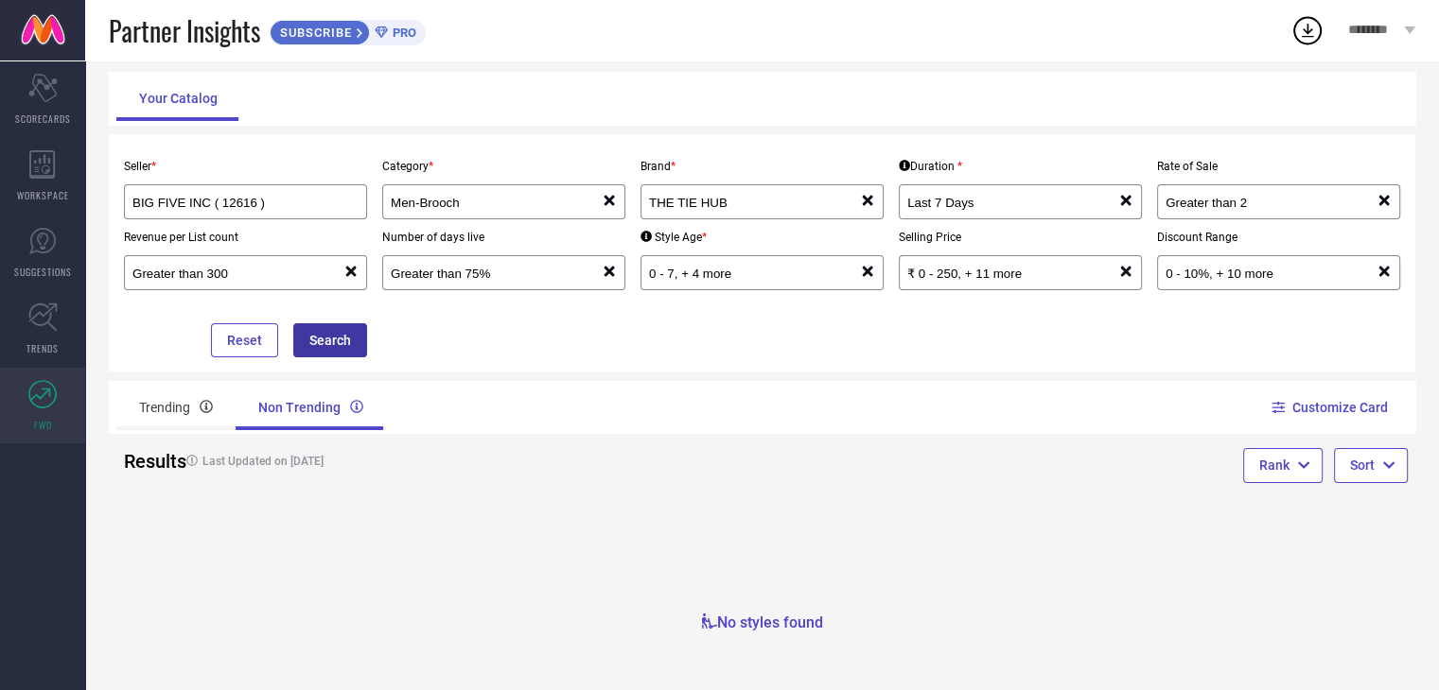
click at [339, 341] on button "Search" at bounding box center [330, 340] width 74 height 34
click at [1300, 398] on button "Customize Card" at bounding box center [1331, 405] width 114 height 53
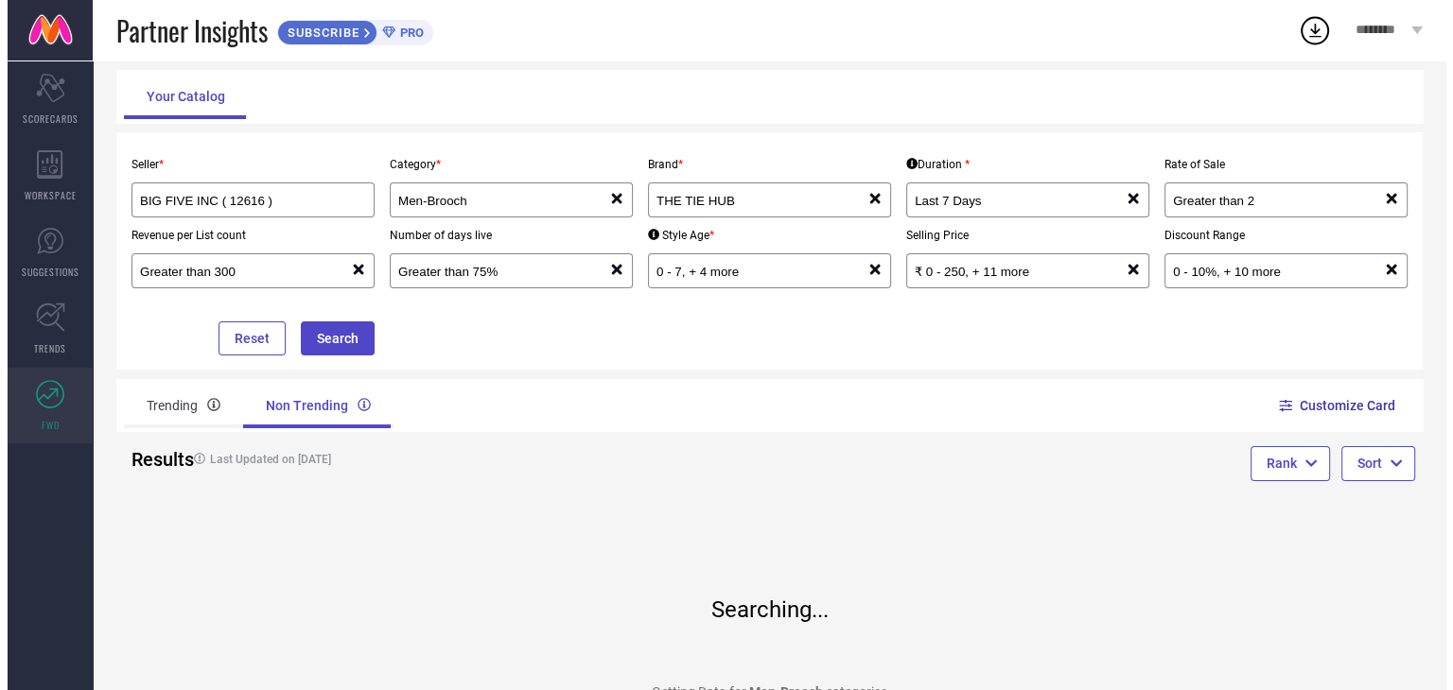
scroll to position [0, 0]
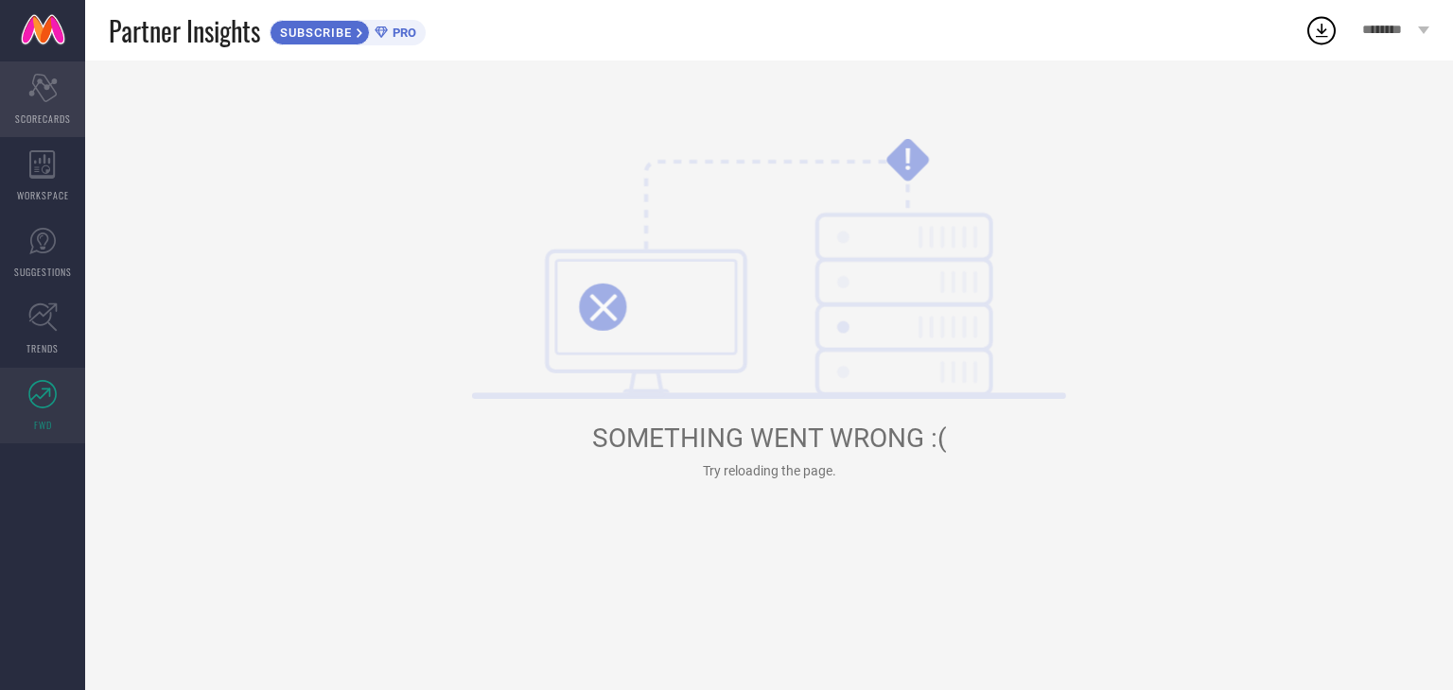
click at [44, 102] on div "Scorecard SCORECARDS" at bounding box center [42, 99] width 85 height 76
click at [1370, 24] on span "********" at bounding box center [1387, 31] width 51 height 16
click at [48, 94] on icon "Scorecard" at bounding box center [42, 88] width 29 height 28
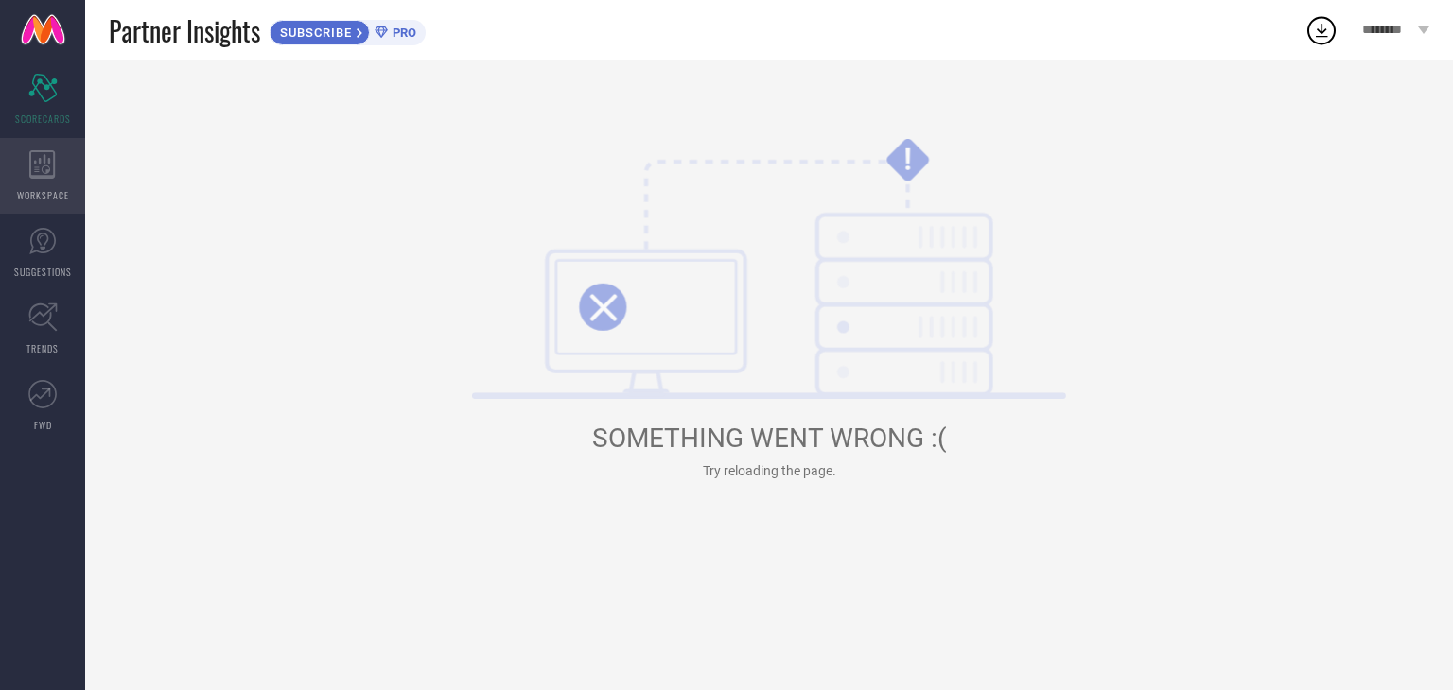
click at [23, 157] on div "WORKSPACE" at bounding box center [42, 176] width 85 height 76
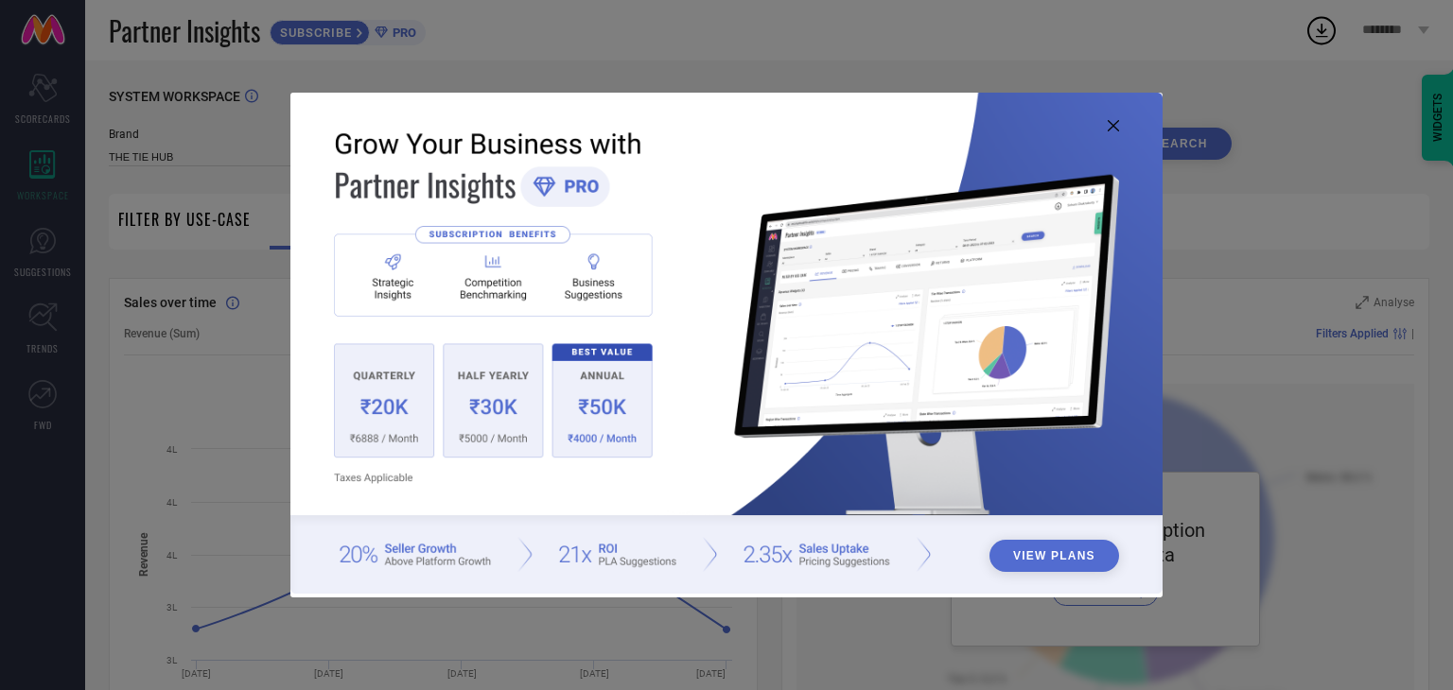
click at [1106, 129] on img at bounding box center [726, 343] width 872 height 501
click at [1112, 125] on icon at bounding box center [1113, 125] width 11 height 11
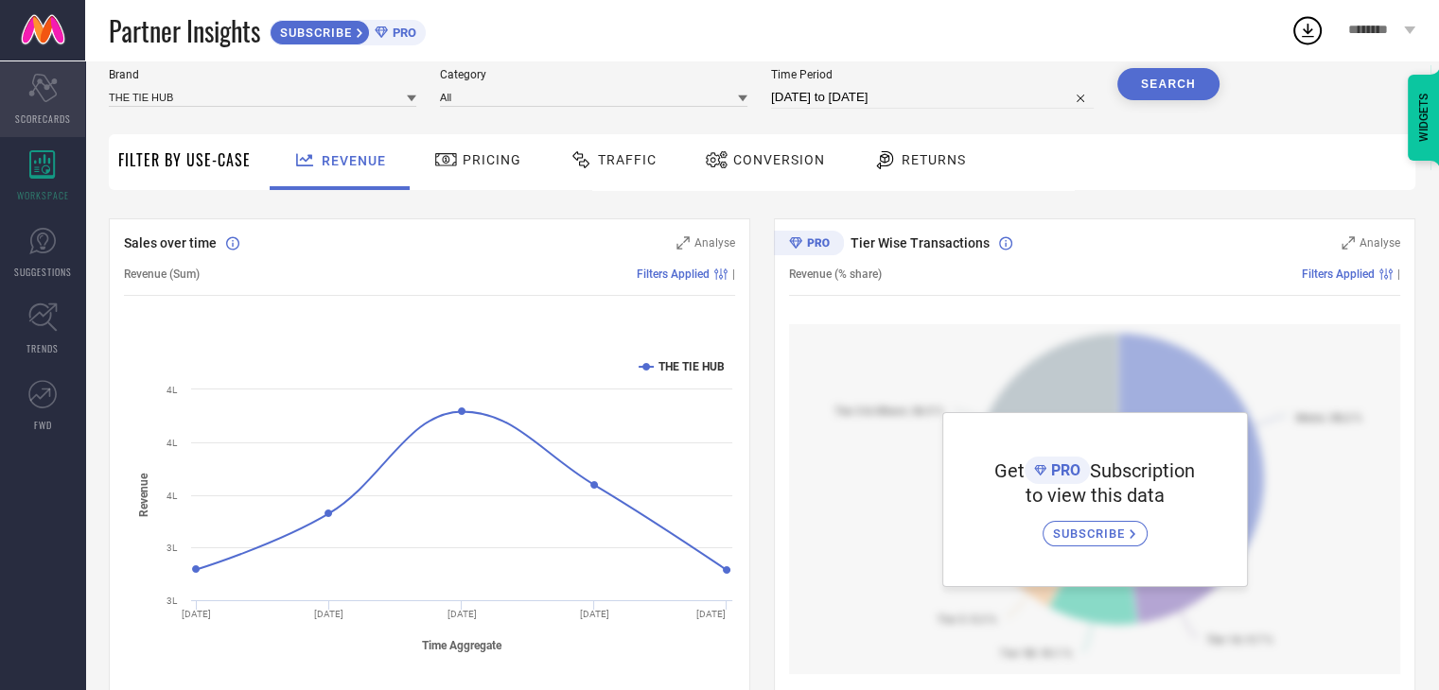
scroll to position [19, 0]
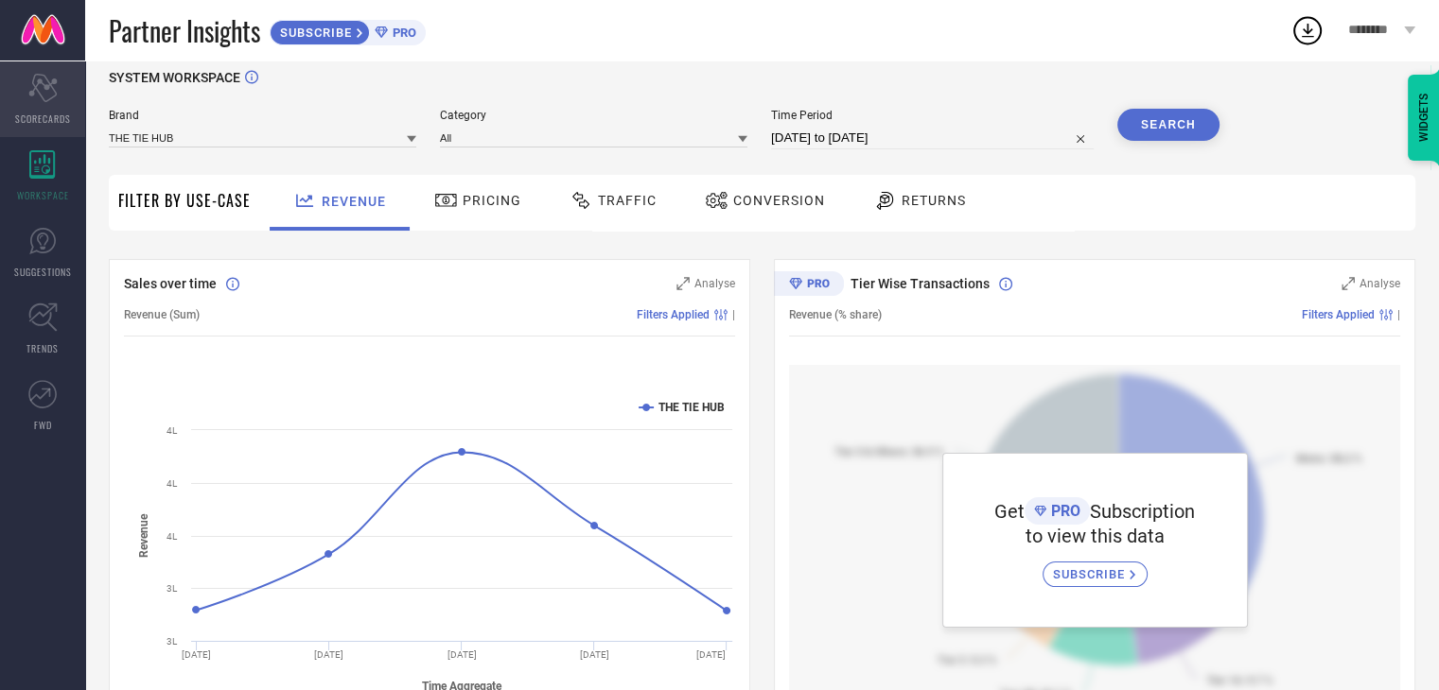
click at [32, 84] on icon at bounding box center [42, 88] width 28 height 28
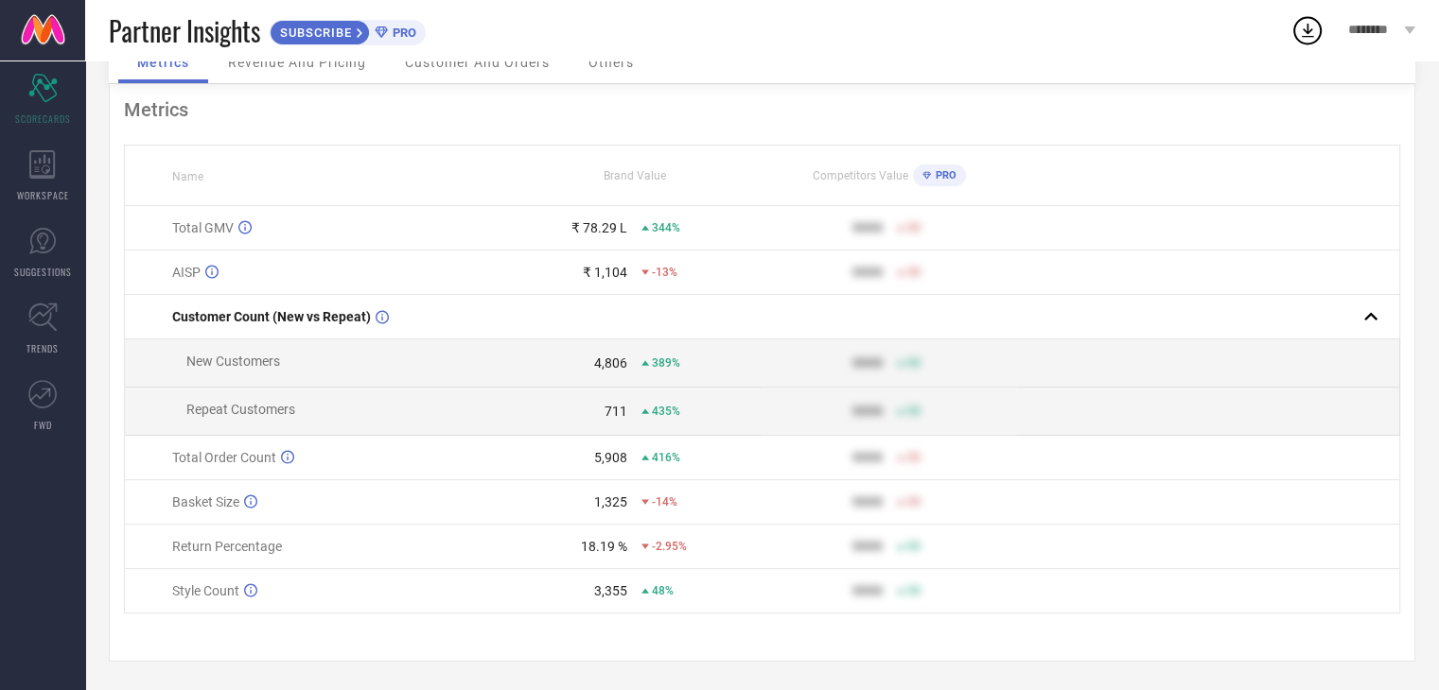
scroll to position [104, 0]
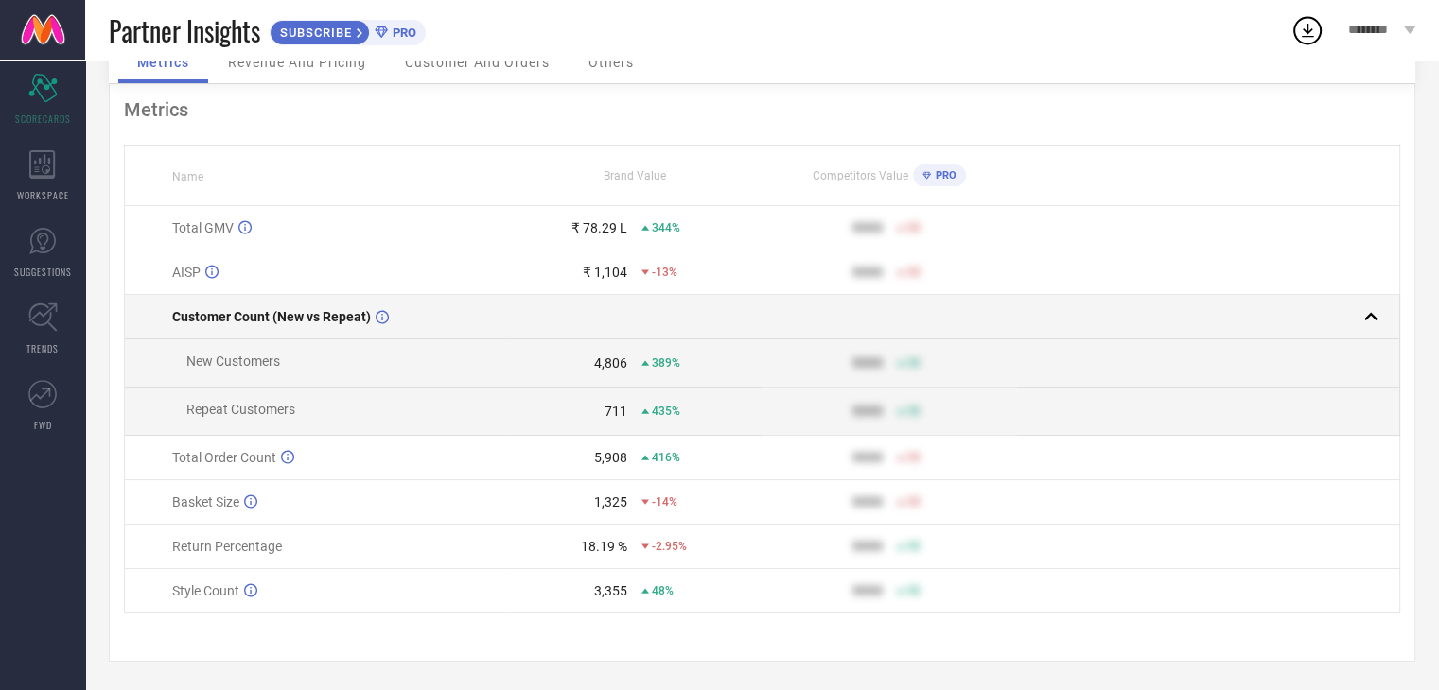
click at [1370, 310] on rect at bounding box center [1370, 317] width 26 height 26
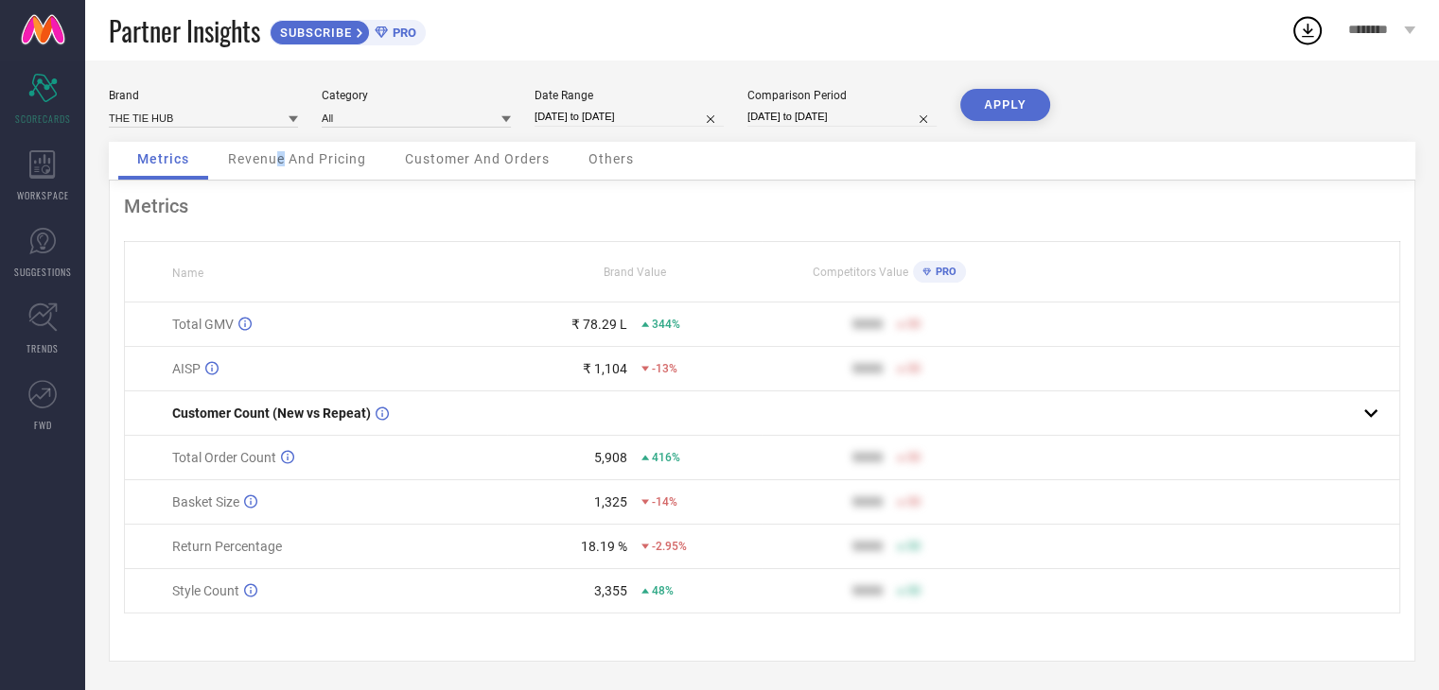
click at [280, 169] on div "Revenue And Pricing" at bounding box center [297, 161] width 176 height 38
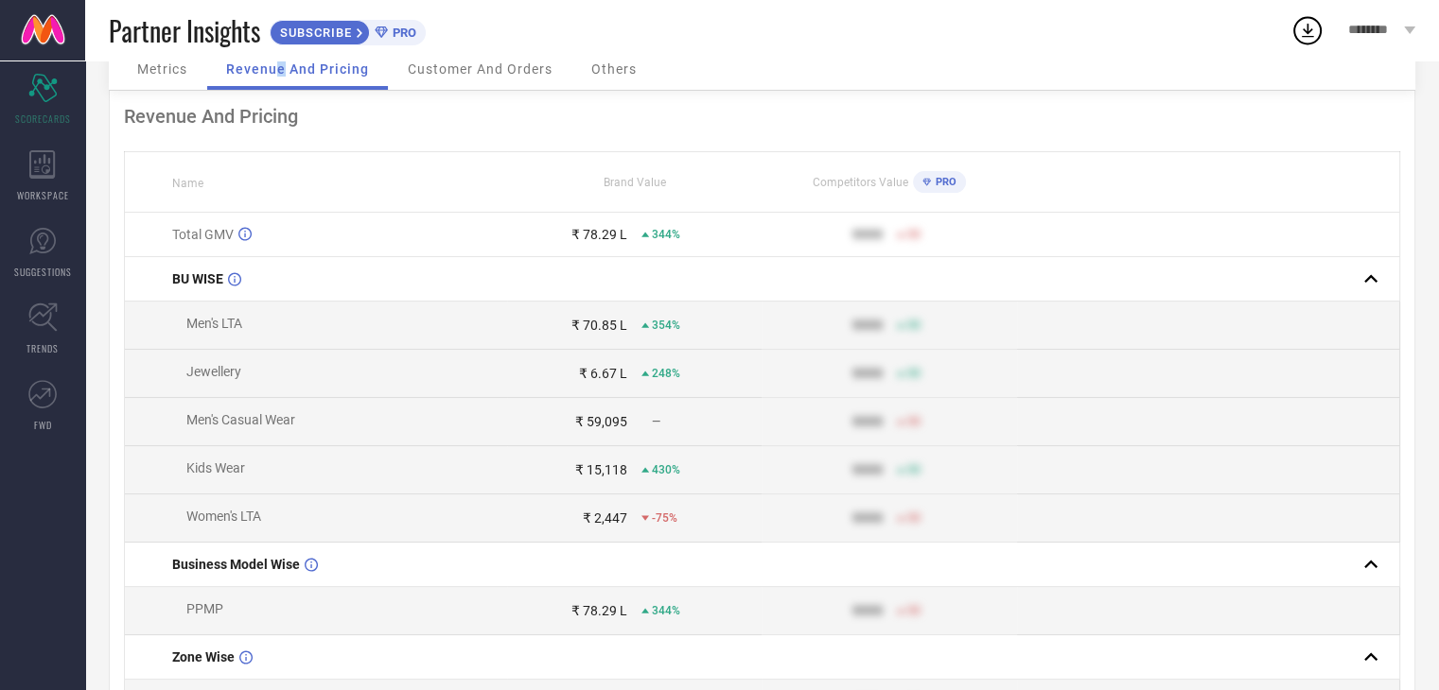
scroll to position [0, 0]
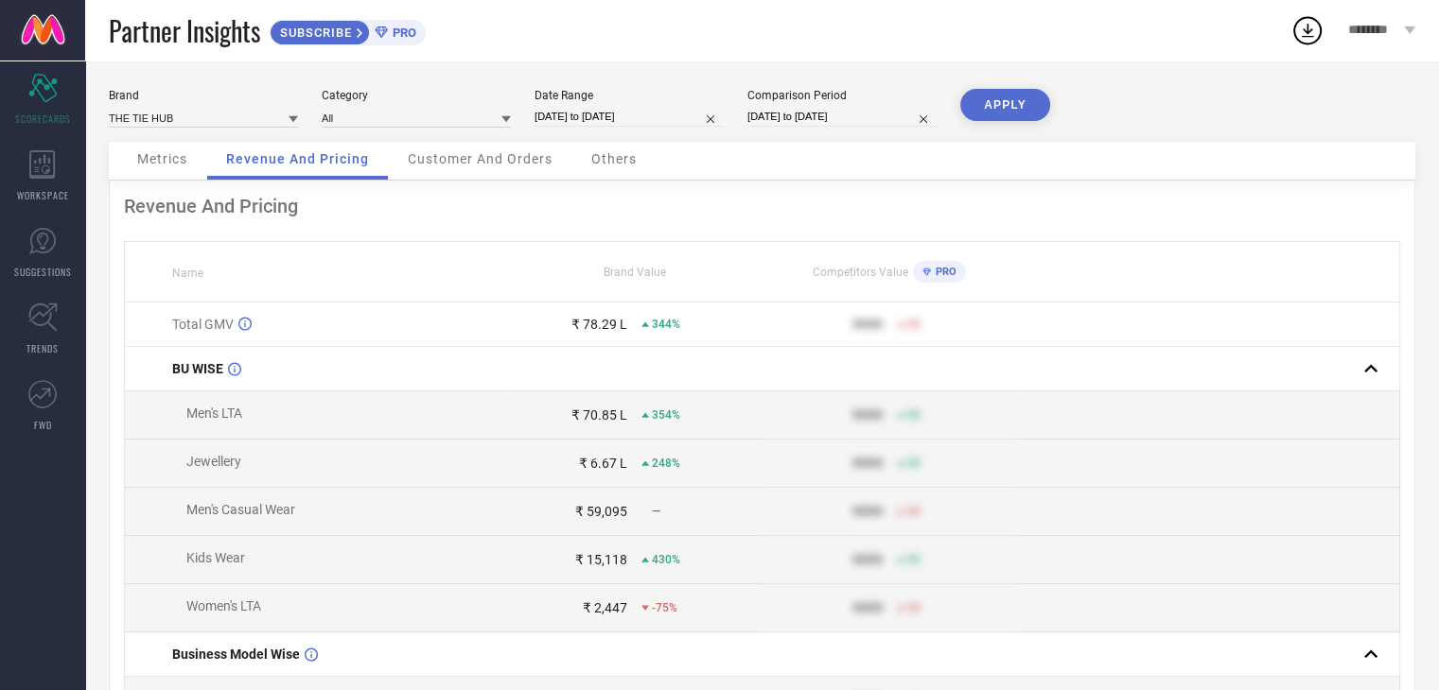
click at [496, 168] on div "Customer And Orders" at bounding box center [480, 161] width 183 height 38
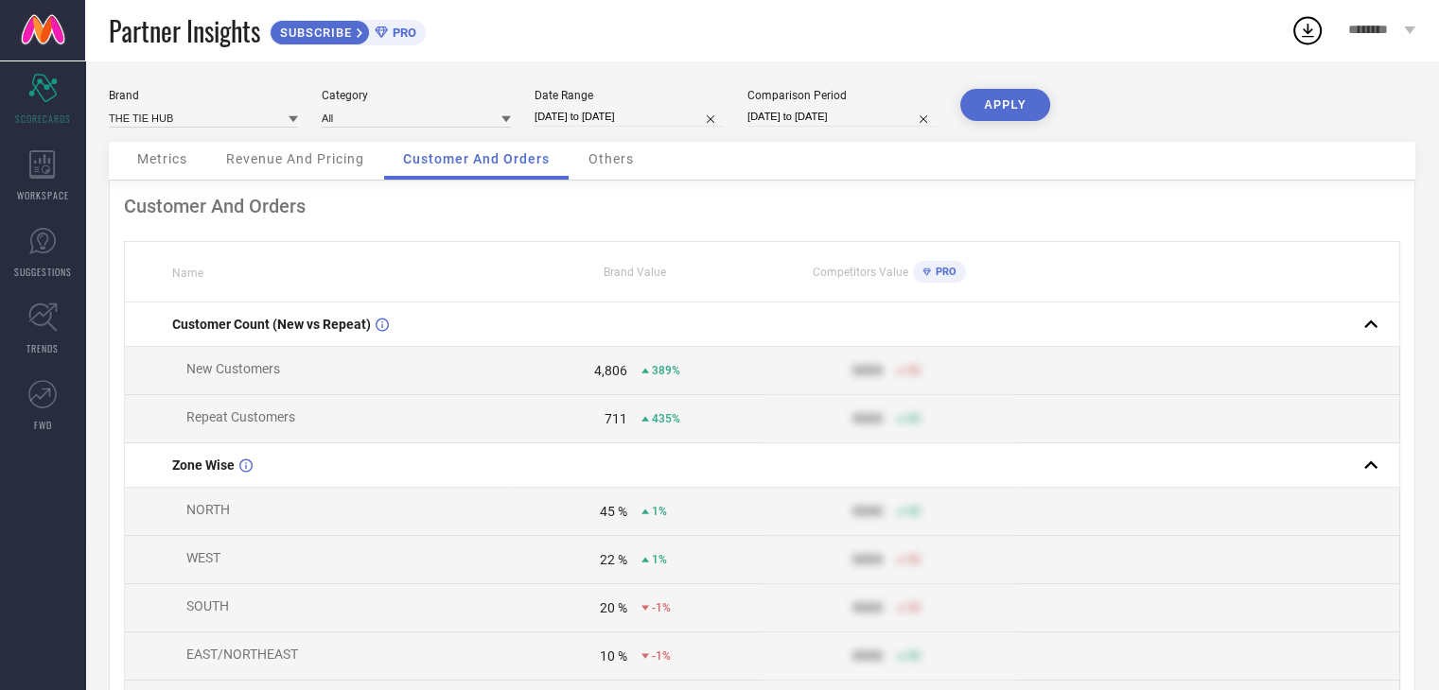
click at [605, 156] on span "Others" at bounding box center [610, 158] width 45 height 15
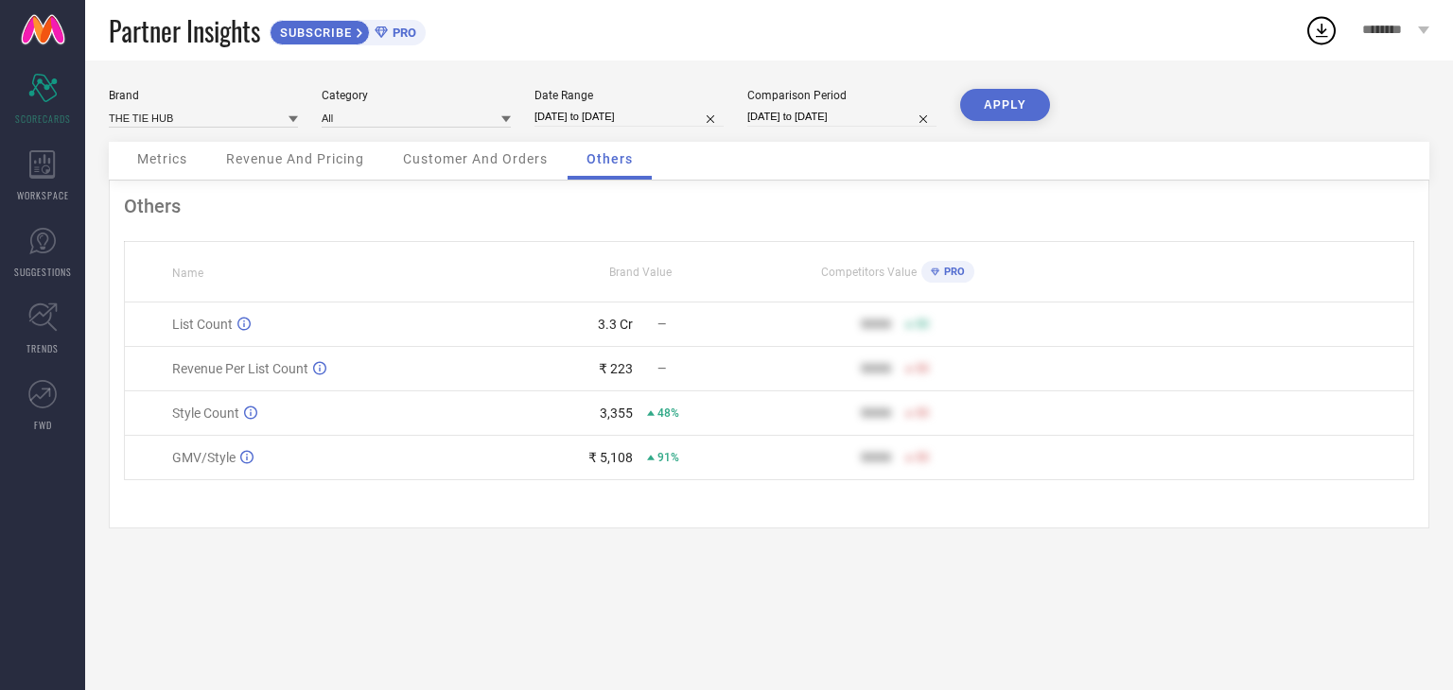
click at [802, 113] on input "[DATE] to [DATE]" at bounding box center [841, 117] width 189 height 20
select select "1"
select select "2024"
select select "2"
select select "2024"
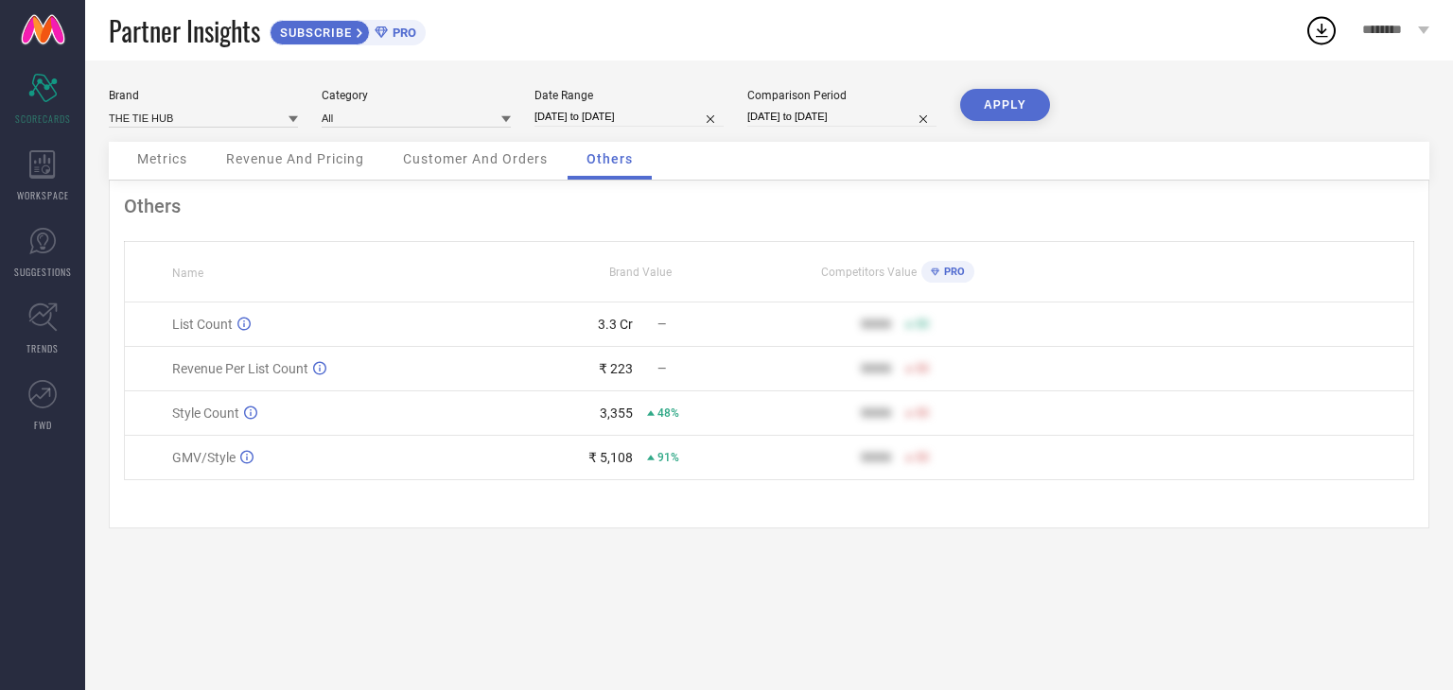
click at [704, 152] on div "Metrics Revenue And Pricing Customer And Orders Others" at bounding box center [769, 161] width 1320 height 39
select select "9"
select select "2024"
select select "10"
select select "2024"
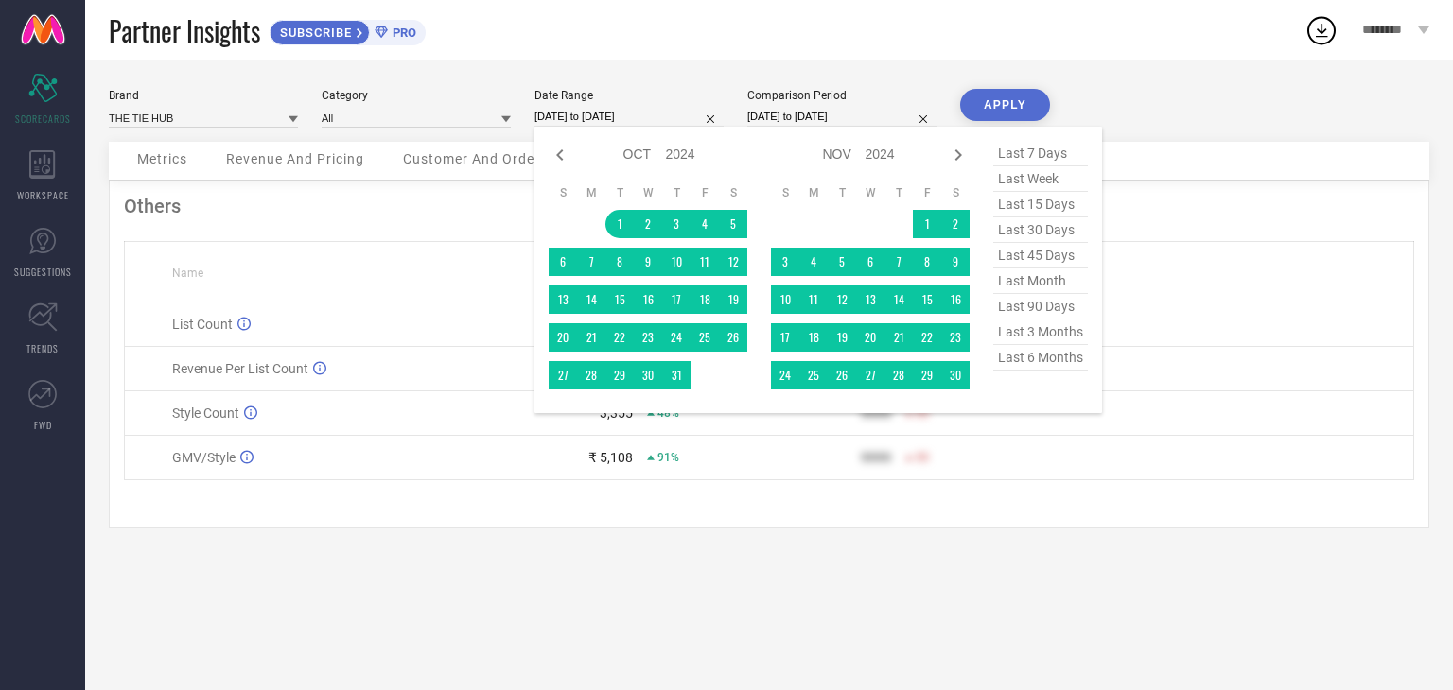
click at [681, 121] on input "[DATE] to [DATE]" at bounding box center [628, 117] width 189 height 20
click at [673, 148] on select "2014 2015 2016 2017 2018 2019 2020 2021 2022 2023 2024 2025 2026 2027 2028 2029…" at bounding box center [681, 154] width 30 height 27
click at [666, 141] on select "2014 2015 2016 2017 2018 2019 2020 2021 2022 2023 2024 2025 2026 2027 2028 2029…" at bounding box center [681, 154] width 30 height 27
click at [556, 160] on icon at bounding box center [560, 155] width 23 height 23
select select "8"
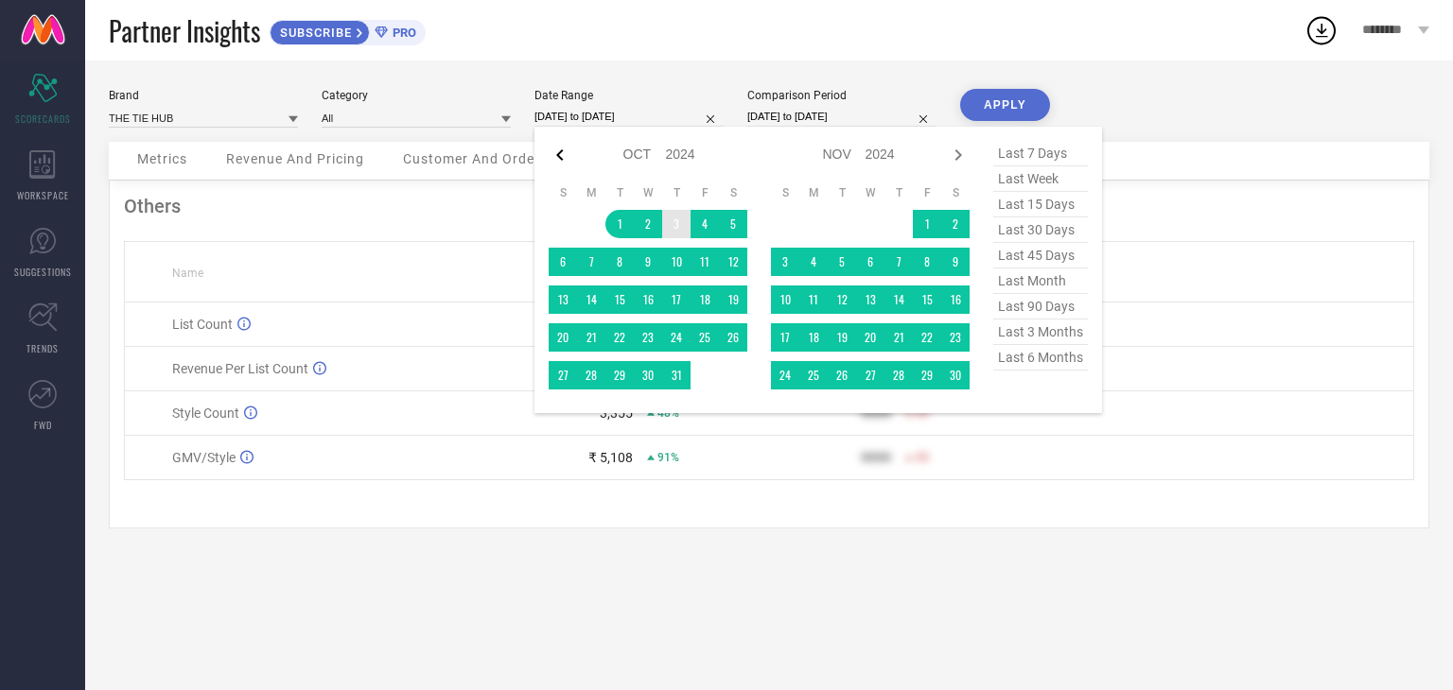
select select "2024"
select select "9"
select select "2024"
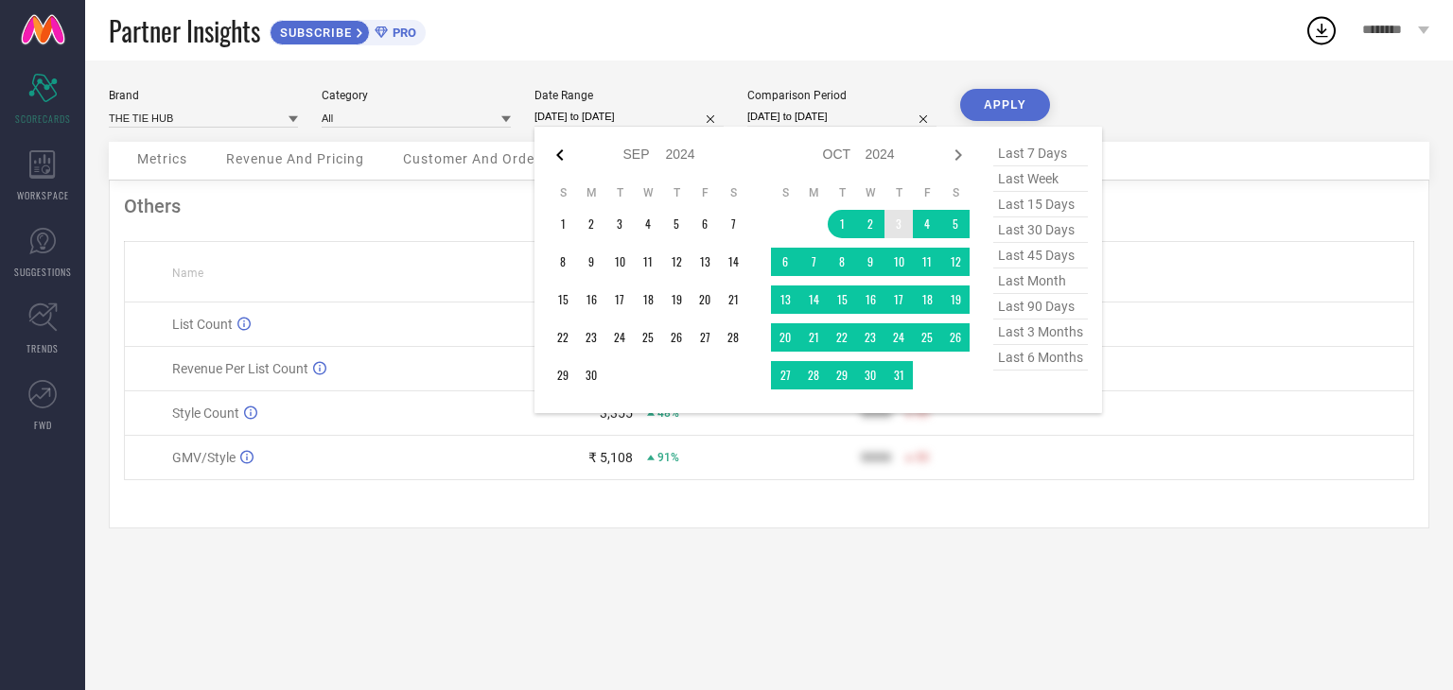
click at [555, 160] on icon at bounding box center [560, 155] width 23 height 23
select select "7"
select select "2024"
select select "8"
select select "2024"
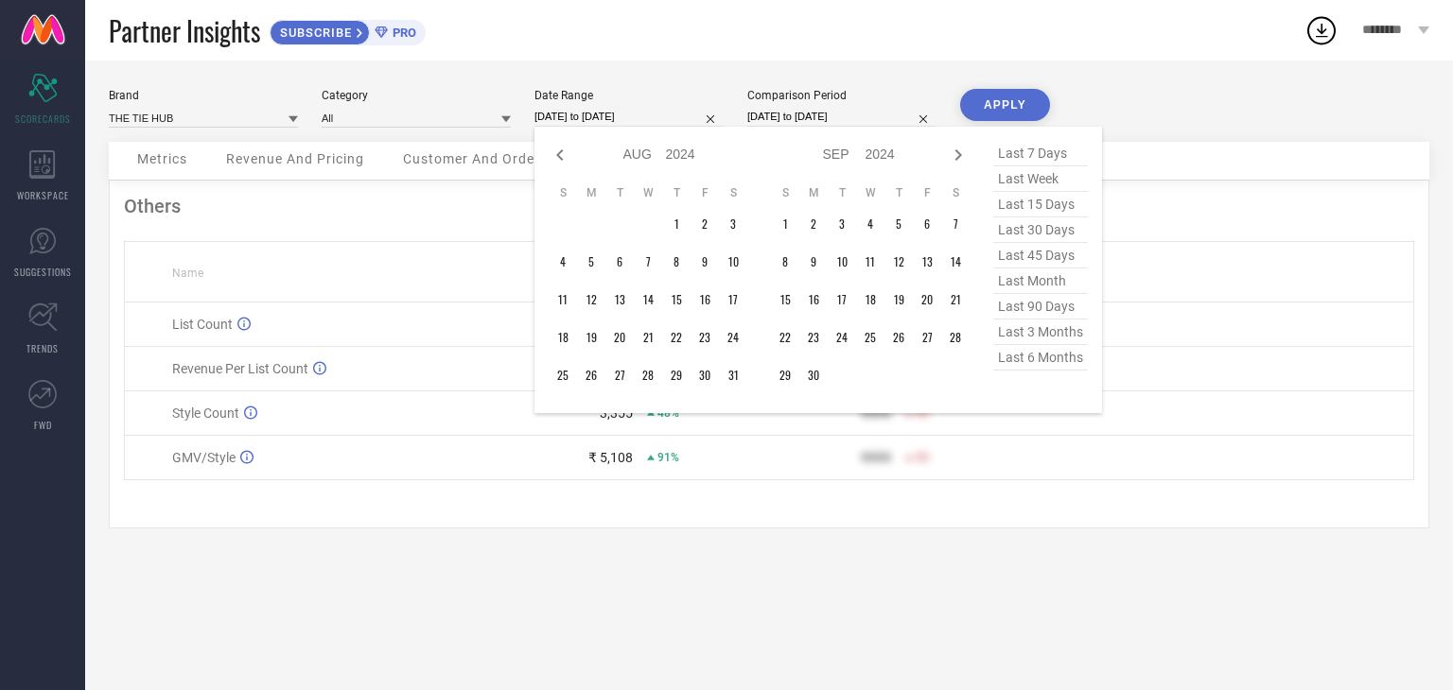
click at [555, 160] on icon at bounding box center [560, 155] width 23 height 23
select select "6"
select select "2024"
select select "7"
select select "2024"
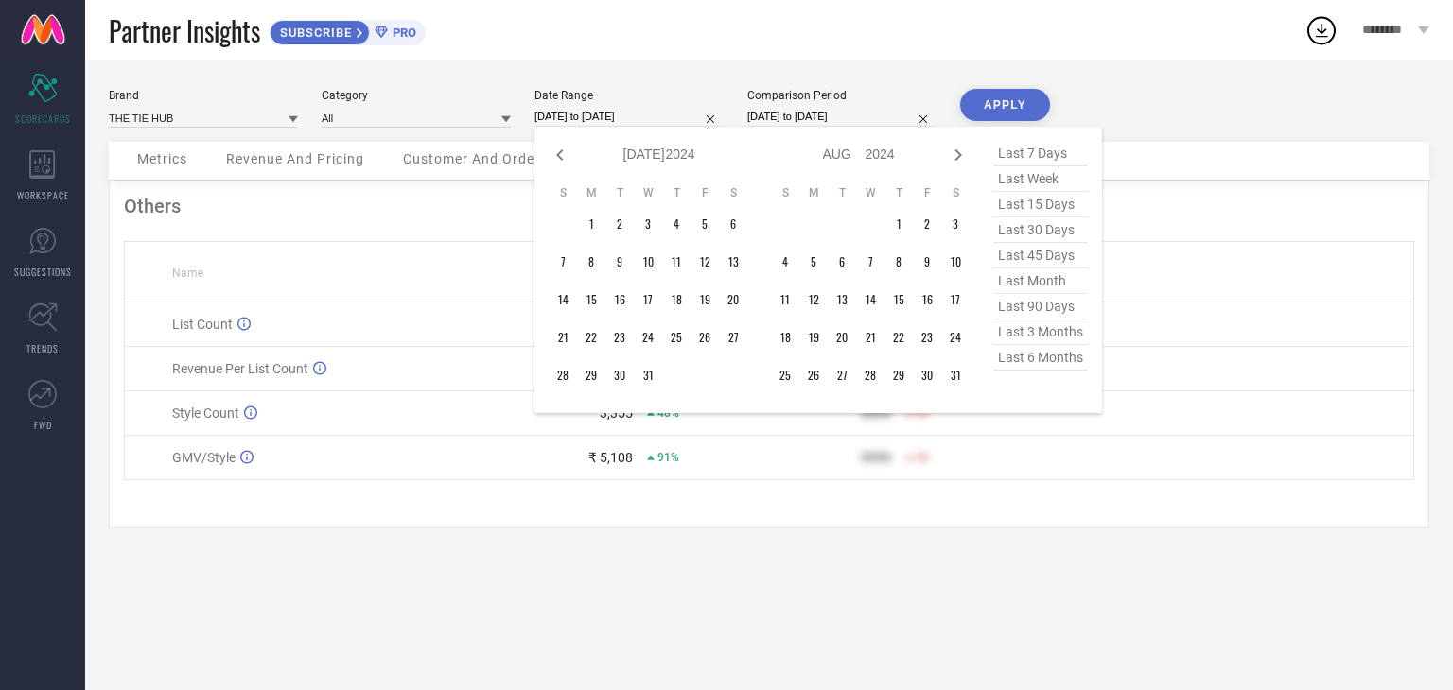
type input "After [DATE]"
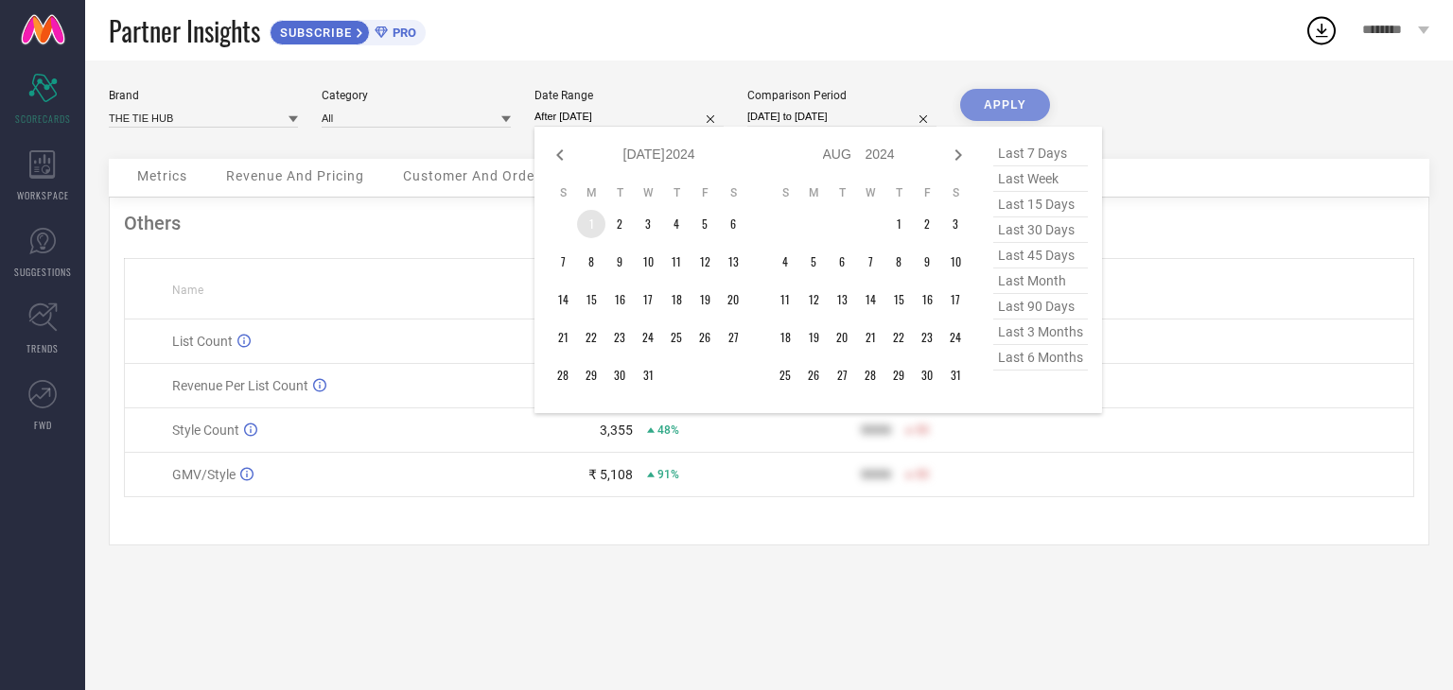
click at [595, 227] on td "1" at bounding box center [591, 224] width 28 height 28
click at [548, 152] on div "Jan Feb Mar Apr May Jun [DATE] Aug Sep Oct Nov [DATE] 2015 2016 2017 2018 2019 …" at bounding box center [818, 270] width 568 height 287
click at [556, 152] on icon at bounding box center [560, 155] width 23 height 23
select select "5"
select select "2024"
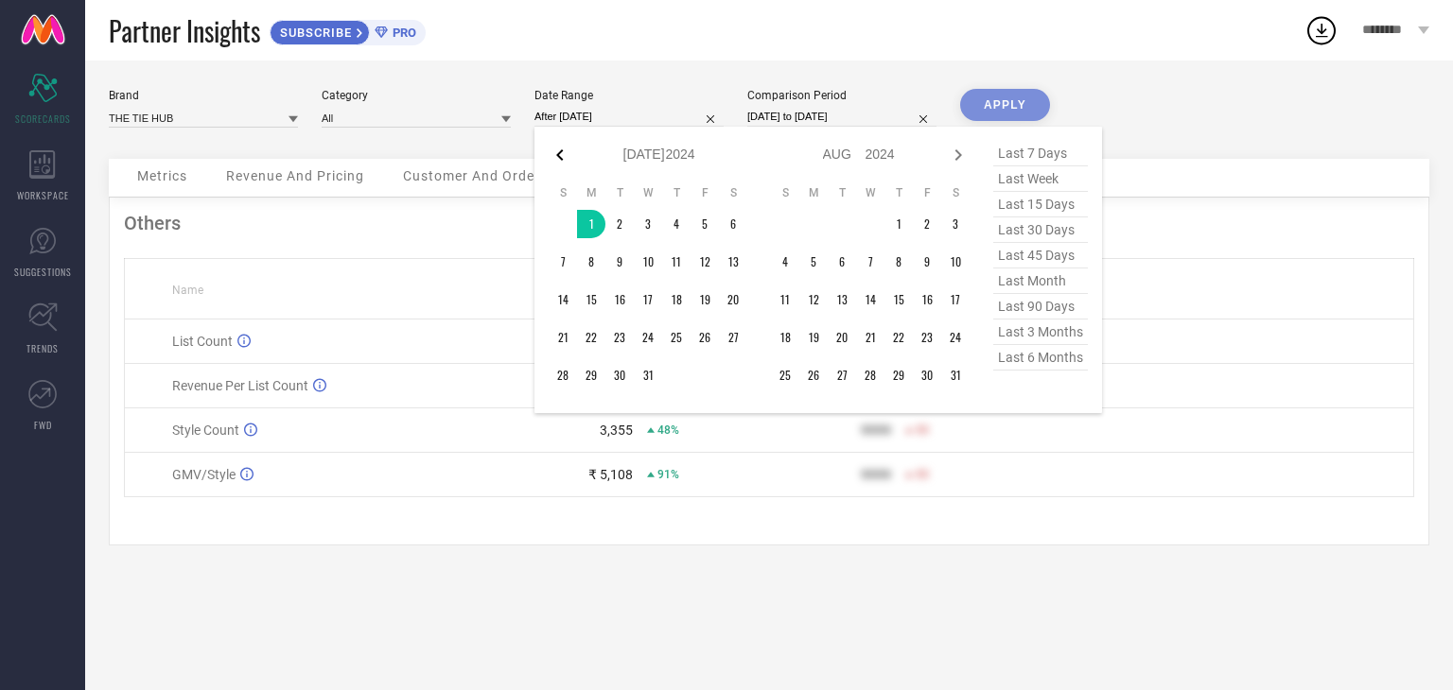
select select "6"
select select "2024"
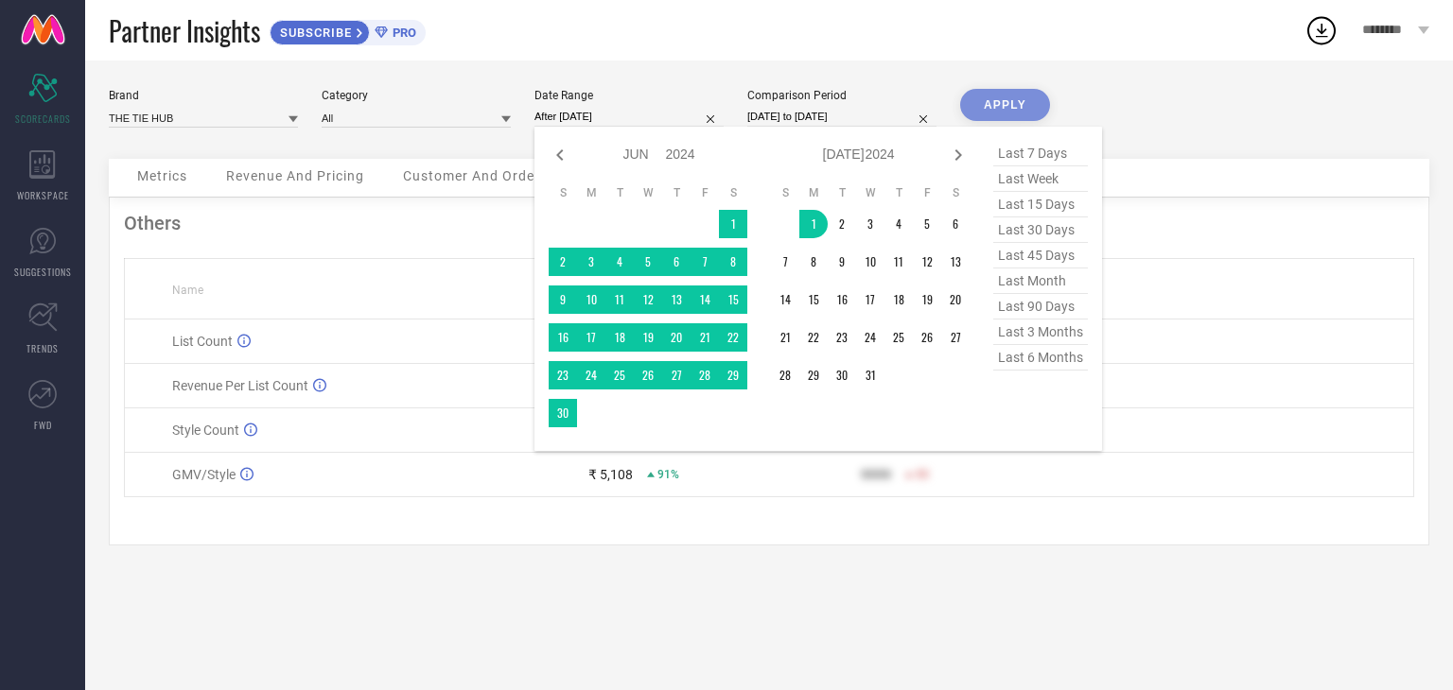
click at [556, 152] on icon at bounding box center [560, 155] width 23 height 23
select select "4"
select select "2024"
select select "5"
select select "2024"
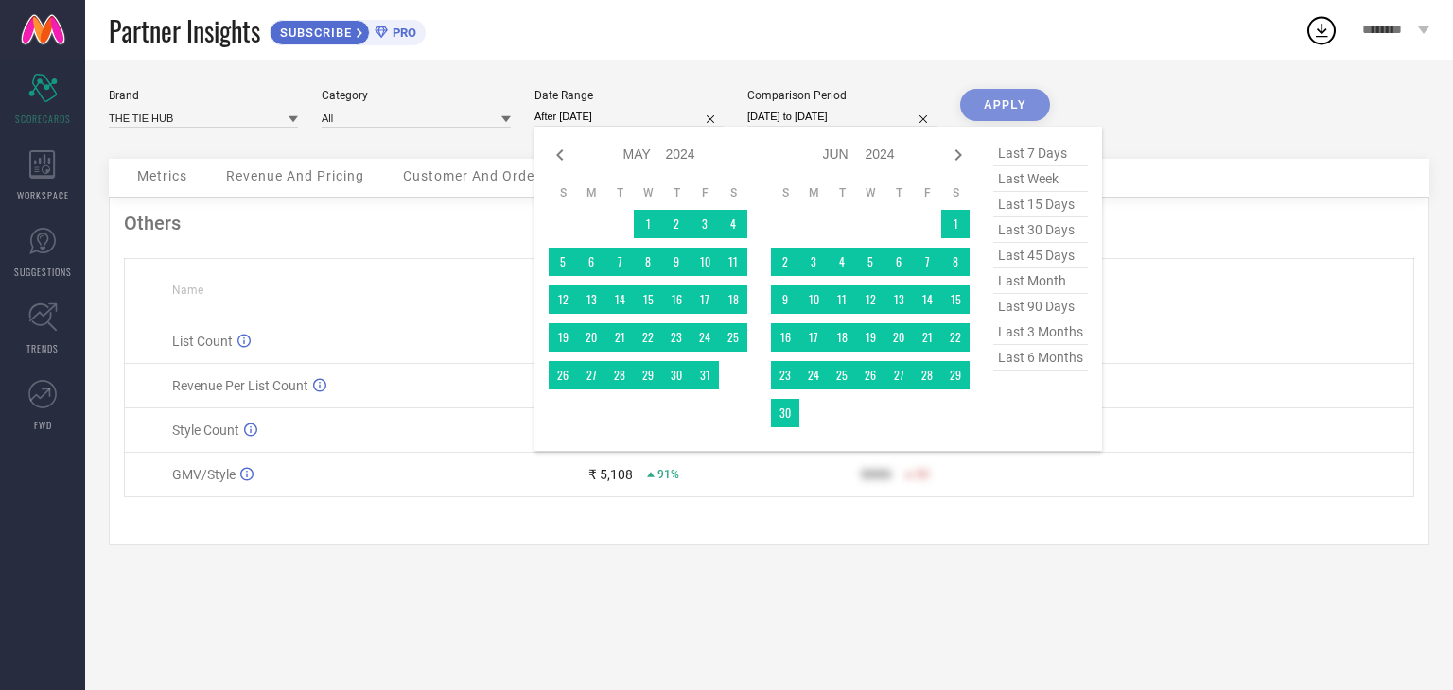
click at [557, 152] on icon at bounding box center [560, 155] width 23 height 23
select select "3"
select select "2024"
select select "4"
select select "2024"
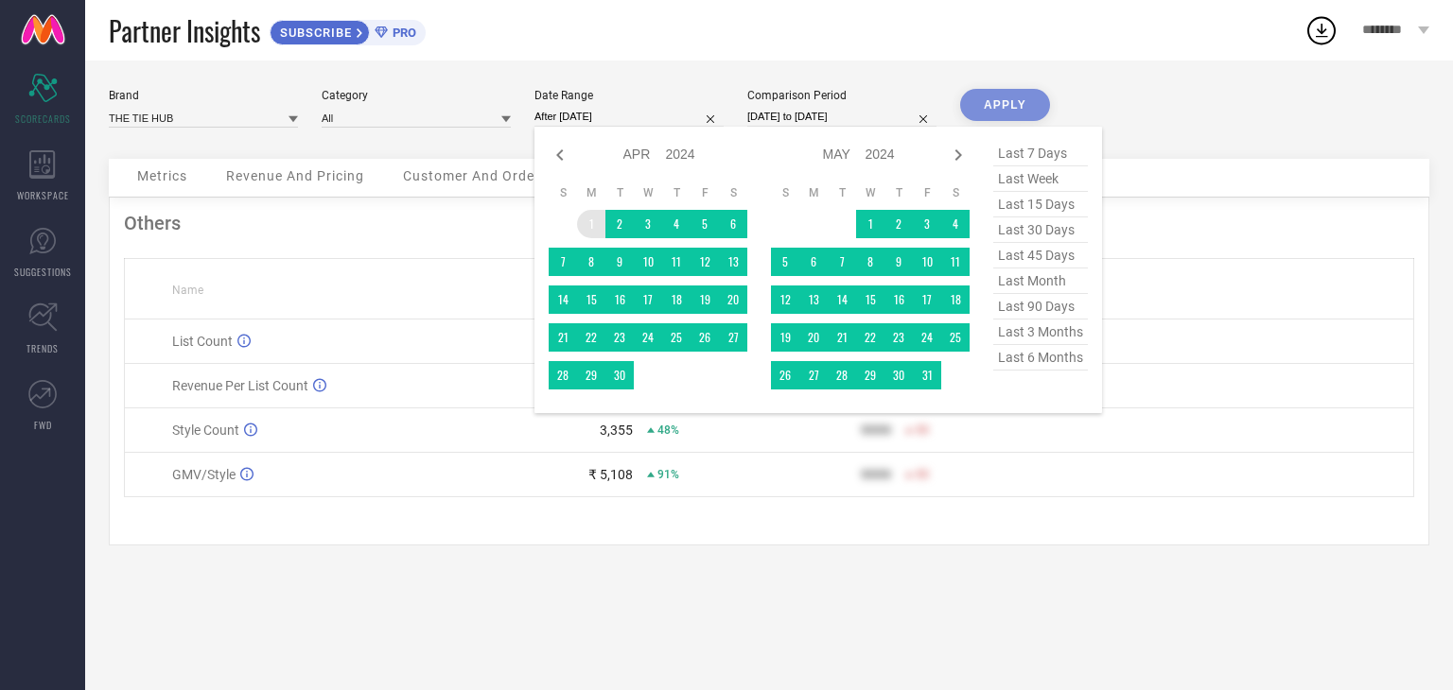
type input "[DATE] to [DATE]"
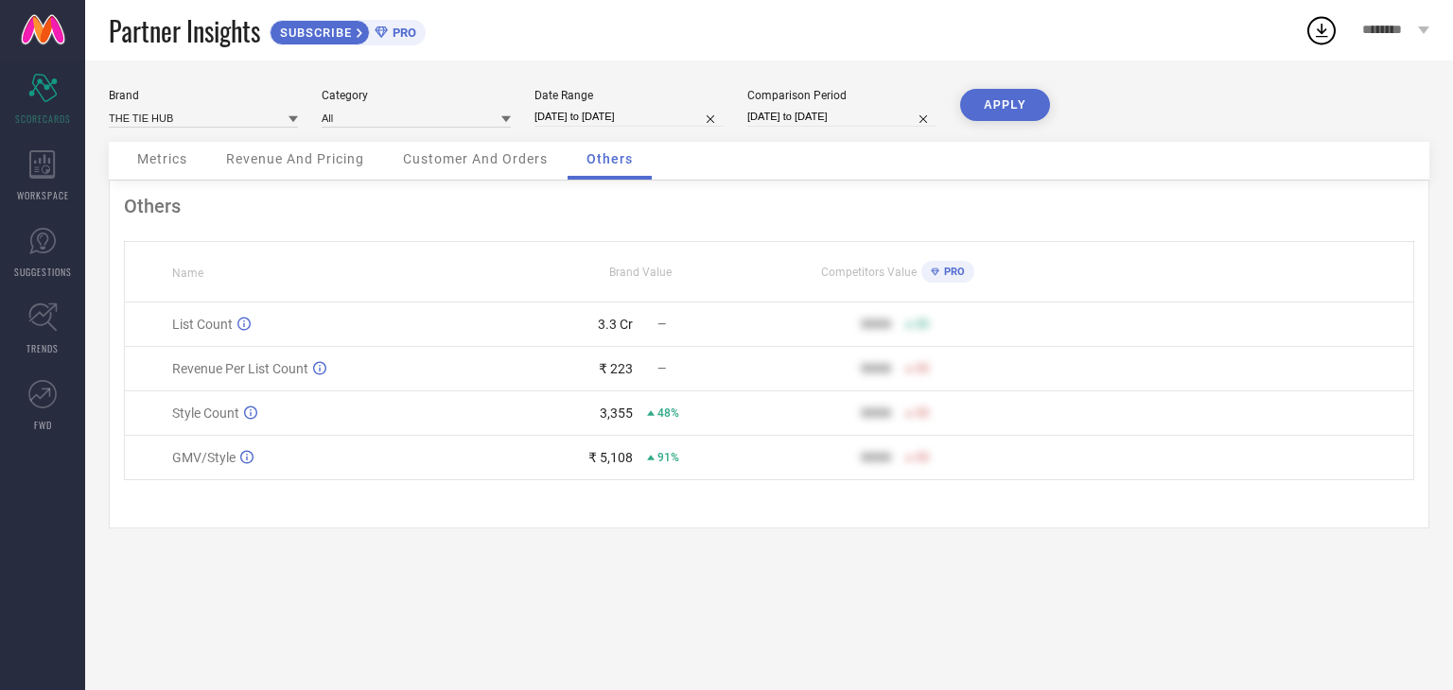
select select "3"
select select "2024"
select select "4"
select select "2024"
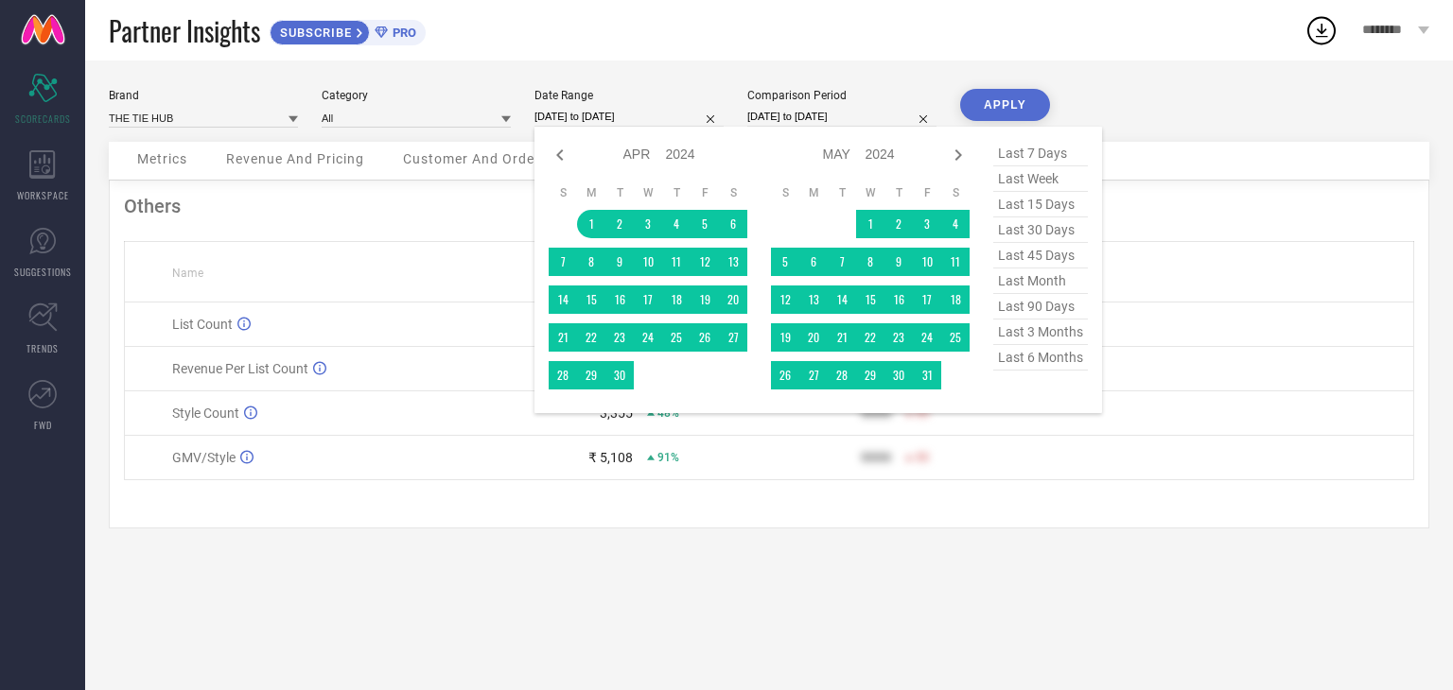
click at [645, 112] on input "[DATE] to [DATE]" at bounding box center [628, 117] width 189 height 20
click at [957, 153] on icon at bounding box center [958, 155] width 23 height 23
select select "4"
select select "2024"
select select "5"
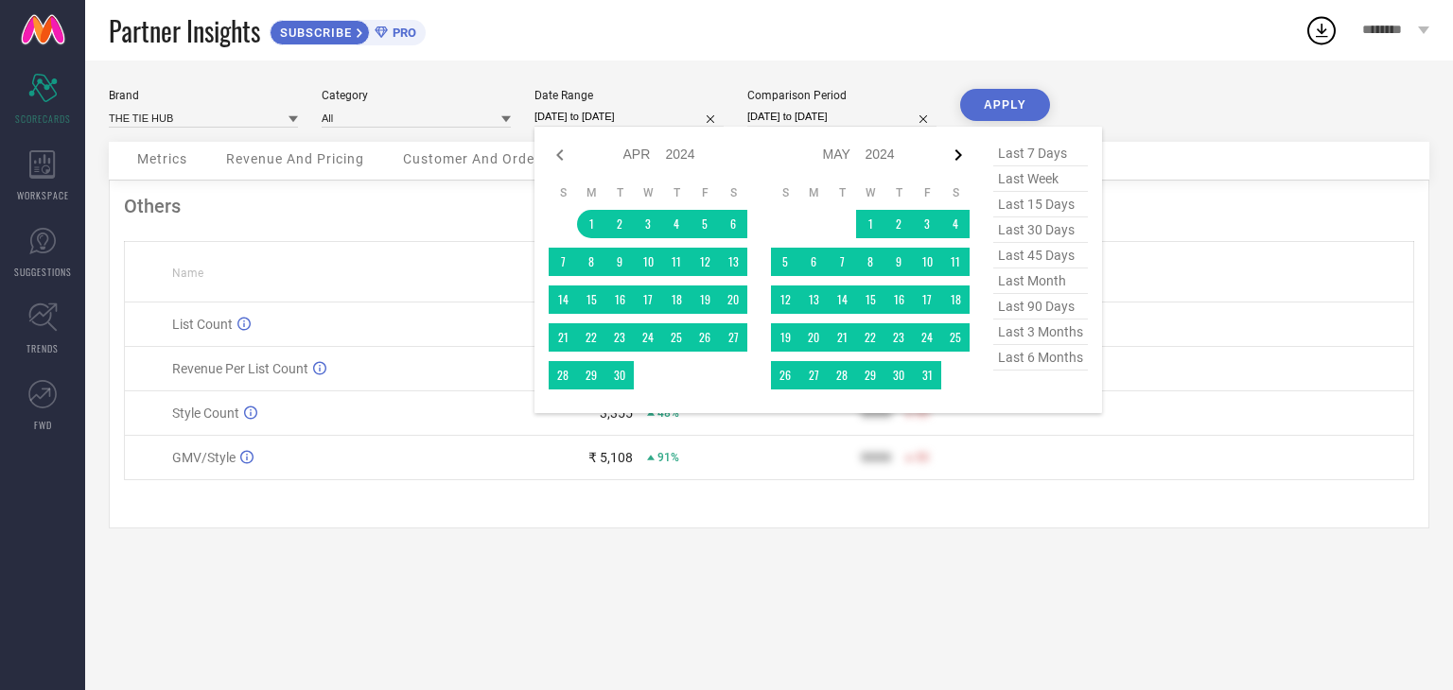
select select "2024"
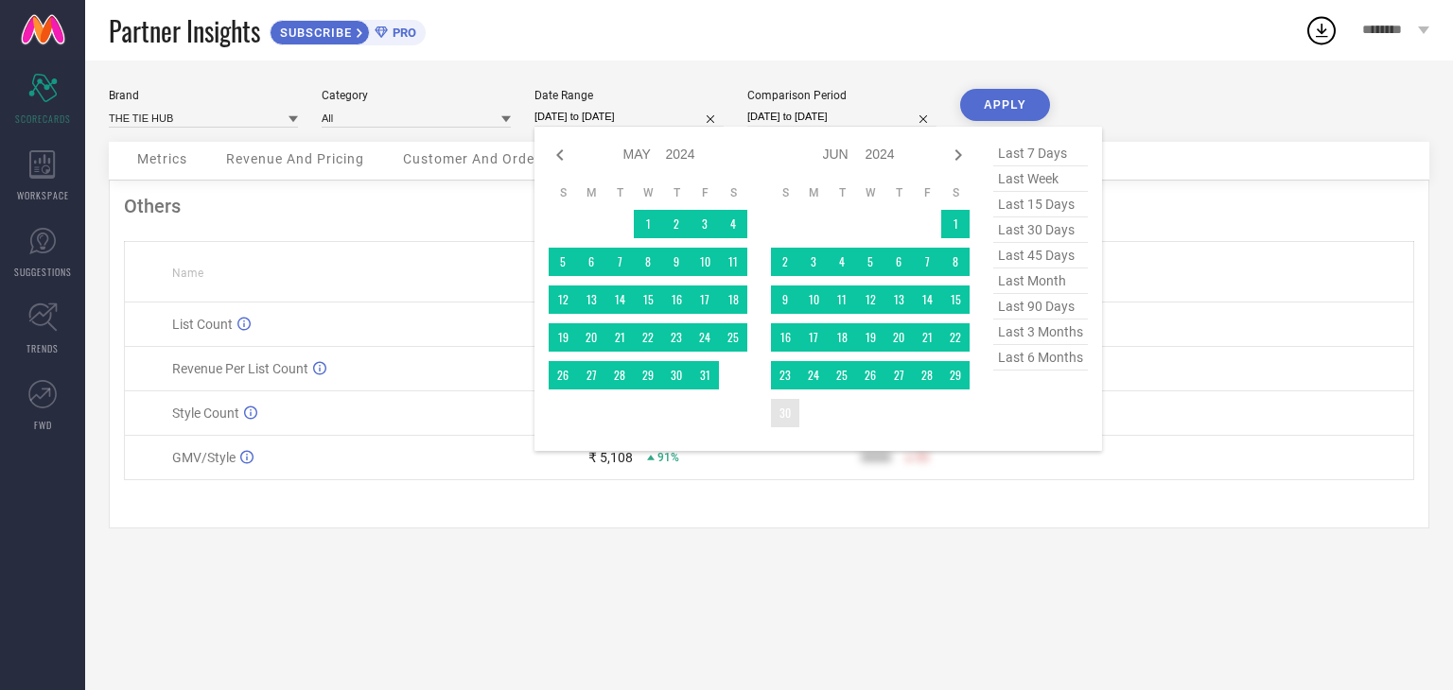
type input "After [DATE]"
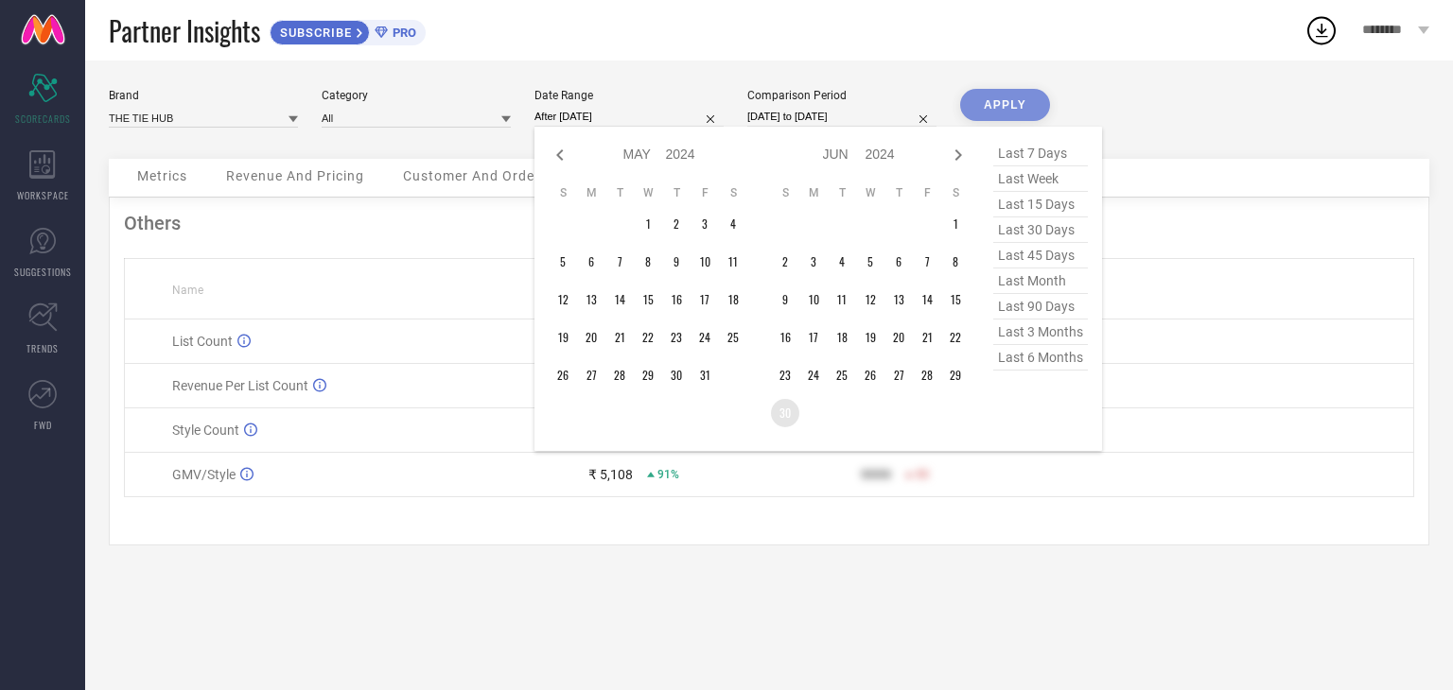
click at [794, 417] on td "30" at bounding box center [785, 413] width 28 height 28
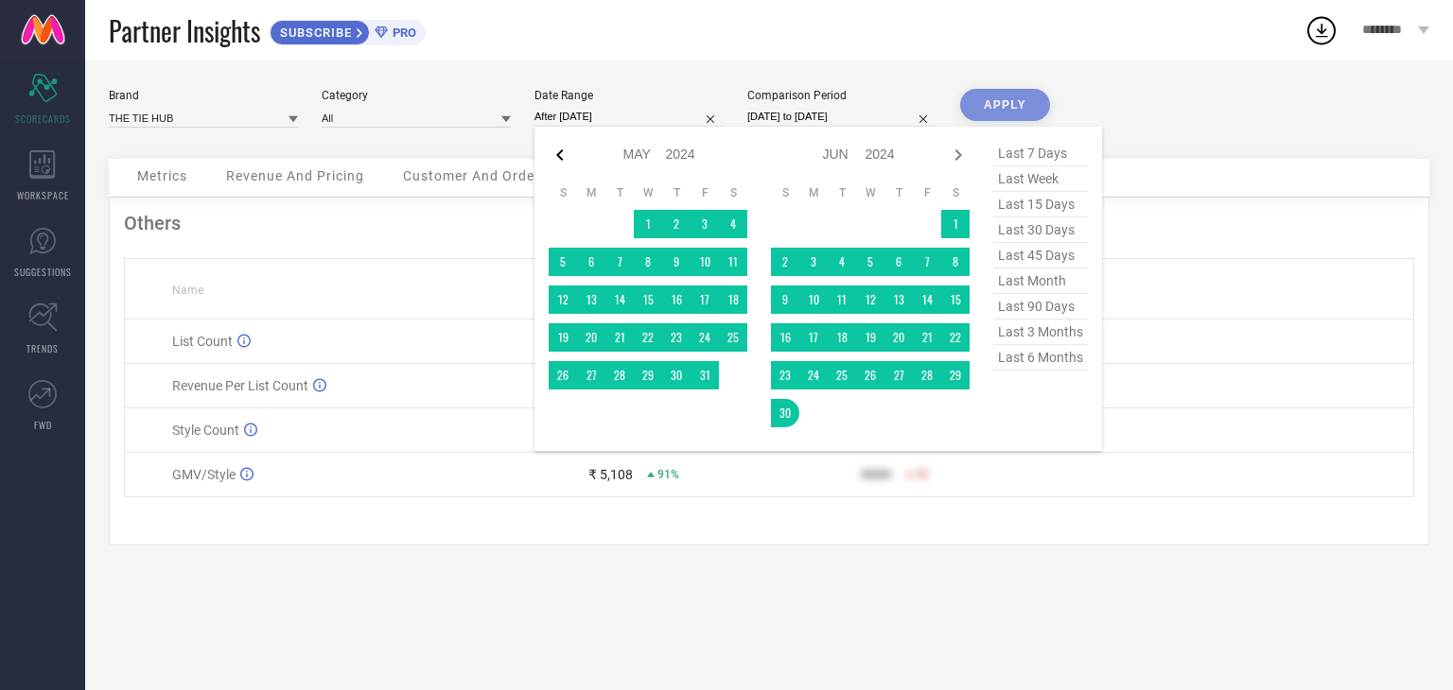
click at [556, 155] on icon at bounding box center [560, 155] width 23 height 23
select select "3"
select select "2024"
select select "4"
select select "2024"
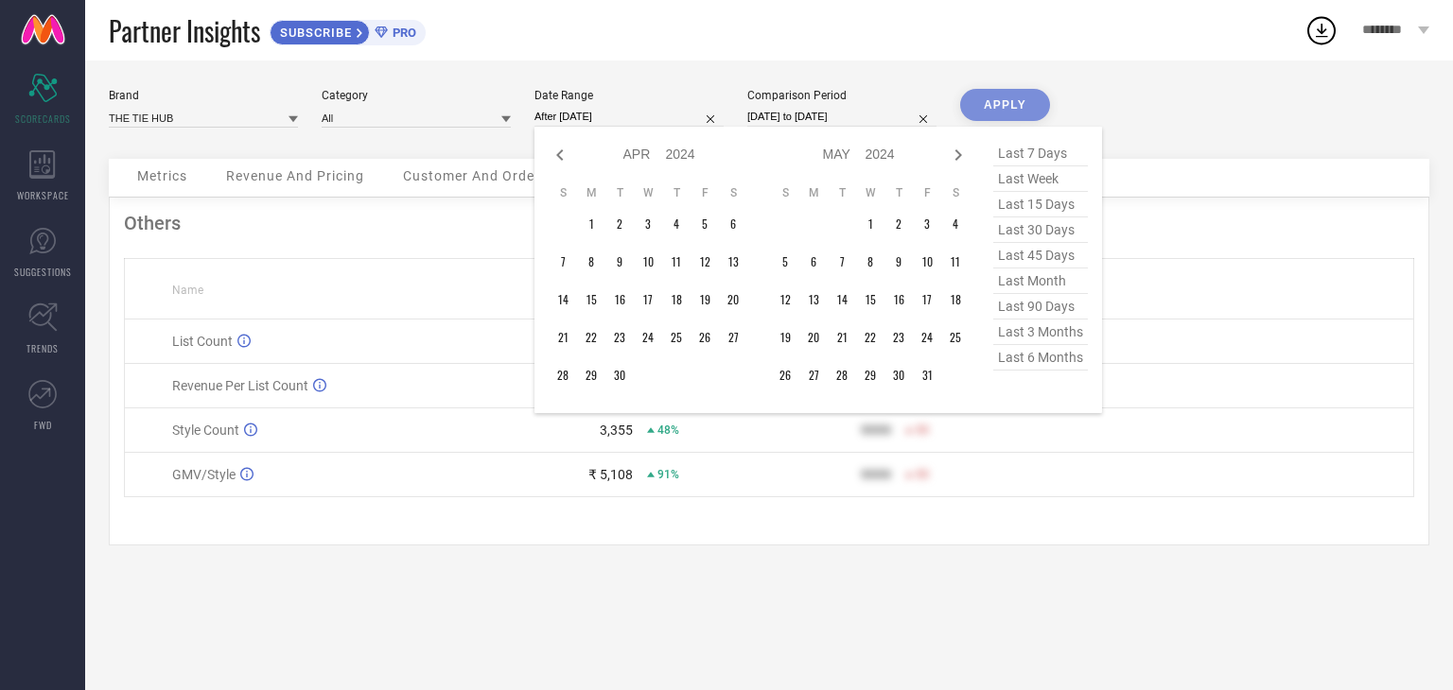
type input "[DATE] to [DATE]"
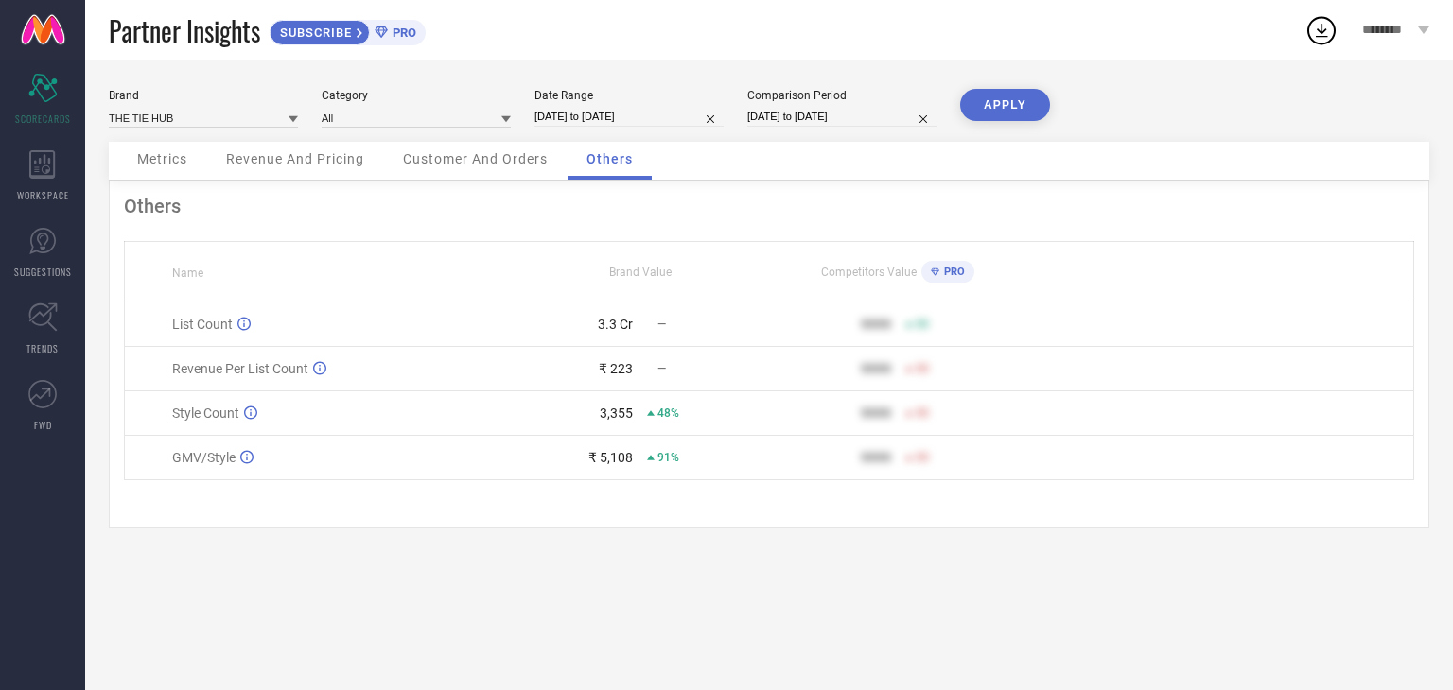
select select "1"
select select "2024"
select select "2"
select select "2024"
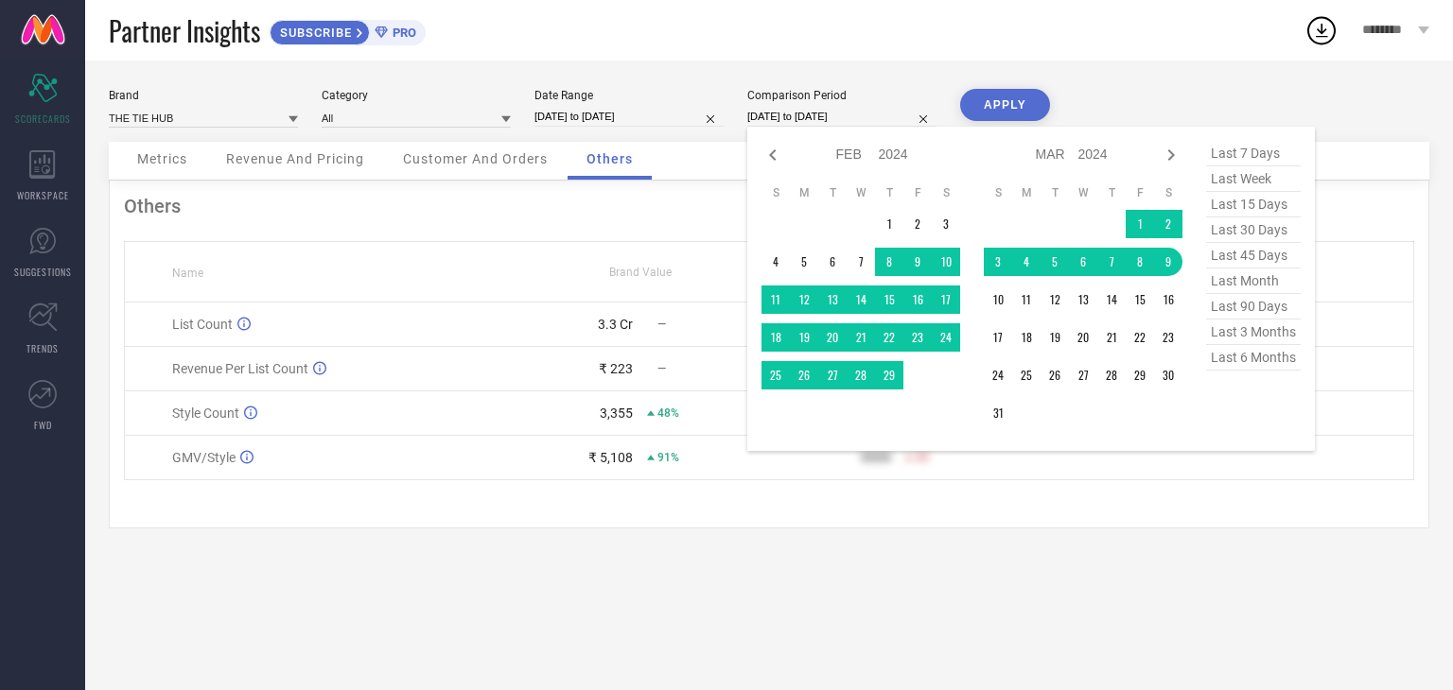
click at [791, 108] on input "[DATE] to [DATE]" at bounding box center [841, 117] width 189 height 20
click at [883, 149] on select "2014 2015 2016 2017 2018 2019 2020 2021 2022 2023 2024 2025 2026 2027 2028 2029…" at bounding box center [894, 154] width 30 height 27
select select "1"
select select "2025"
select select "2"
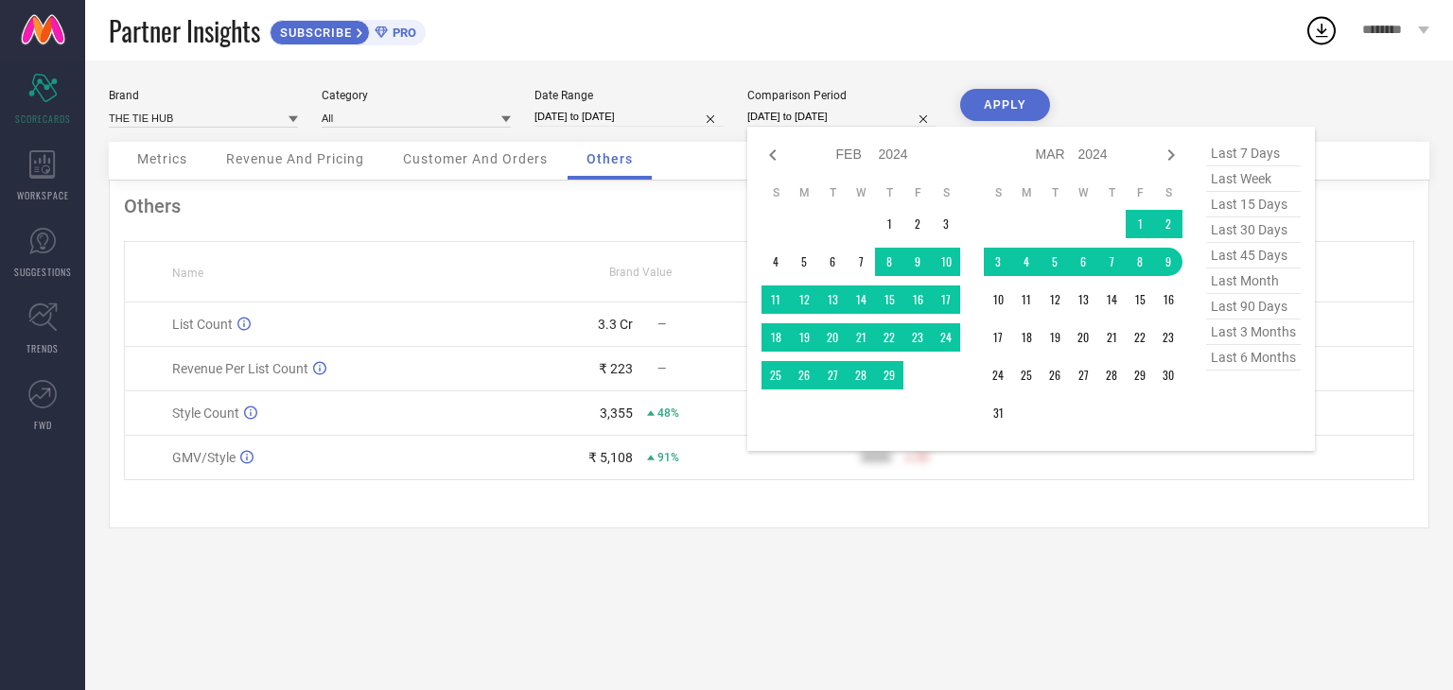
select select "2025"
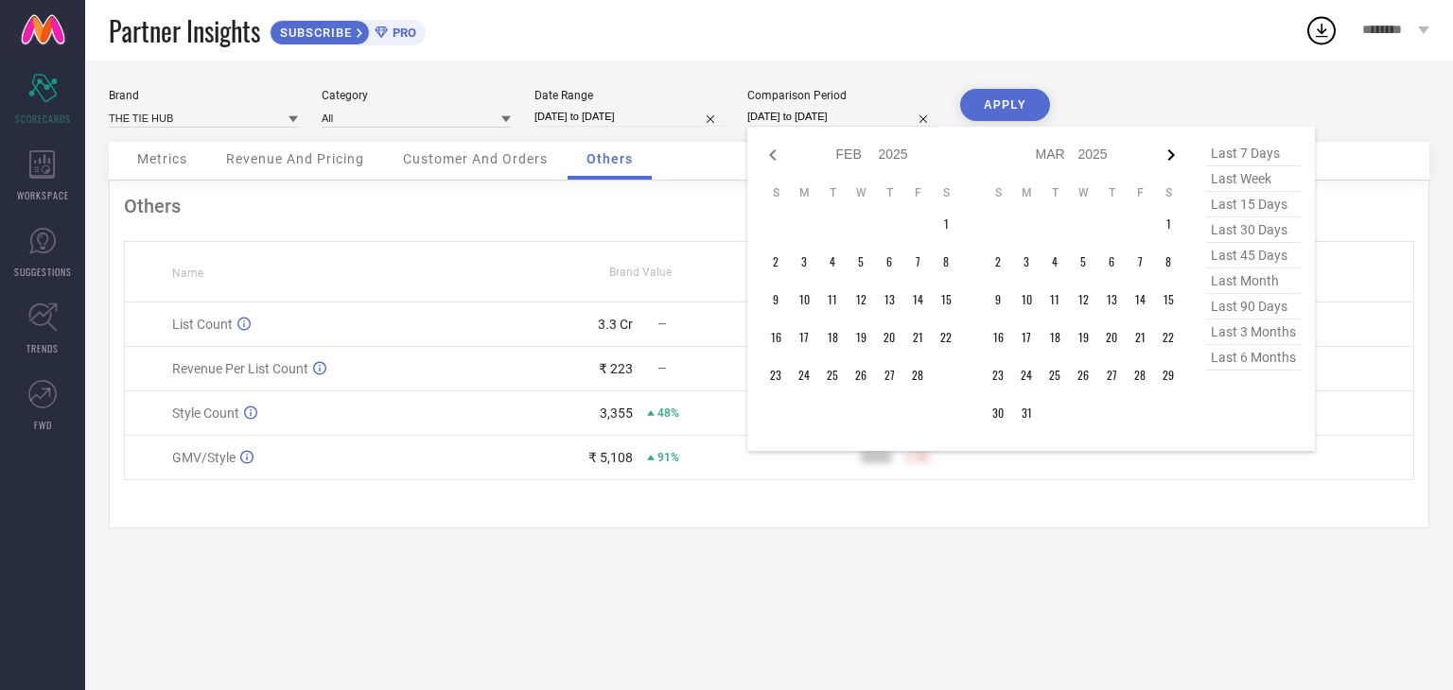
click at [1173, 153] on icon at bounding box center [1171, 154] width 7 height 11
select select "2"
select select "2025"
select select "3"
select select "2025"
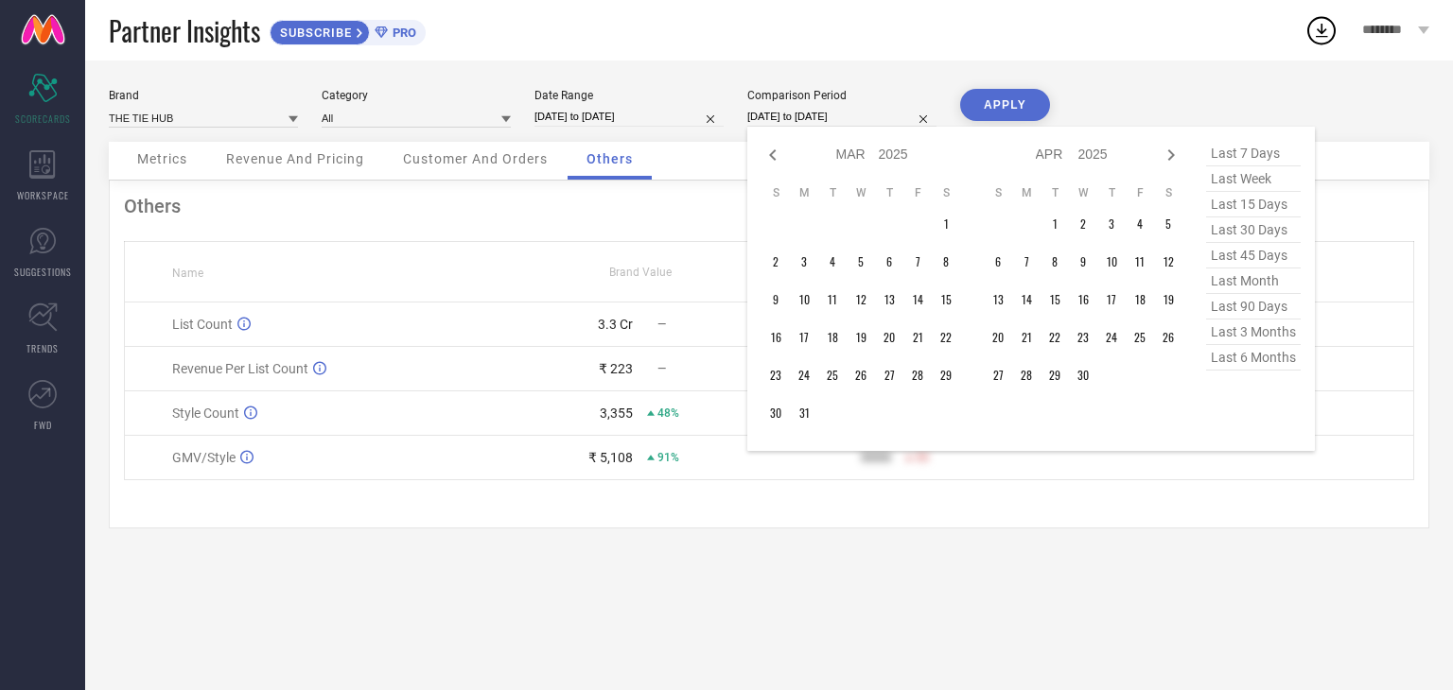
click at [1173, 153] on icon at bounding box center [1171, 154] width 7 height 11
select select "3"
select select "2025"
select select "4"
select select "2025"
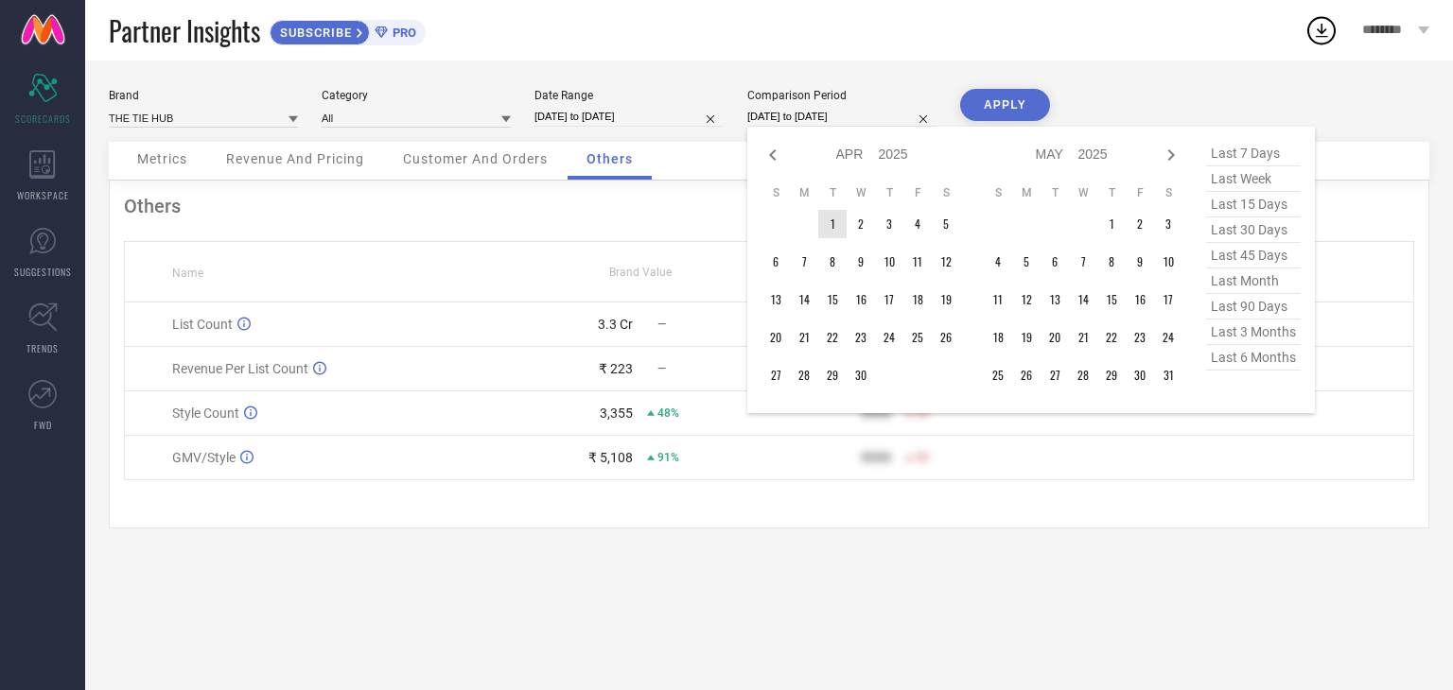
type input "After [DATE]"
click at [830, 223] on td "1" at bounding box center [832, 224] width 28 height 28
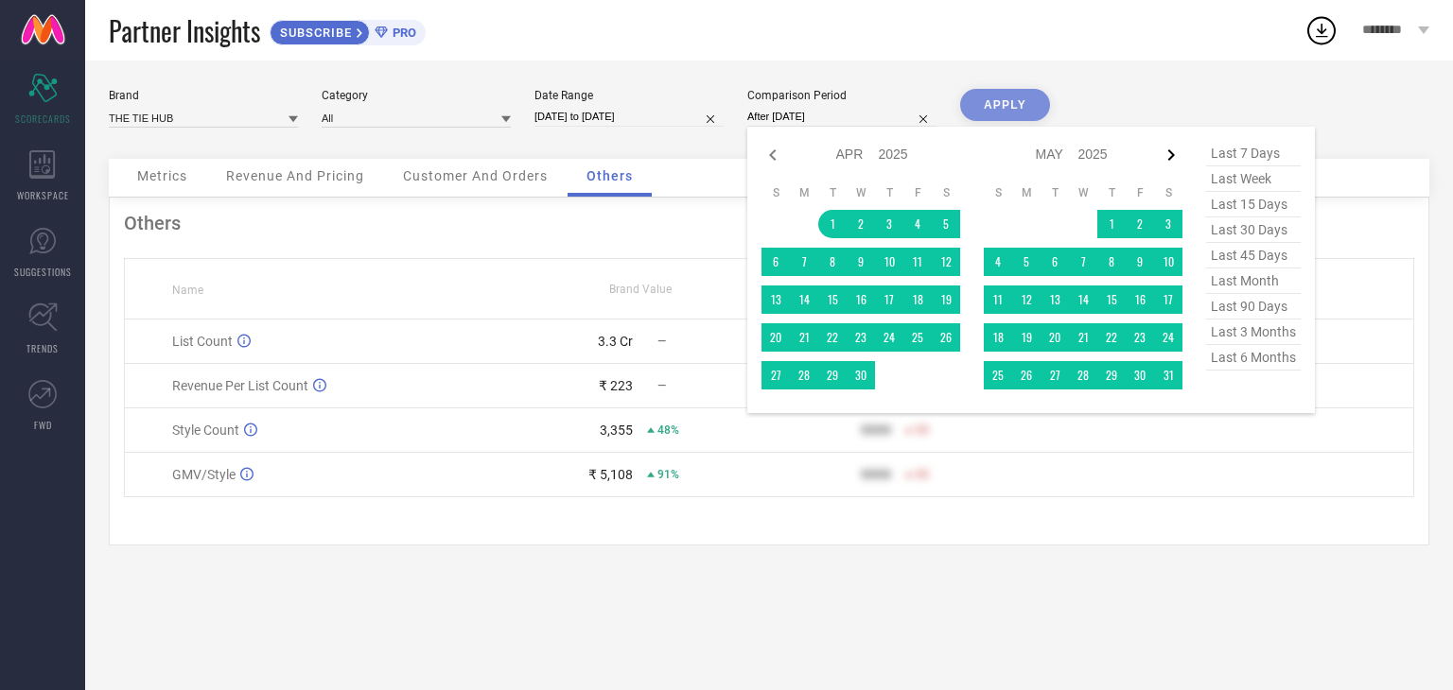
click at [1176, 149] on icon at bounding box center [1171, 155] width 23 height 23
select select "4"
select select "2025"
select select "5"
select select "2025"
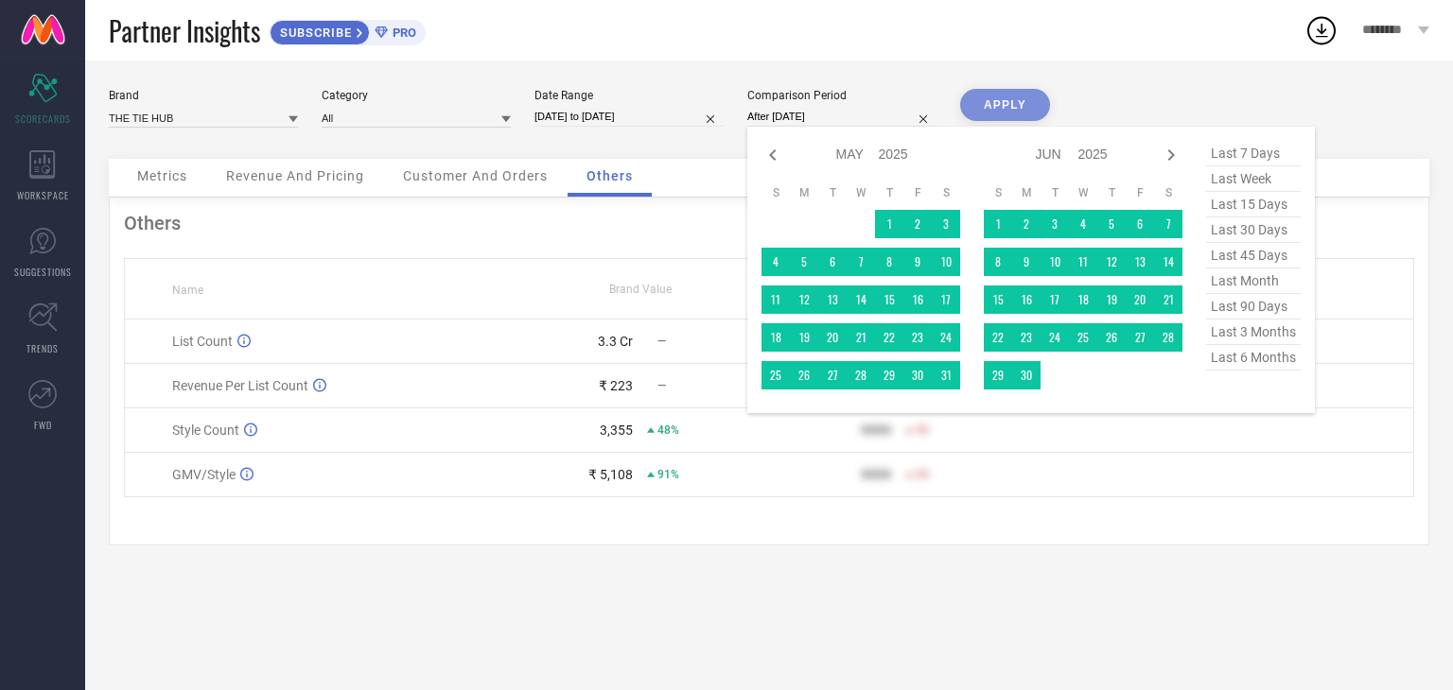
click at [1040, 379] on td at bounding box center [1054, 375] width 28 height 28
type input "[DATE] to [DATE]"
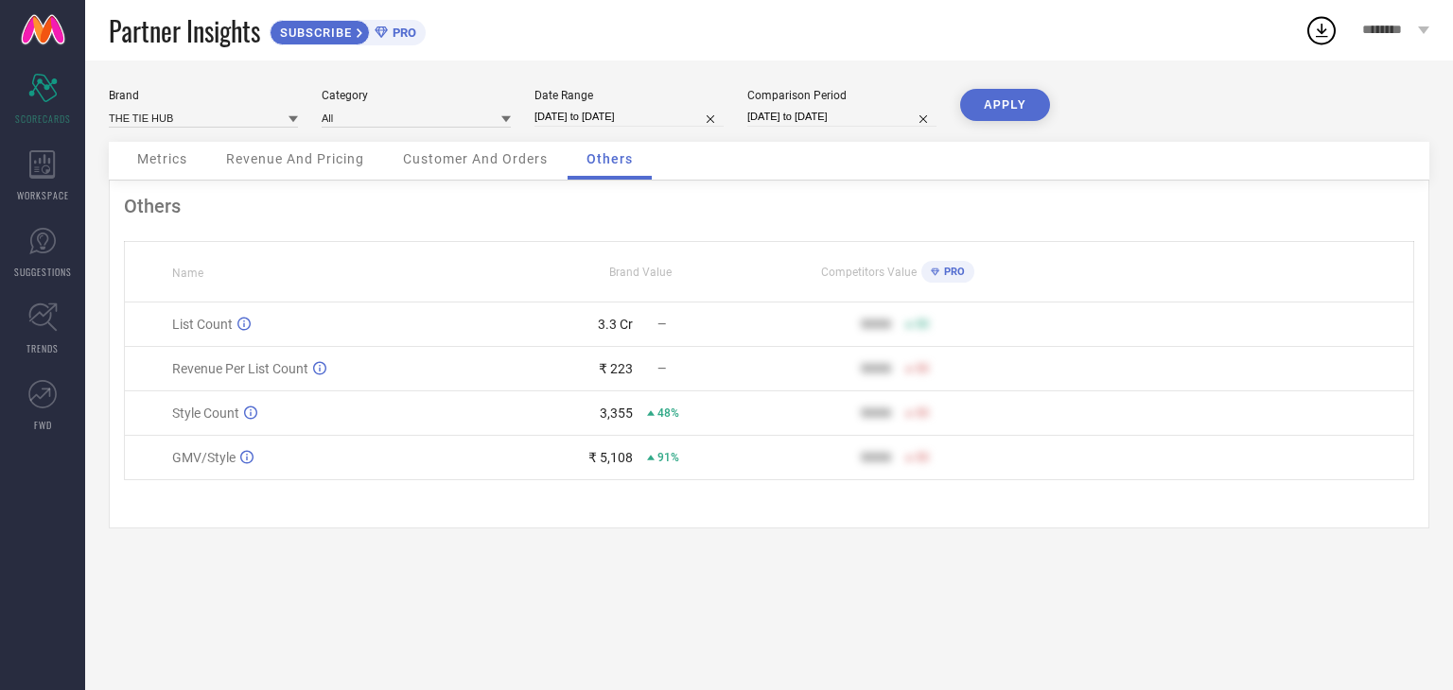
click at [1009, 118] on button "APPLY" at bounding box center [1005, 105] width 90 height 32
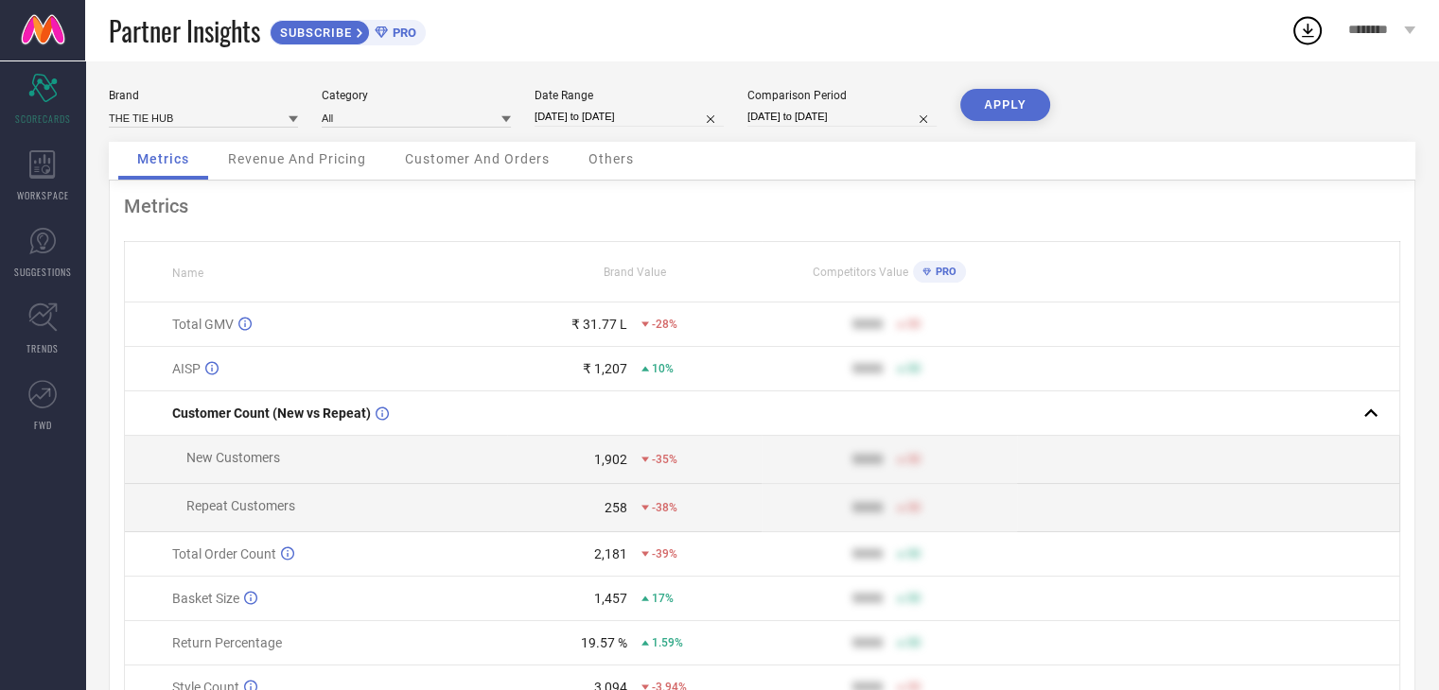
click at [306, 160] on span "Revenue And Pricing" at bounding box center [297, 158] width 138 height 15
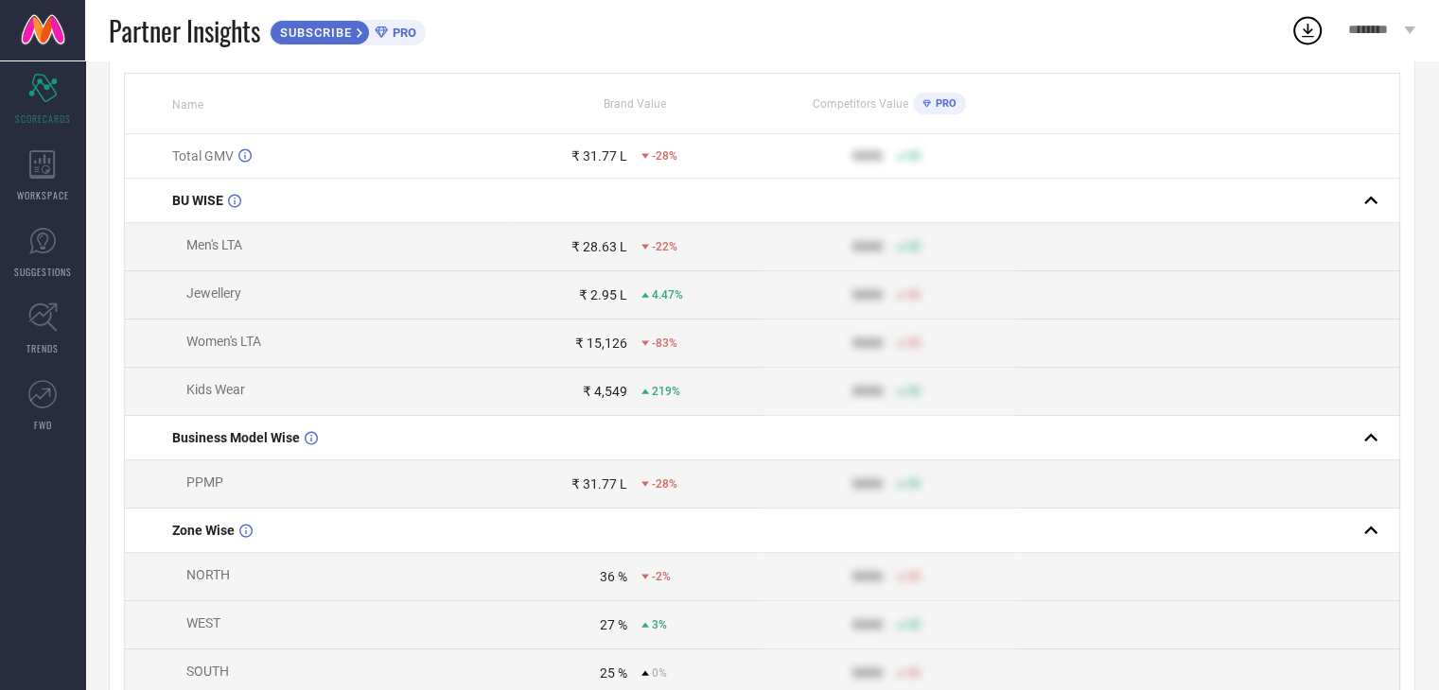
scroll to position [189, 0]
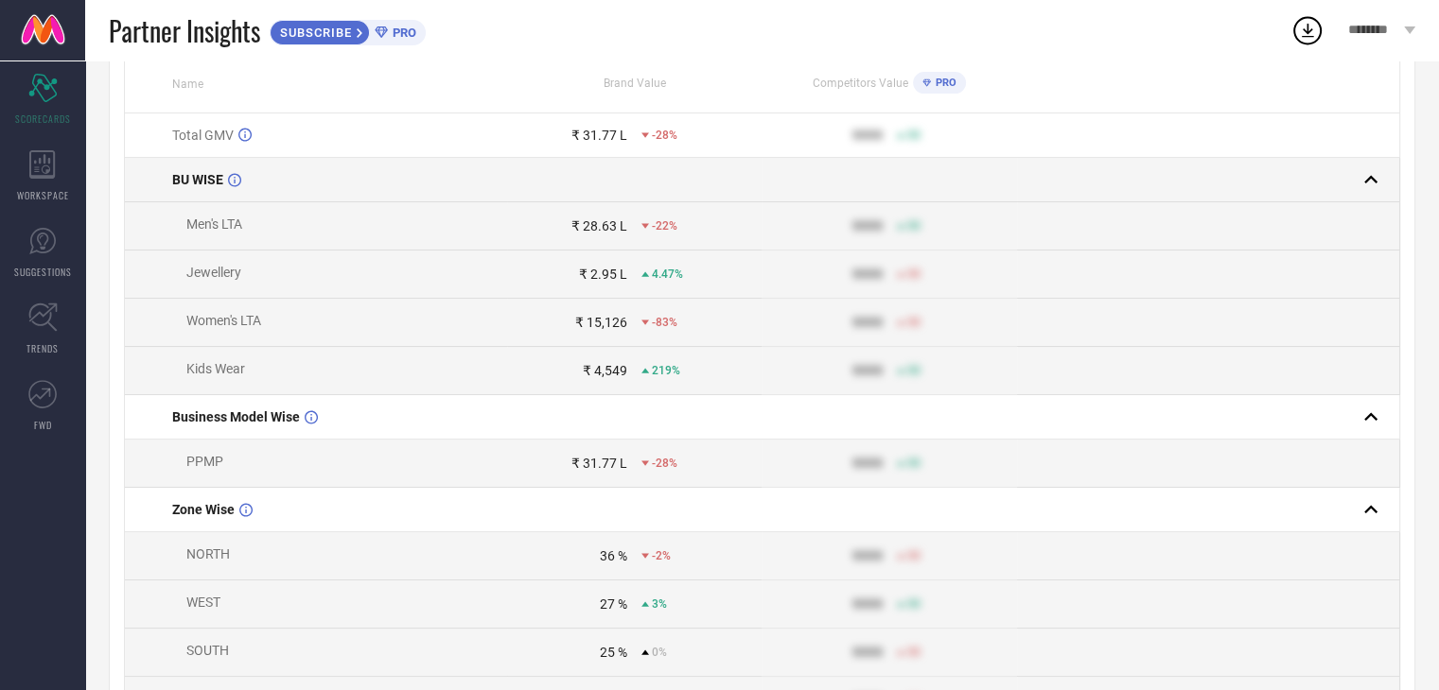
click at [1362, 181] on rect at bounding box center [1370, 179] width 26 height 26
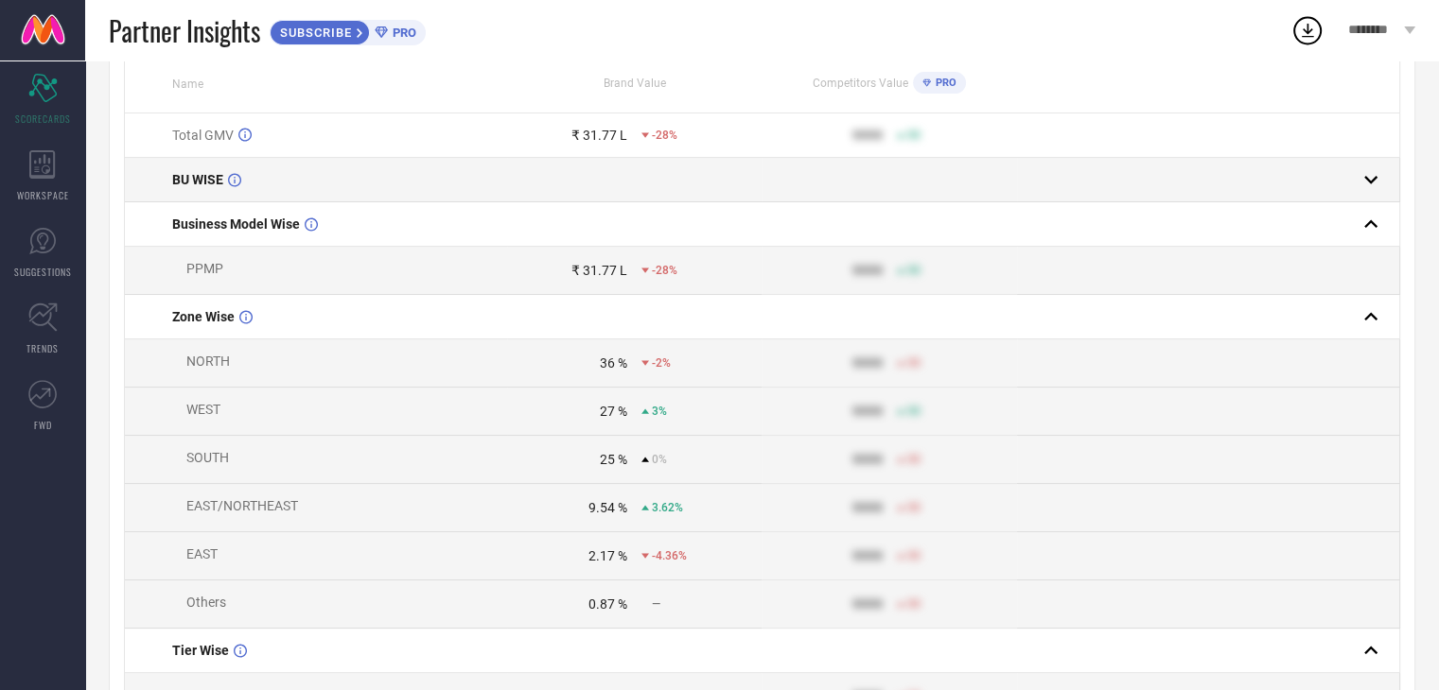
click at [1362, 181] on rect at bounding box center [1370, 179] width 26 height 26
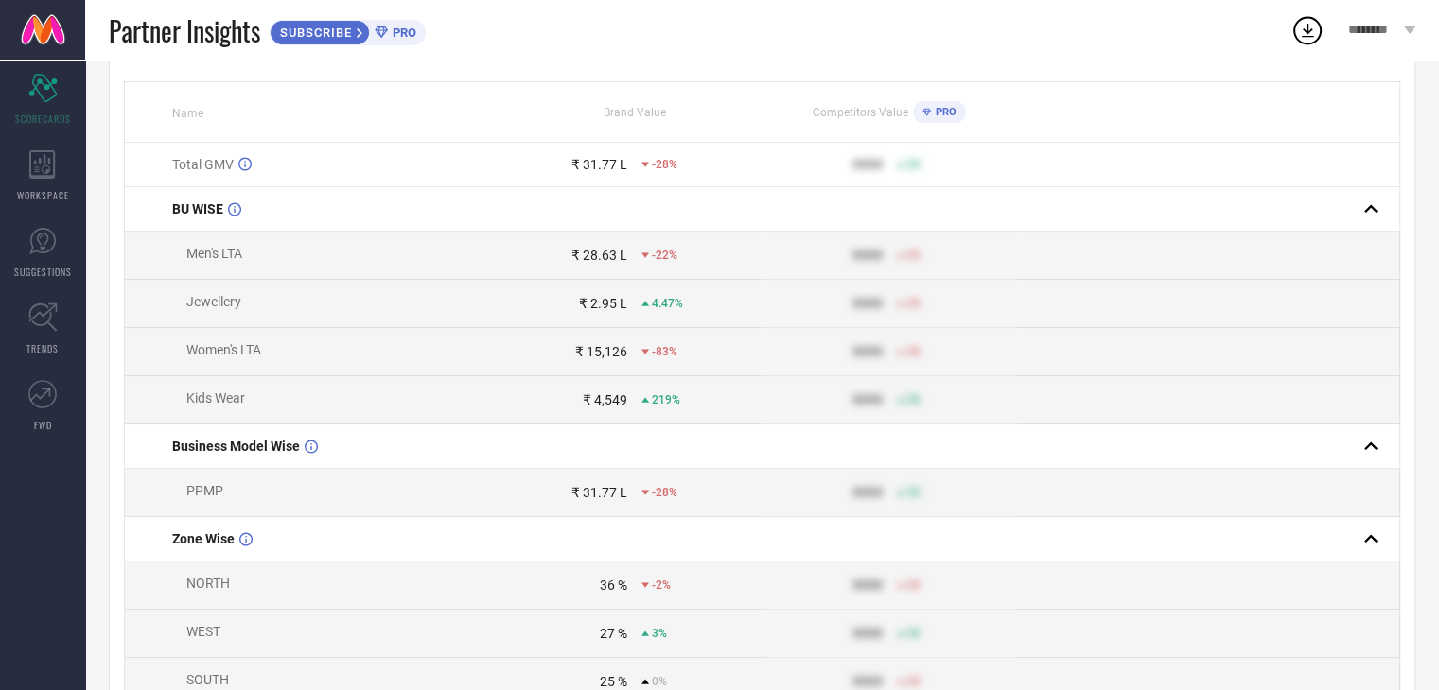
scroll to position [0, 0]
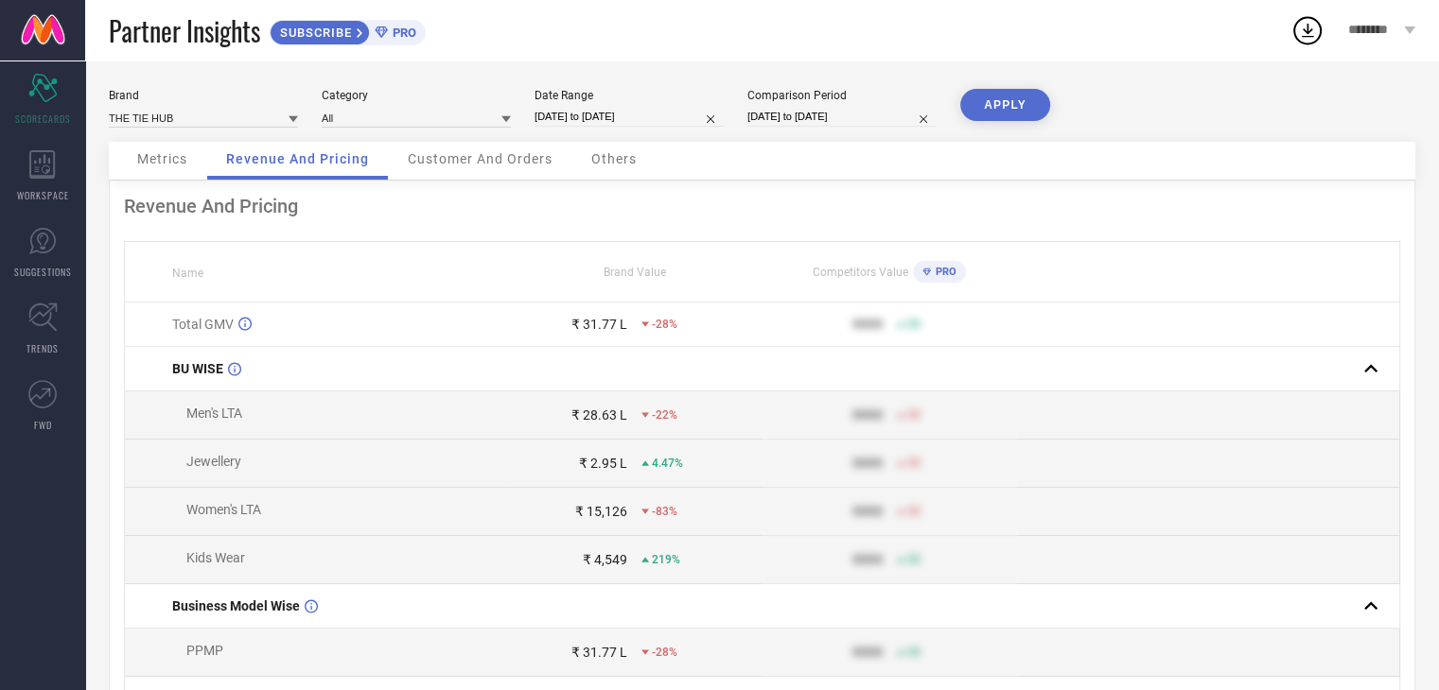
click at [683, 112] on input "[DATE] to [DATE]" at bounding box center [628, 117] width 189 height 20
select select "3"
select select "2024"
select select "4"
select select "2024"
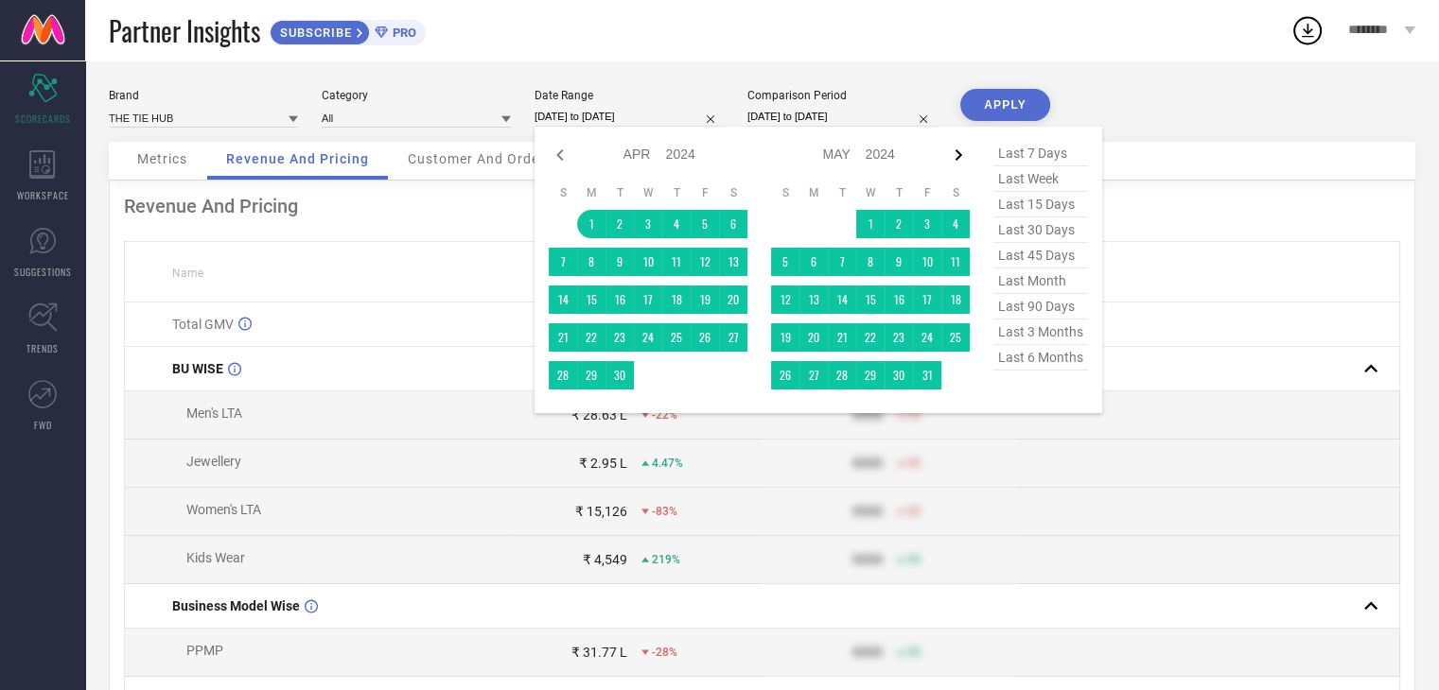
click at [958, 152] on icon at bounding box center [958, 154] width 7 height 11
select select "4"
select select "2024"
select select "5"
select select "2024"
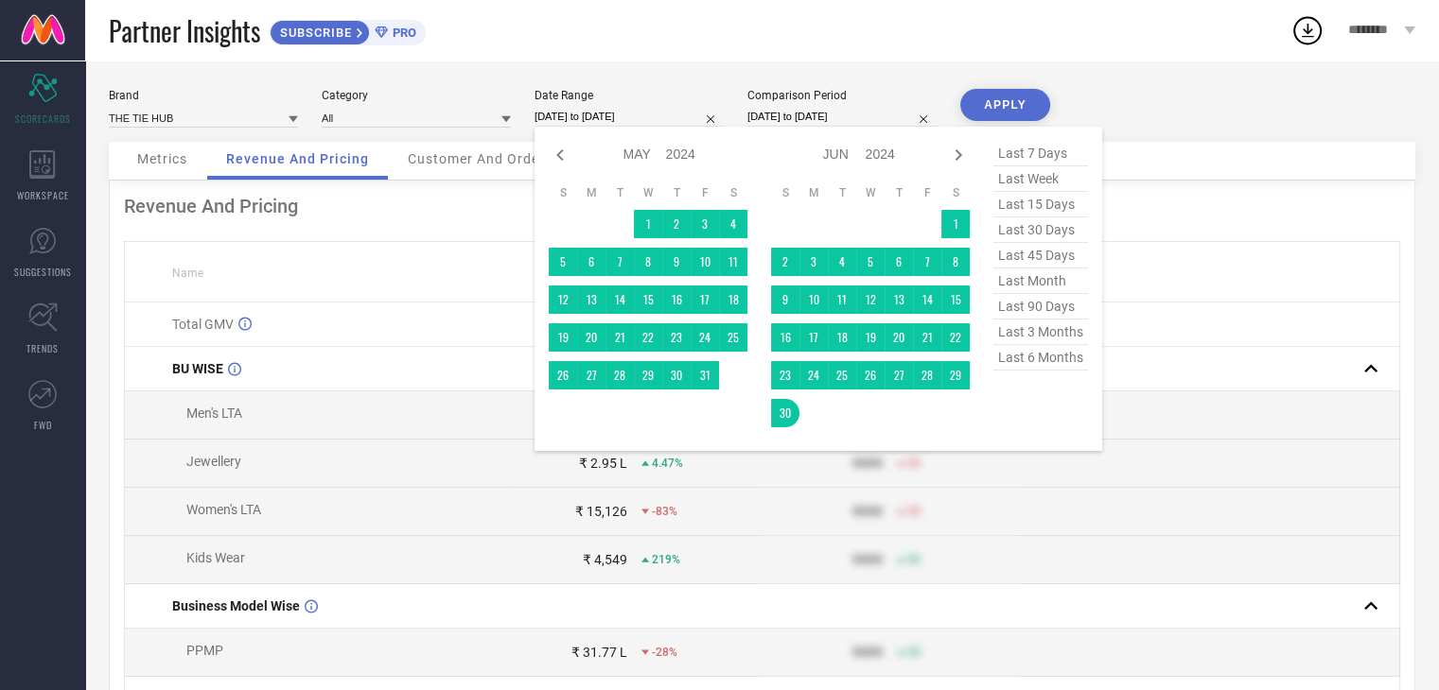
click at [677, 160] on select "2014 2015 2016 2017 2018 2019 2020 2021 2022 2023 2024 2025 2026 2027 2028 2029…" at bounding box center [681, 154] width 30 height 27
select select "4"
select select "2025"
select select "5"
select select "2025"
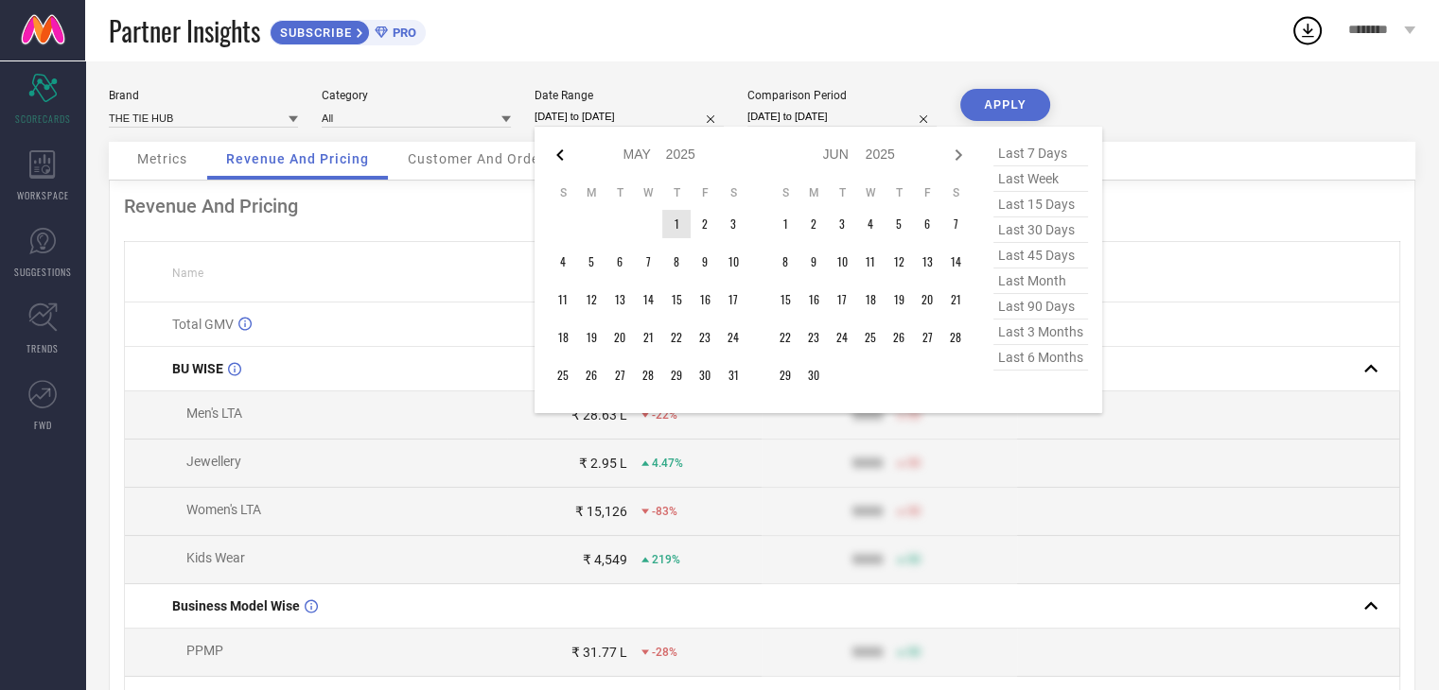
click at [556, 152] on icon at bounding box center [560, 155] width 23 height 23
select select "3"
select select "2025"
select select "4"
select select "2025"
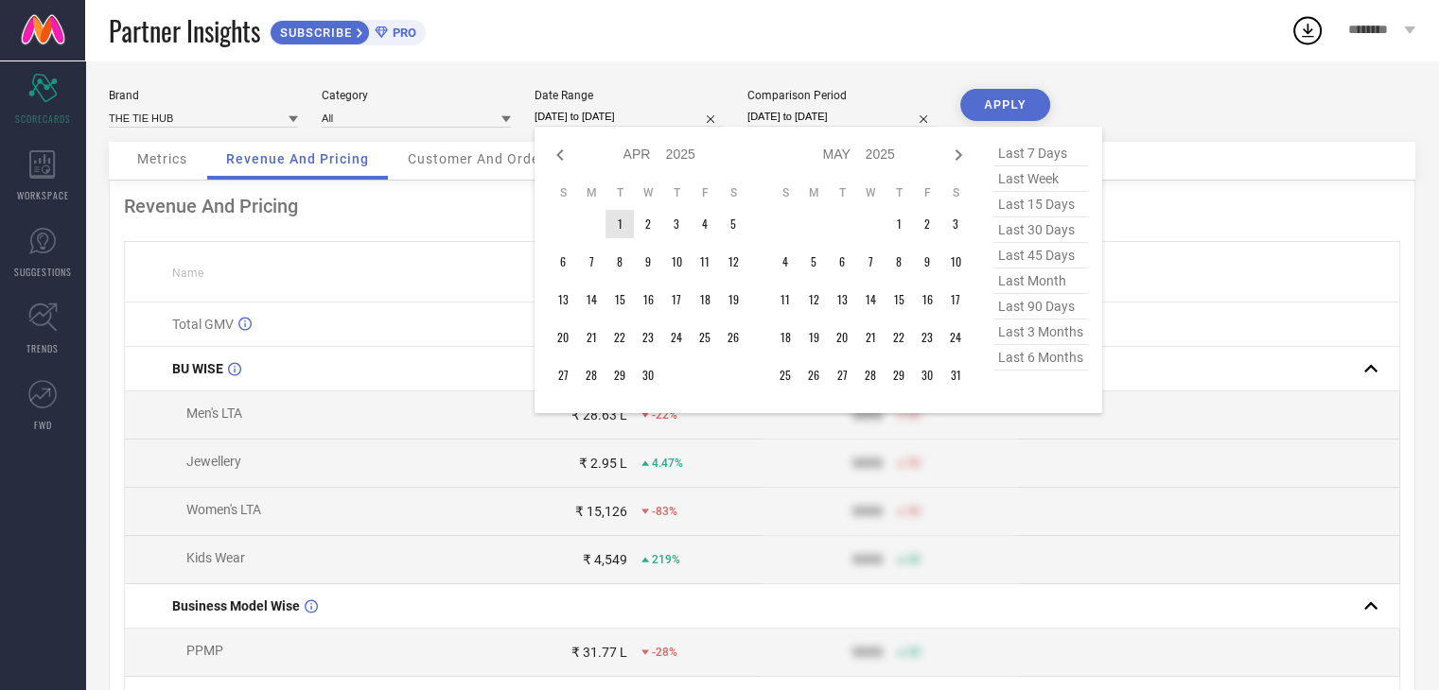
type input "After [DATE]"
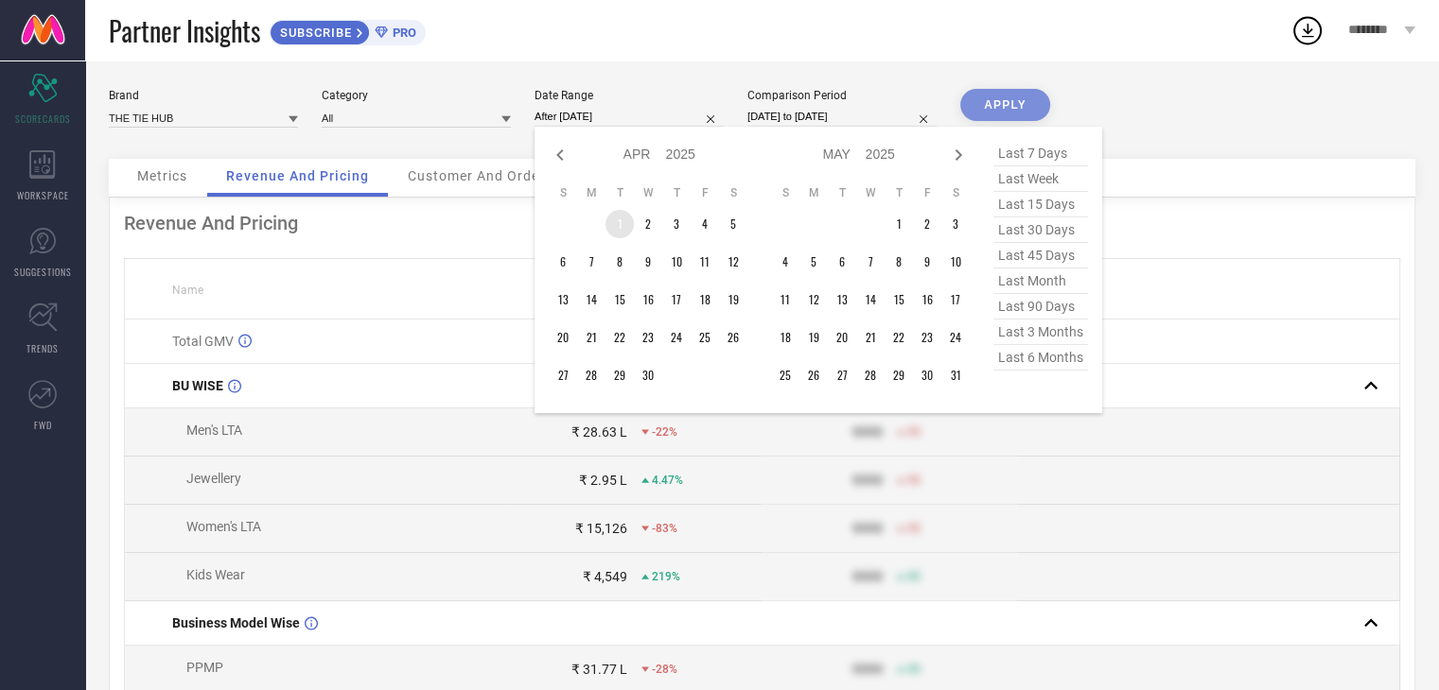
click at [609, 218] on td "1" at bounding box center [619, 224] width 28 height 28
click at [956, 154] on icon at bounding box center [958, 155] width 23 height 23
select select "4"
select select "2025"
select select "5"
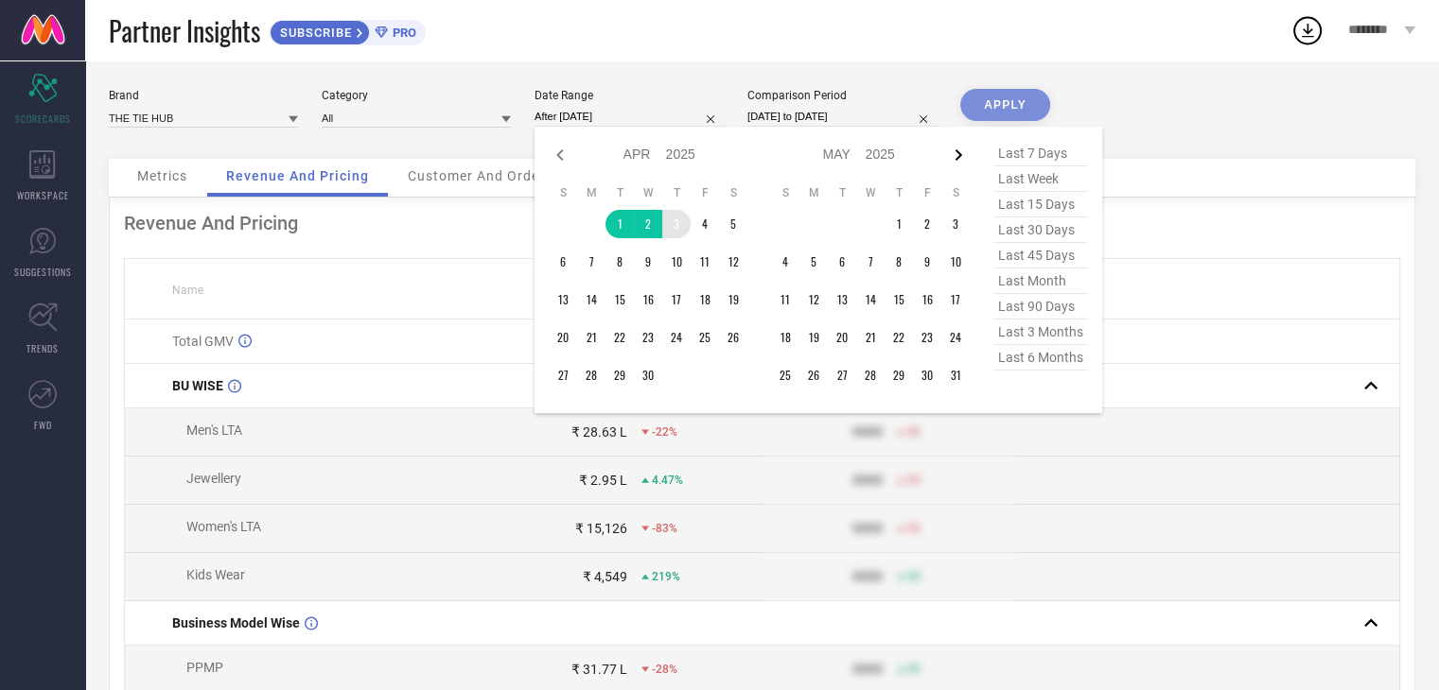
select select "2025"
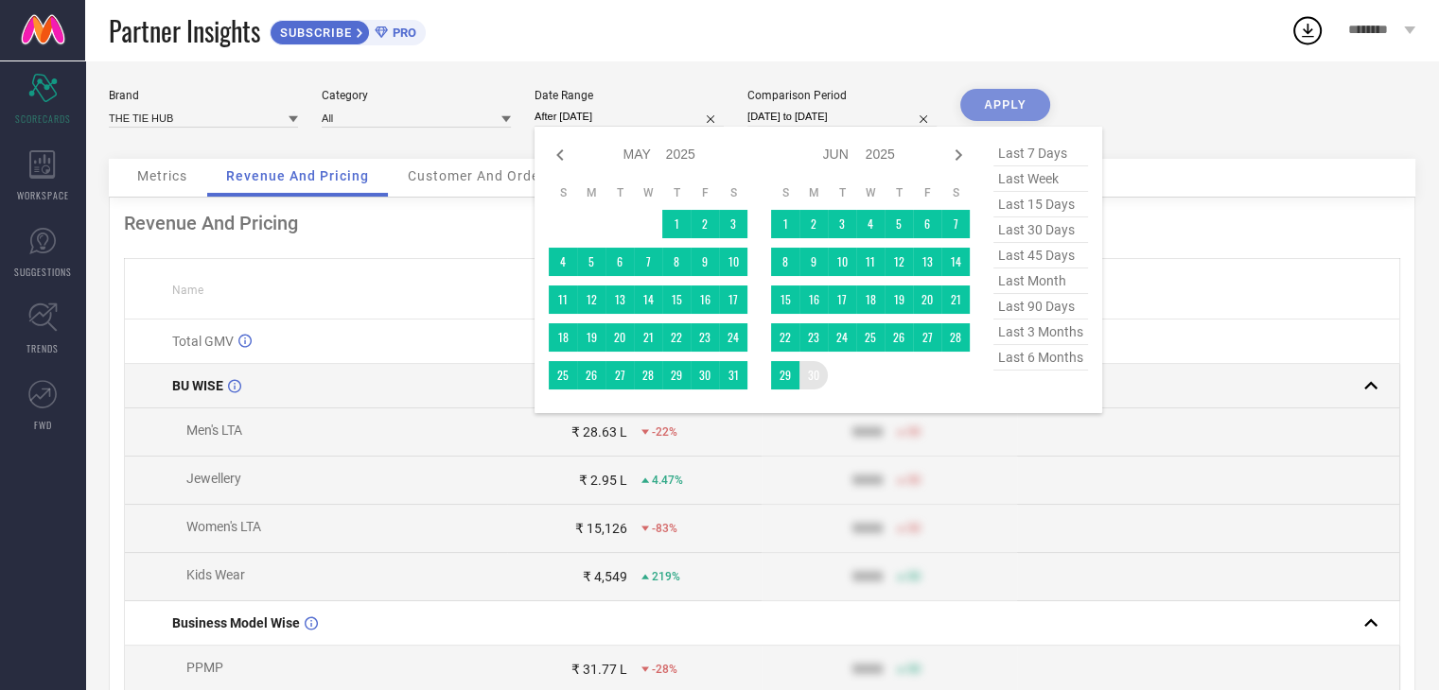
type input "[DATE] to [DATE]"
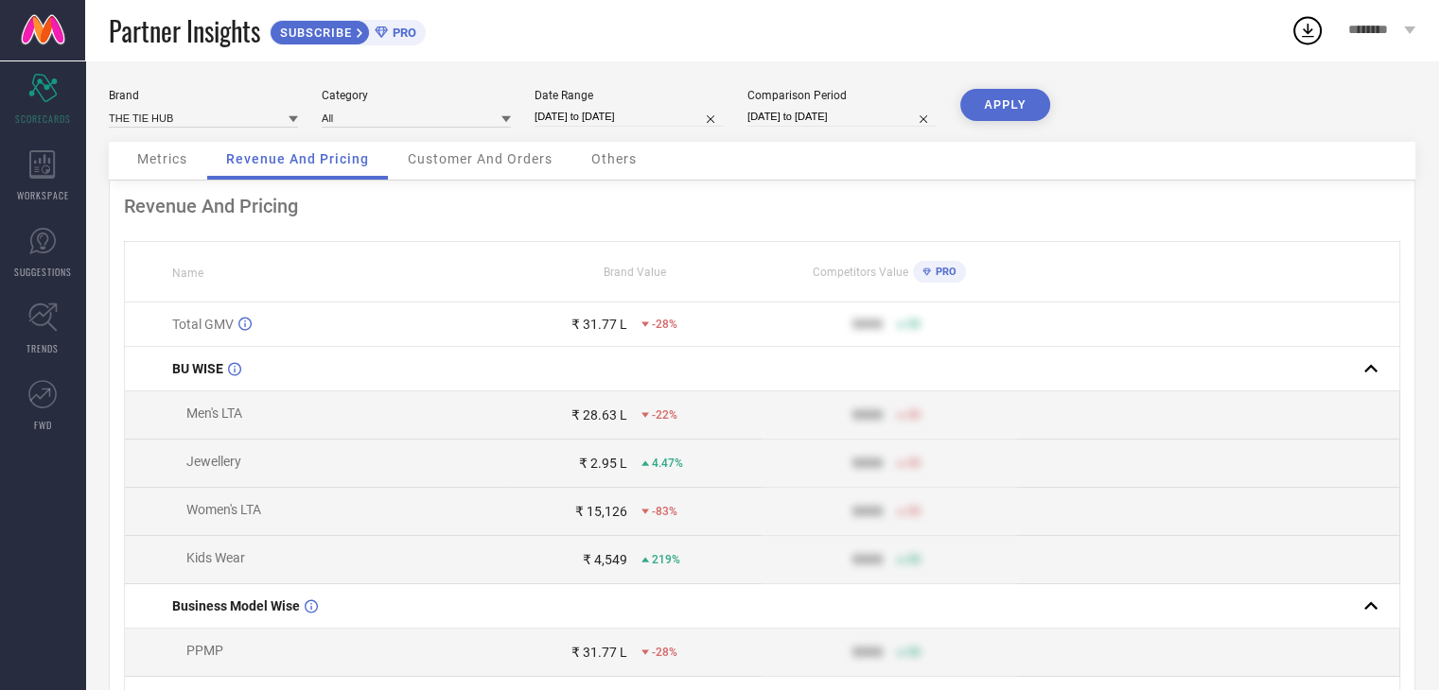
click at [821, 119] on input "[DATE] to [DATE]" at bounding box center [841, 117] width 189 height 20
select select "3"
select select "2025"
select select "4"
select select "2025"
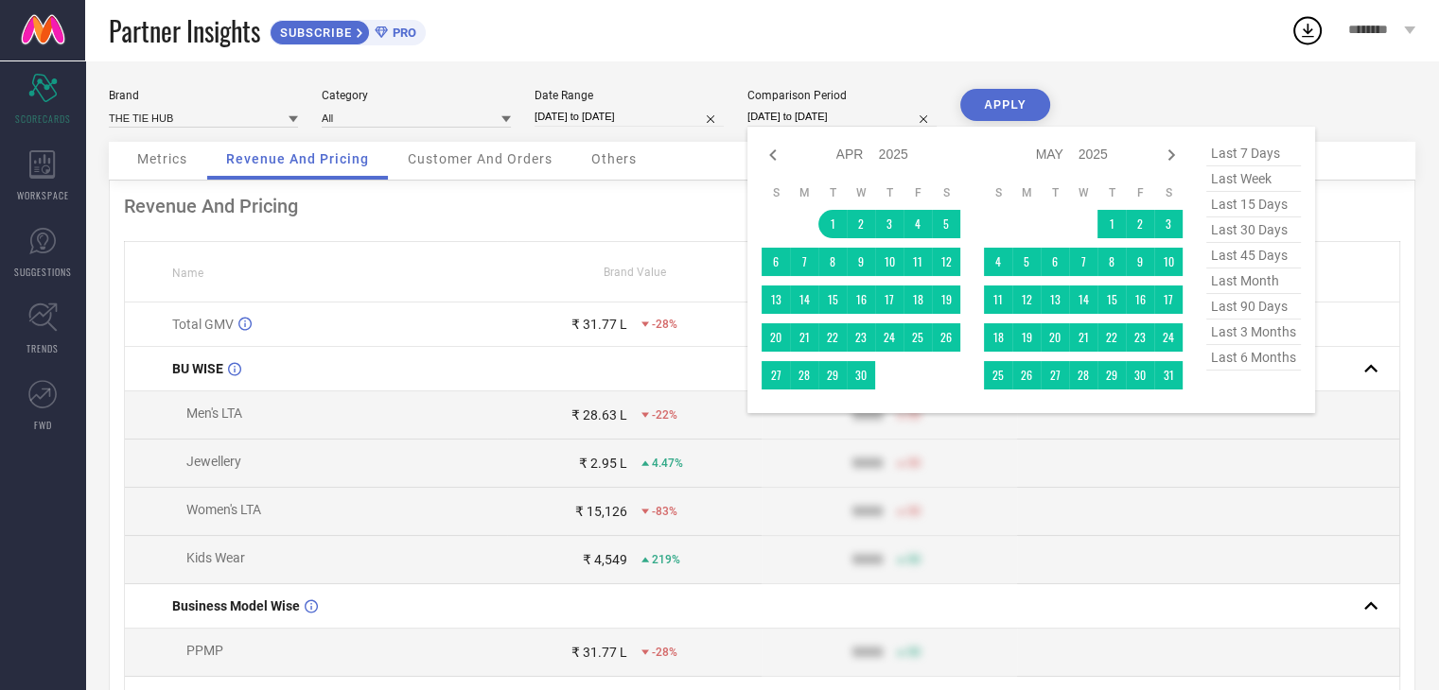
click at [883, 149] on select "2015 2016 2017 2018 2019 2020 2021 2022 2023 2024 2025 2026 2027 2028 2029 2030…" at bounding box center [894, 154] width 30 height 27
select select "3"
select select "2024"
select select "4"
select select "2024"
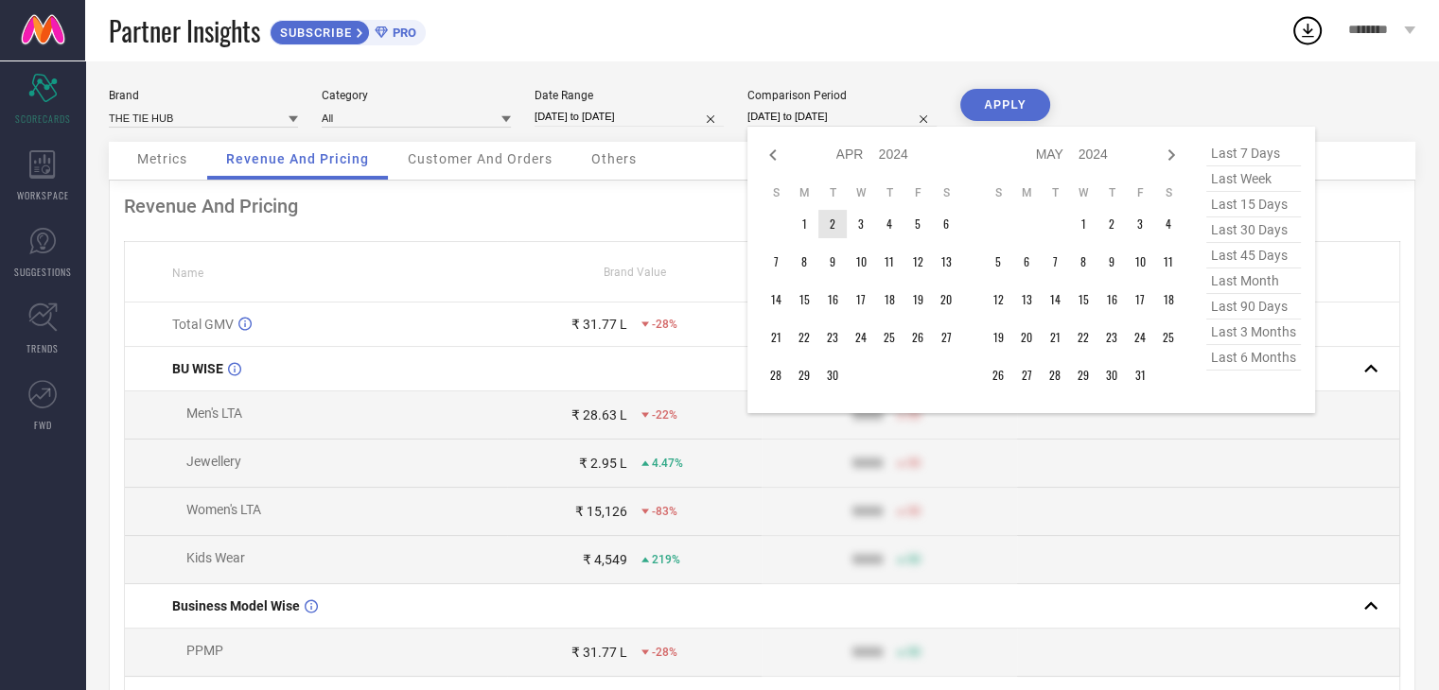
type input "After [DATE]"
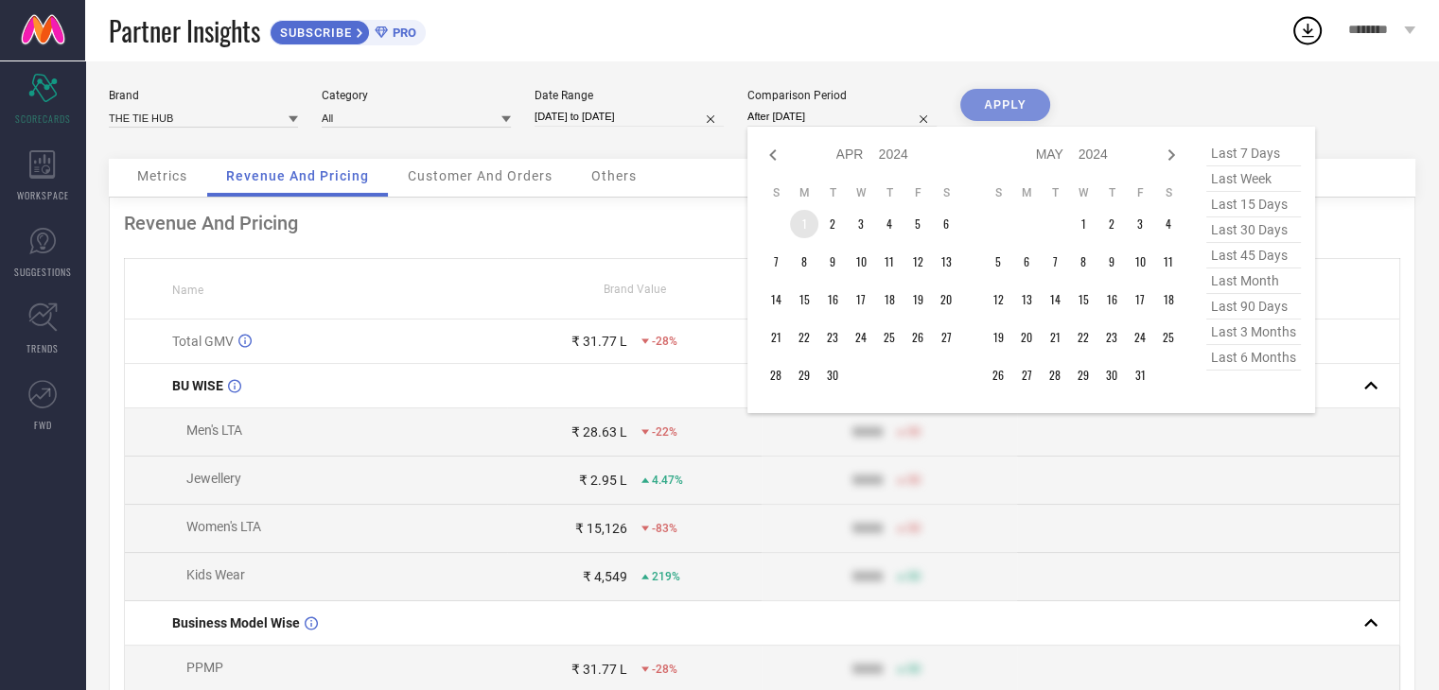
drag, startPoint x: 806, startPoint y: 223, endPoint x: 1010, endPoint y: 195, distance: 206.3
click at [806, 224] on td "1" at bounding box center [804, 224] width 28 height 28
click at [1178, 152] on icon at bounding box center [1171, 155] width 23 height 23
select select "4"
select select "2024"
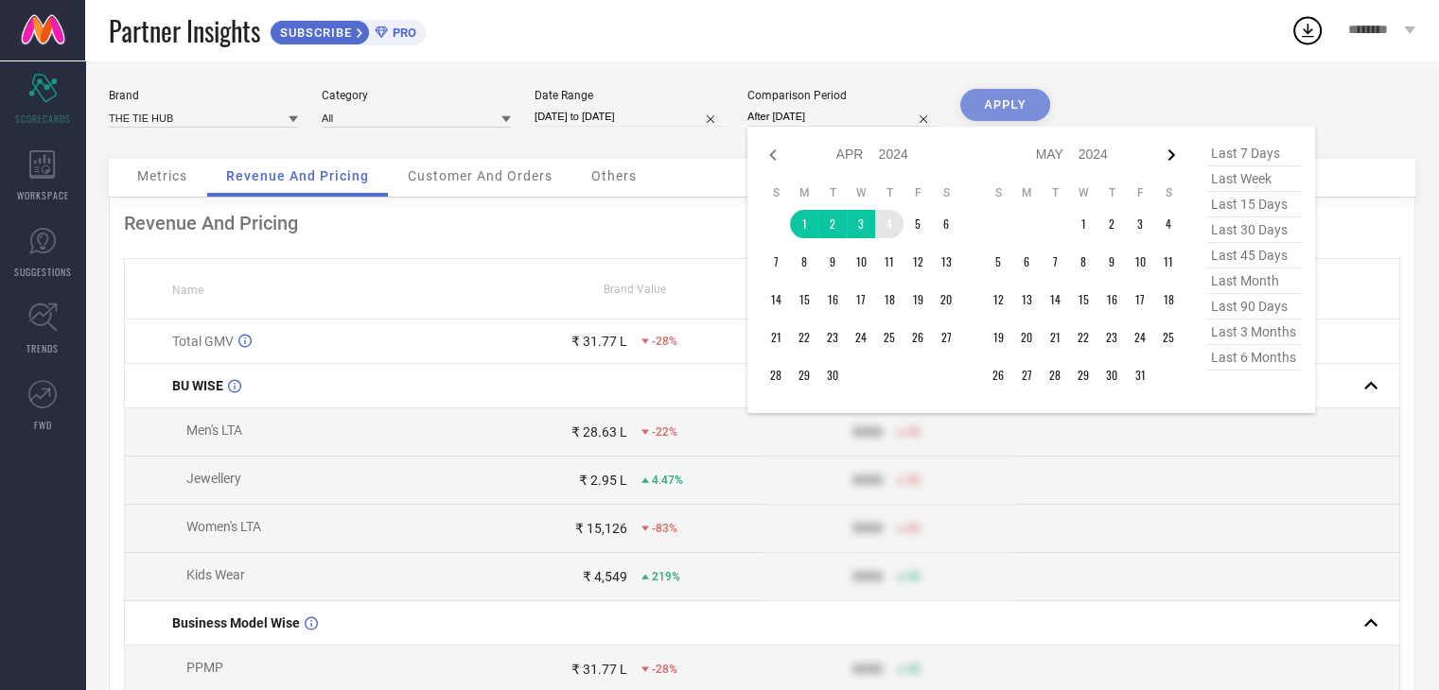
select select "5"
select select "2024"
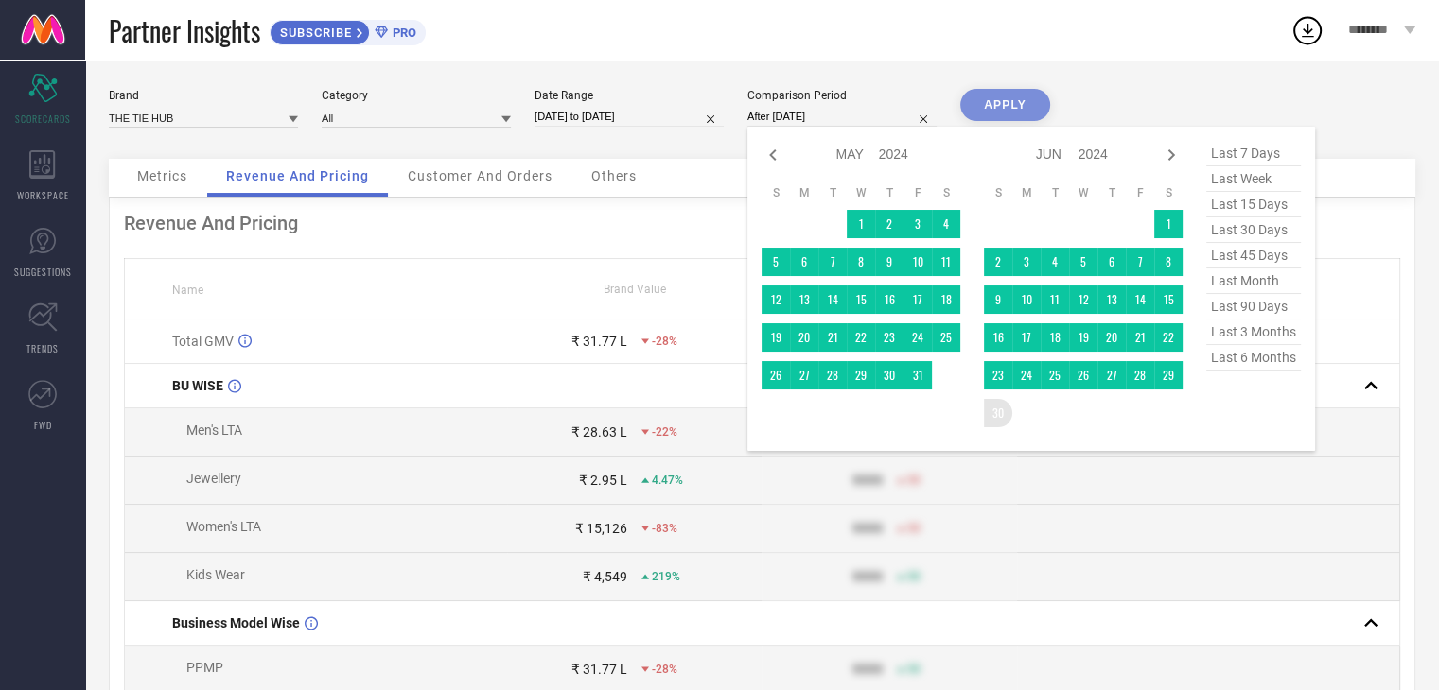
type input "[DATE] to [DATE]"
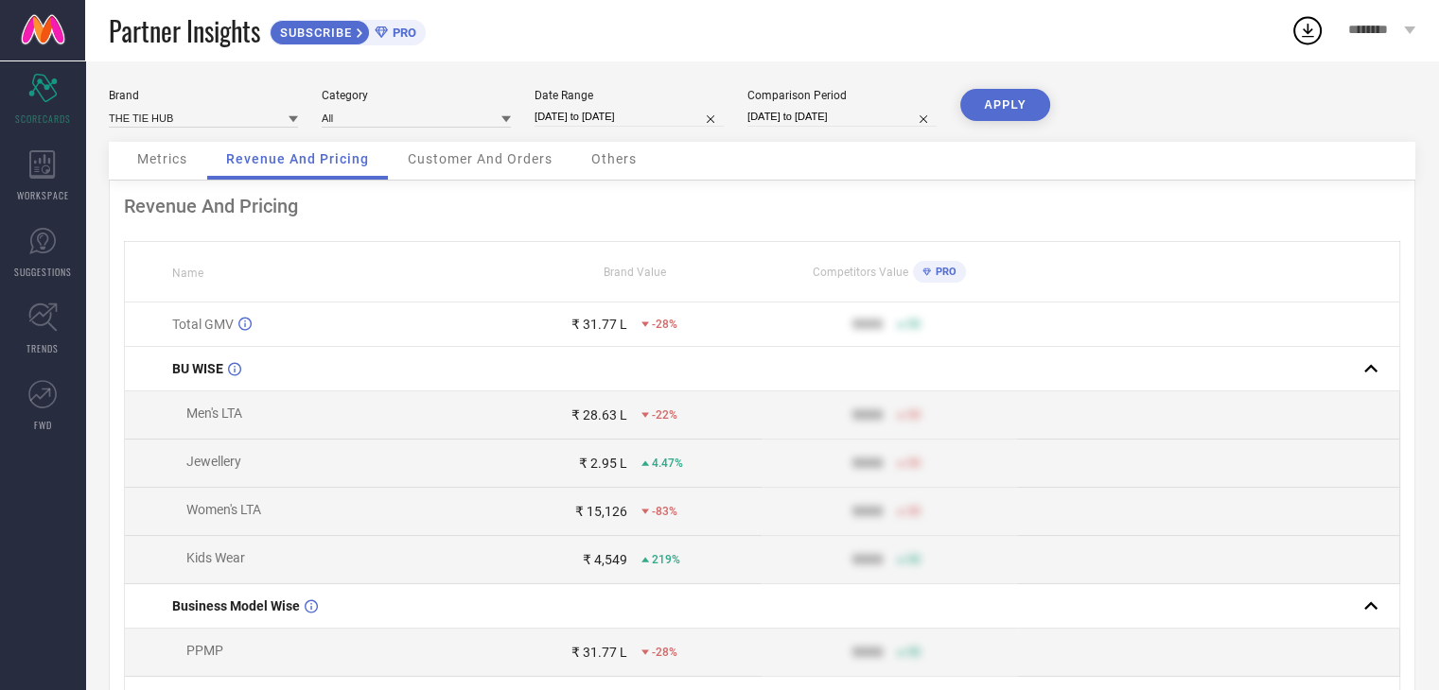
click at [1014, 107] on button "APPLY" at bounding box center [1005, 105] width 90 height 32
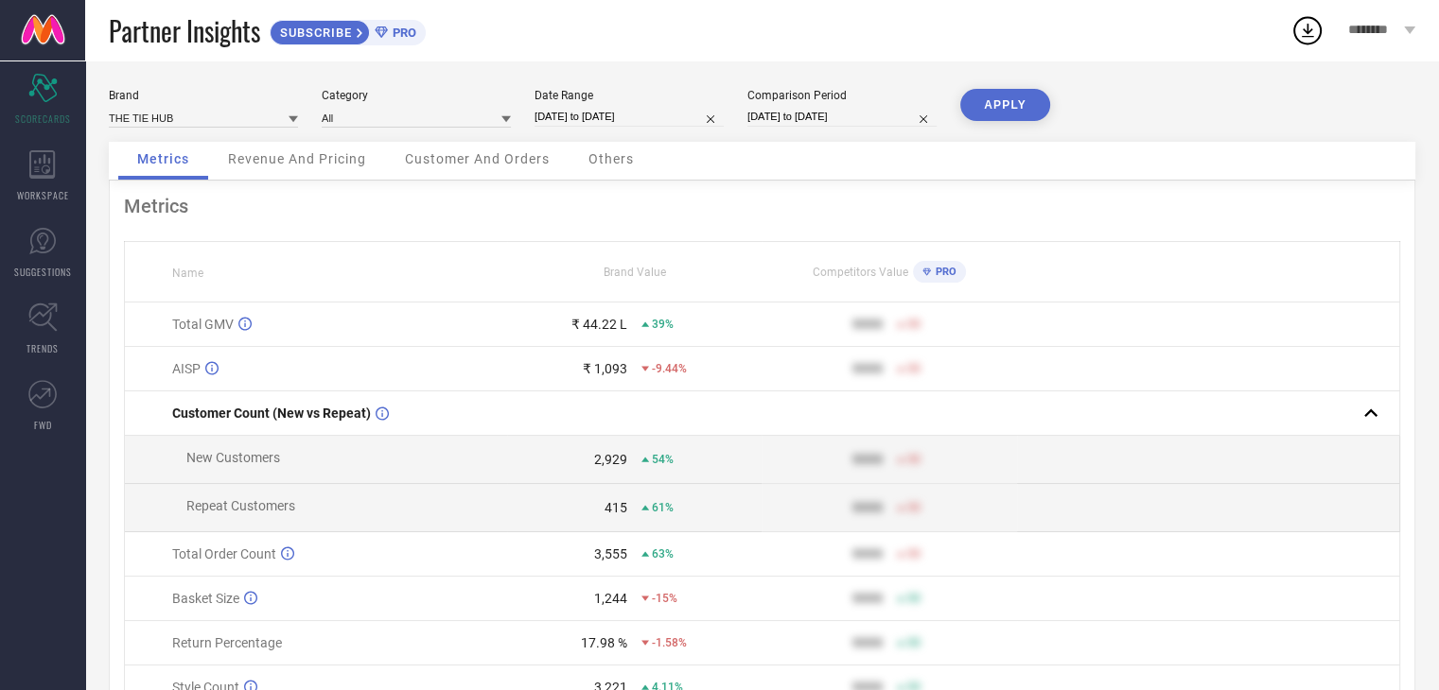
click at [337, 166] on span "Revenue And Pricing" at bounding box center [297, 158] width 138 height 15
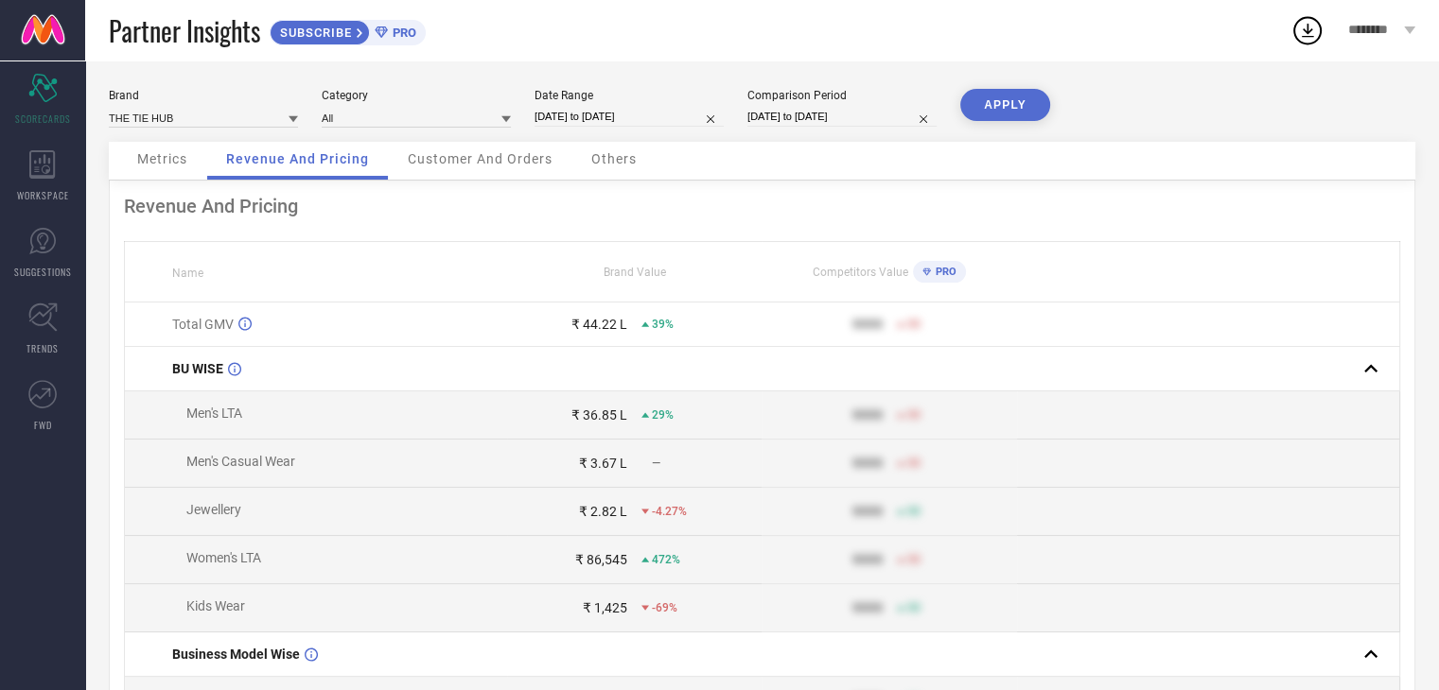
click at [186, 158] on span "Metrics" at bounding box center [162, 158] width 50 height 15
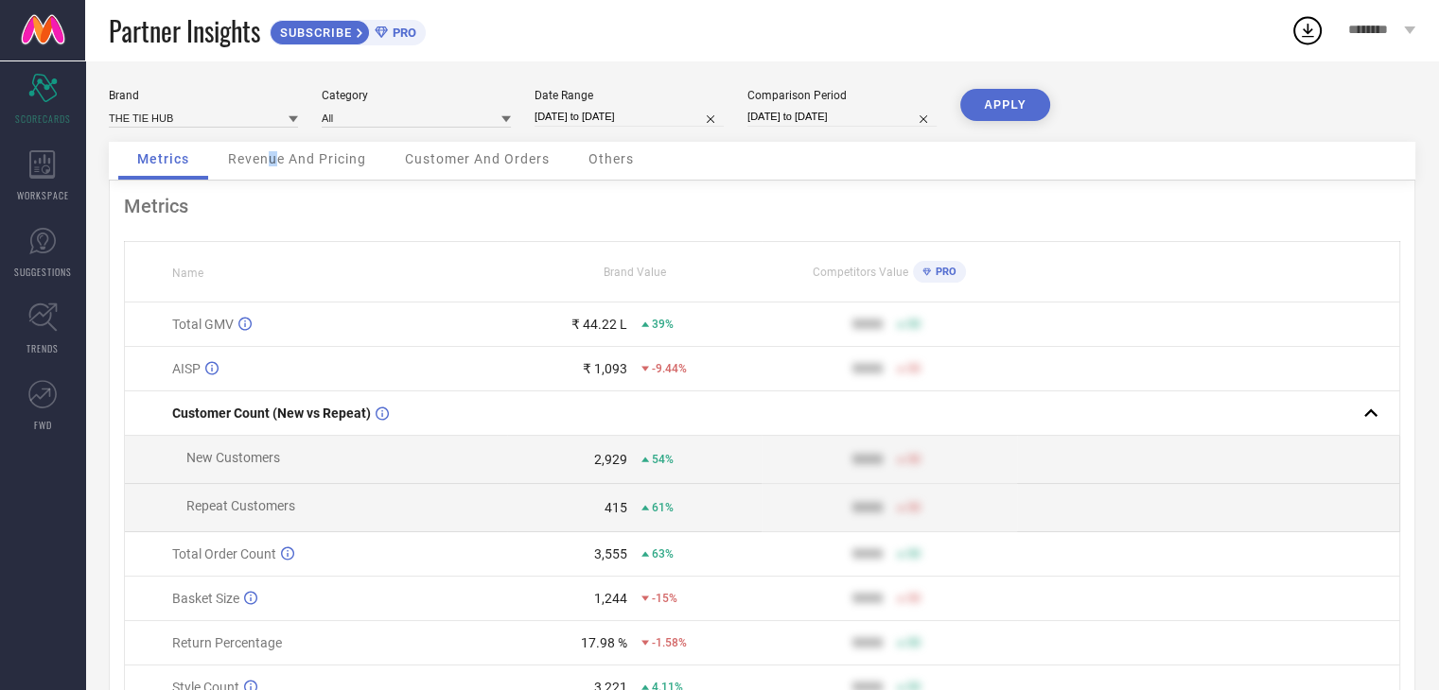
click at [272, 162] on span "Revenue And Pricing" at bounding box center [297, 158] width 138 height 15
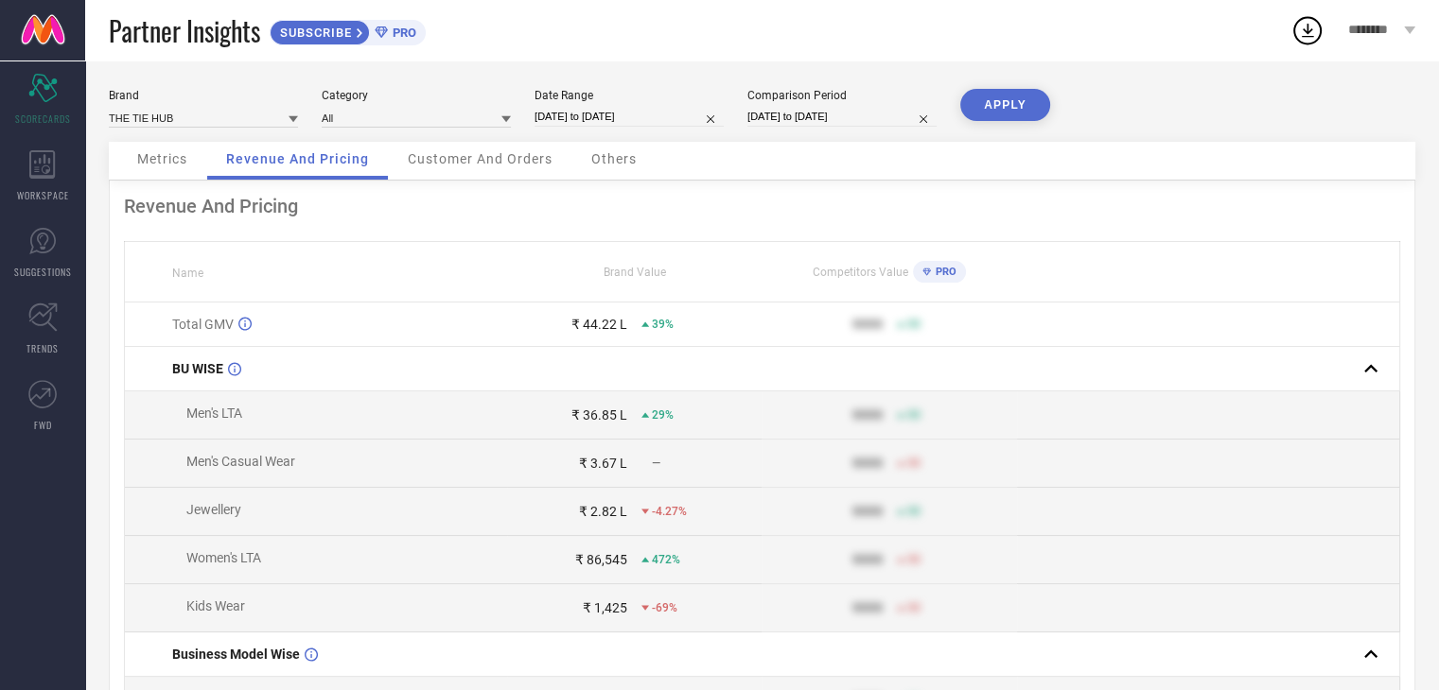
click at [476, 153] on span "Customer And Orders" at bounding box center [480, 158] width 145 height 15
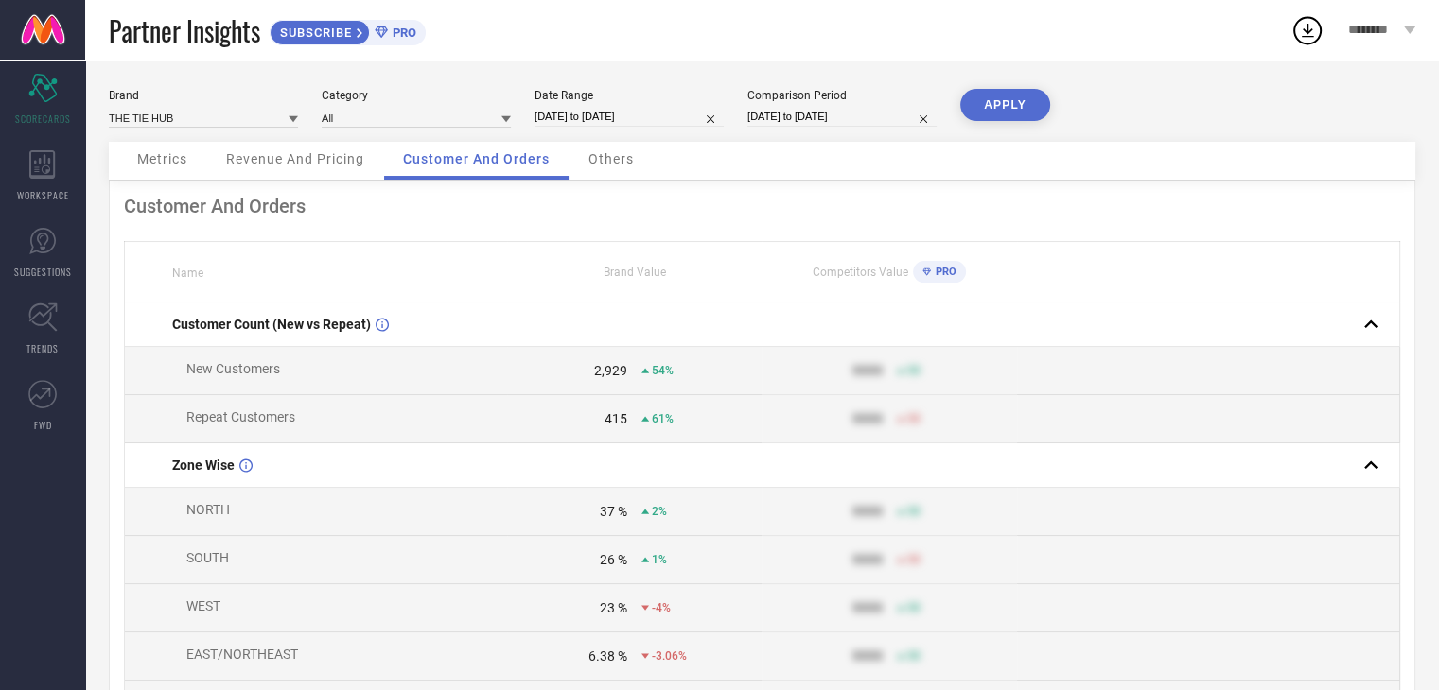
click at [621, 162] on span "Others" at bounding box center [610, 158] width 45 height 15
